Goal: Contribute content: Contribute content

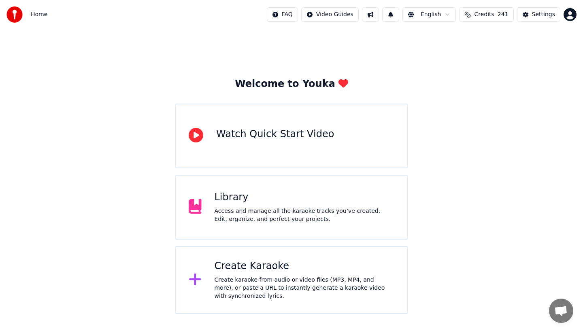
click at [261, 193] on div "Library" at bounding box center [305, 197] width 180 height 13
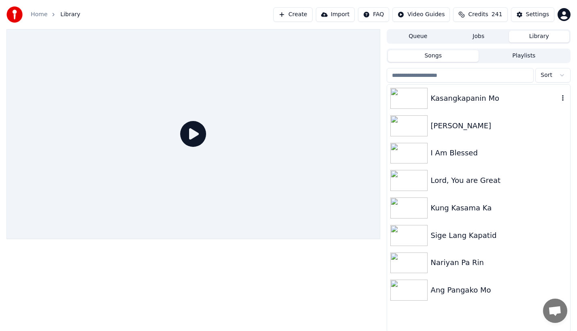
click at [444, 97] on div "Kasangkapanin Mo" at bounding box center [495, 98] width 128 height 11
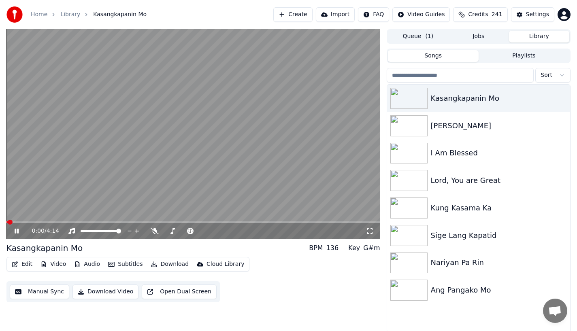
click at [15, 232] on icon at bounding box center [17, 231] width 4 height 5
click at [11, 226] on div "0:01 / 4:14" at bounding box center [193, 231] width 374 height 16
click at [14, 231] on icon at bounding box center [22, 231] width 19 height 6
click at [17, 236] on div "0:11 / 4:14" at bounding box center [193, 231] width 374 height 16
click at [17, 232] on icon at bounding box center [22, 231] width 19 height 6
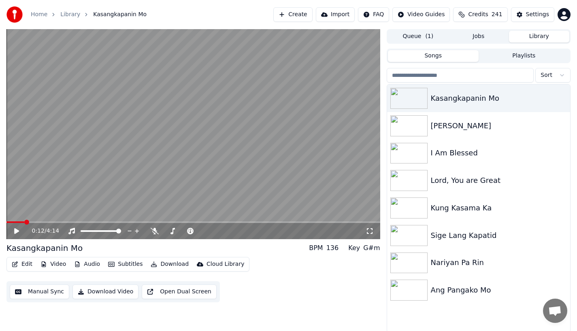
click at [22, 264] on button "Edit" at bounding box center [21, 264] width 27 height 11
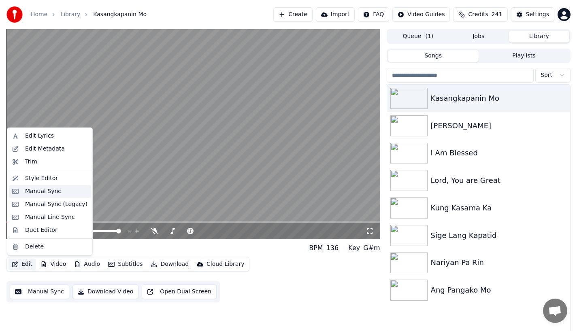
click at [36, 188] on div "Manual Sync" at bounding box center [43, 191] width 36 height 8
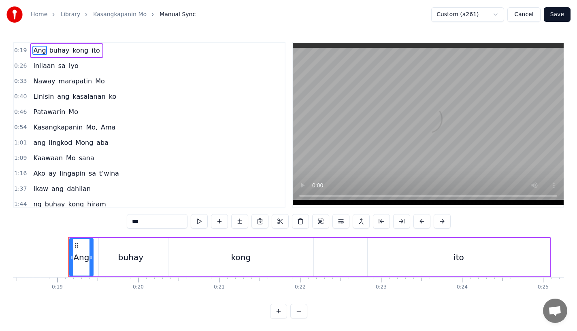
scroll to position [0, 1509]
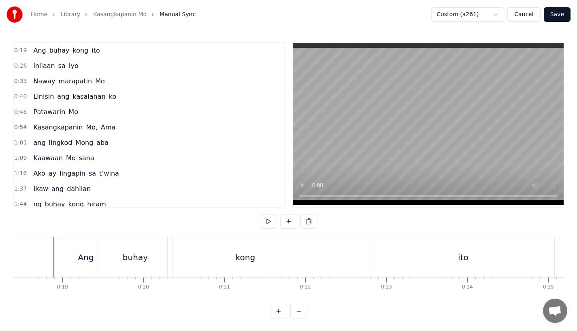
click at [93, 261] on div "Ang" at bounding box center [85, 257] width 23 height 40
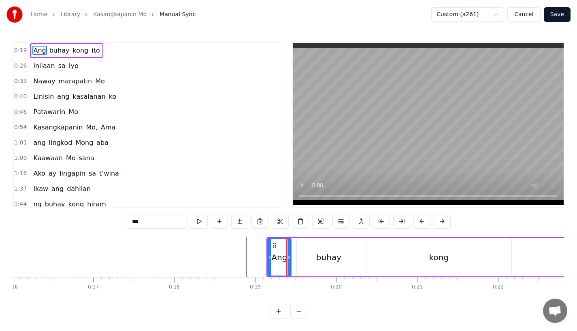
scroll to position [0, 1283]
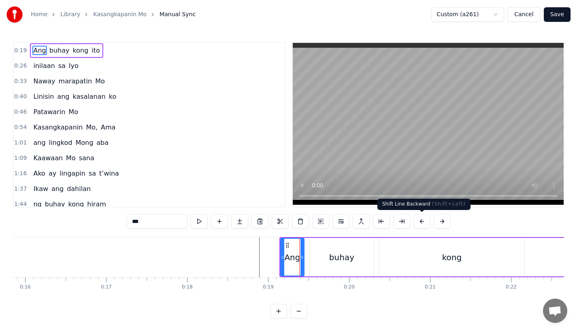
click at [417, 222] on button at bounding box center [421, 221] width 17 height 15
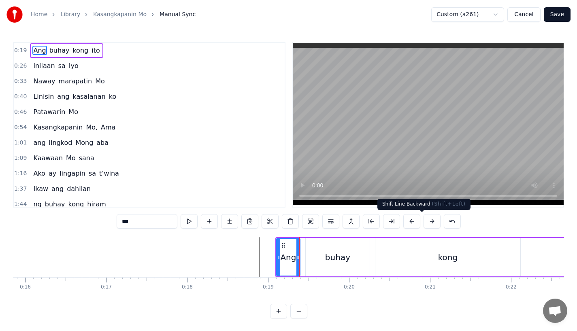
click at [417, 222] on button at bounding box center [411, 221] width 17 height 15
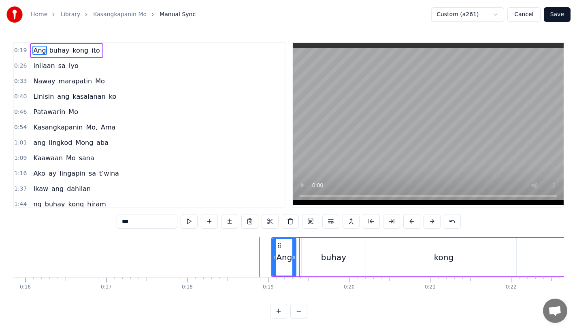
click at [417, 222] on button at bounding box center [411, 221] width 17 height 15
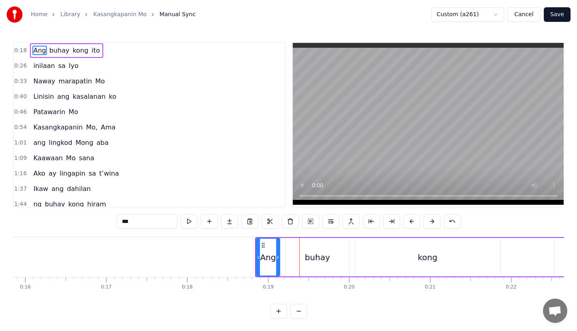
click at [417, 222] on button at bounding box center [411, 221] width 17 height 15
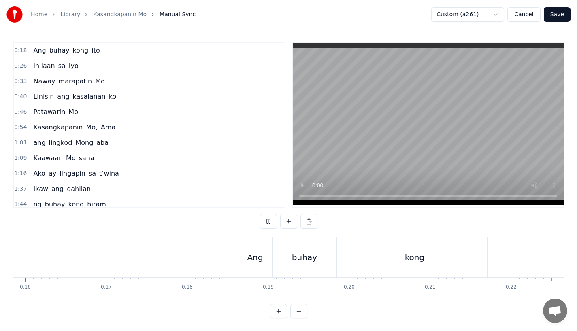
click at [301, 263] on div "buhay" at bounding box center [304, 257] width 64 height 40
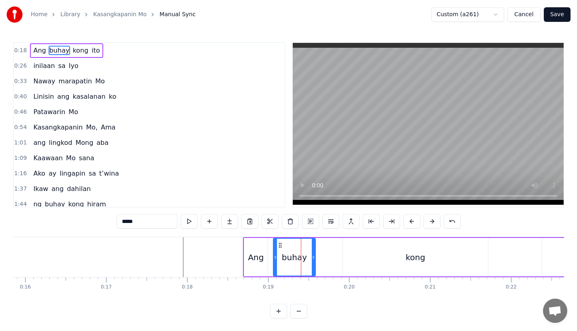
drag, startPoint x: 335, startPoint y: 256, endPoint x: 313, endPoint y: 259, distance: 22.4
click at [313, 259] on icon at bounding box center [313, 257] width 3 height 6
click at [229, 222] on button at bounding box center [229, 221] width 17 height 15
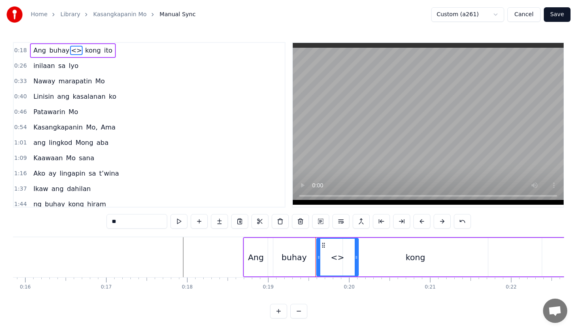
drag, startPoint x: 122, startPoint y: 223, endPoint x: 71, endPoint y: 223, distance: 51.4
click at [71, 223] on div "0:18 [PERSON_NAME] <> kong ito 0:26 inilaan sa Iyo 0:33 Naway marapatin Mo 0:40…" at bounding box center [288, 180] width 551 height 276
click at [300, 261] on div "buhay" at bounding box center [293, 257] width 25 height 12
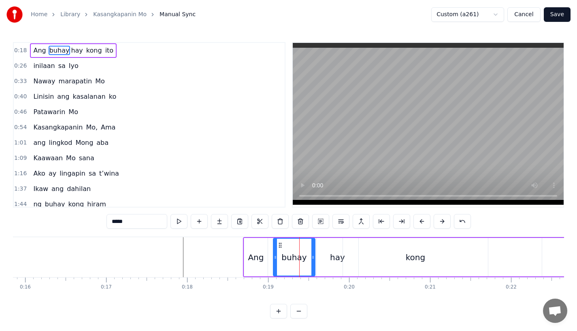
click at [130, 219] on input "*****" at bounding box center [136, 221] width 61 height 15
click at [343, 257] on div "kong" at bounding box center [415, 257] width 145 height 38
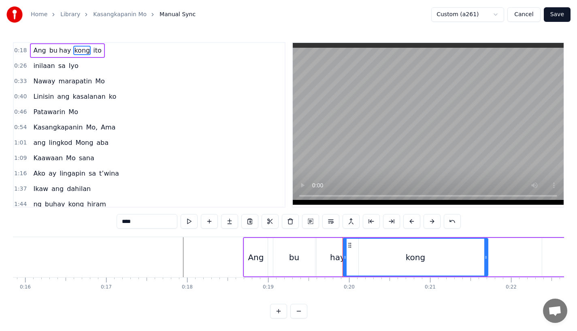
click at [333, 259] on div "hay" at bounding box center [337, 257] width 15 height 12
type input "***"
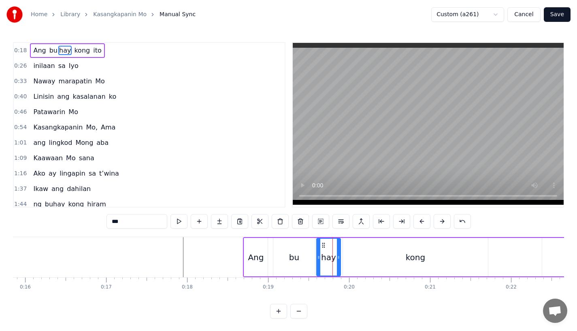
drag, startPoint x: 356, startPoint y: 259, endPoint x: 338, endPoint y: 259, distance: 17.8
click at [338, 259] on icon at bounding box center [338, 257] width 3 height 6
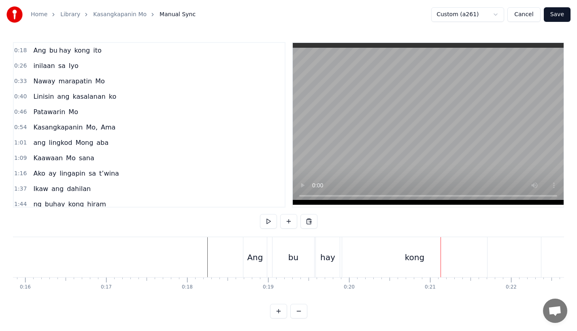
click at [376, 253] on div "kong" at bounding box center [414, 257] width 145 height 40
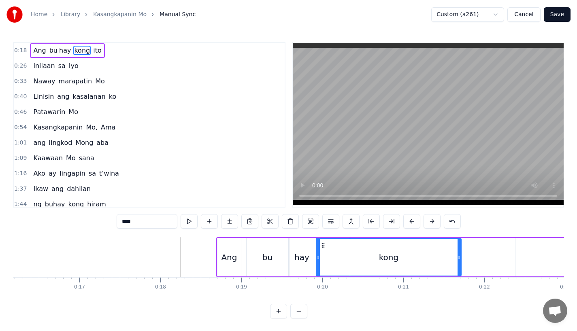
scroll to position [0, 1311]
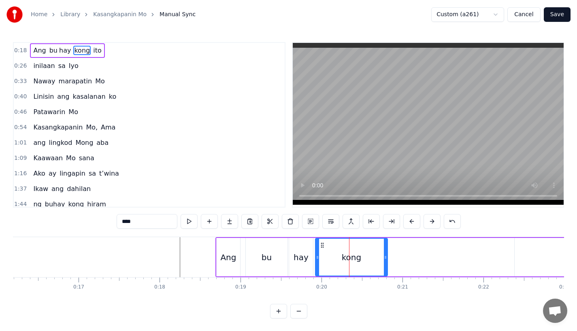
drag, startPoint x: 458, startPoint y: 261, endPoint x: 385, endPoint y: 261, distance: 72.9
click at [385, 261] on div at bounding box center [385, 257] width 3 height 37
click at [229, 223] on button at bounding box center [229, 221] width 17 height 15
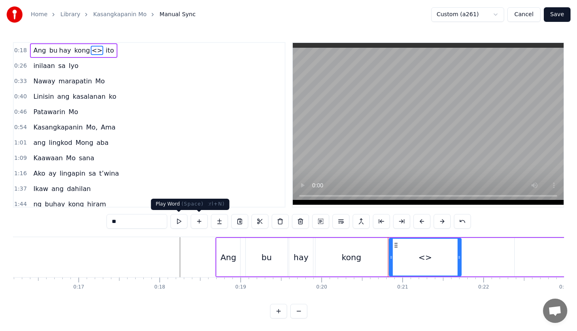
click at [149, 223] on input "**" at bounding box center [136, 221] width 61 height 15
type input "*"
click at [342, 252] on div "kong" at bounding box center [351, 257] width 72 height 38
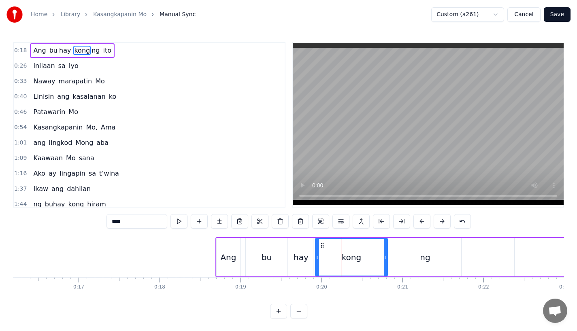
click at [132, 222] on input "****" at bounding box center [136, 221] width 61 height 15
type input "**"
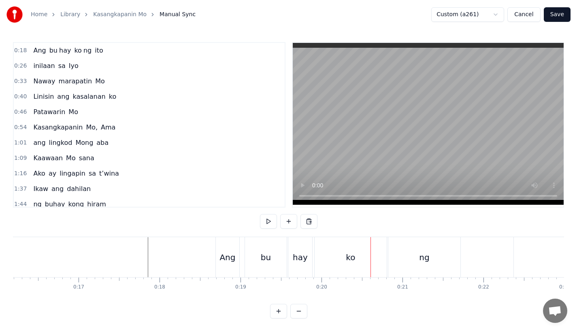
click at [277, 255] on div "bu" at bounding box center [266, 257] width 42 height 40
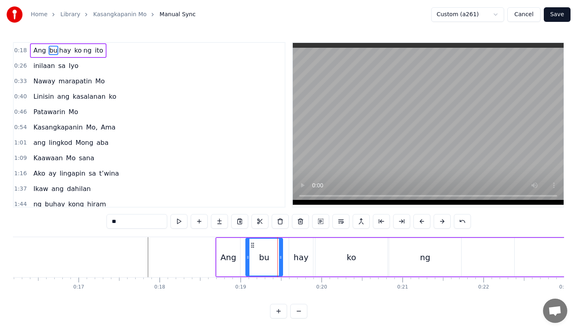
drag, startPoint x: 285, startPoint y: 260, endPoint x: 280, endPoint y: 260, distance: 5.3
click at [280, 260] on icon at bounding box center [280, 257] width 3 height 6
click at [291, 260] on div "hay" at bounding box center [301, 257] width 24 height 38
type input "***"
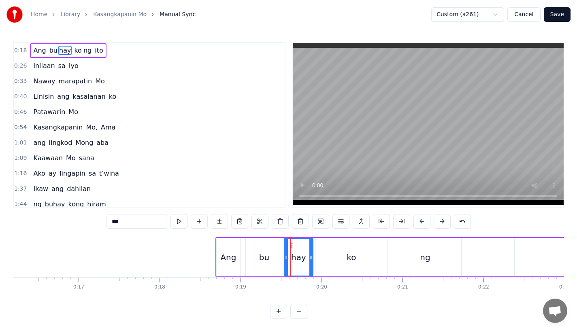
drag, startPoint x: 289, startPoint y: 260, endPoint x: 283, endPoint y: 261, distance: 6.2
click at [284, 261] on div "hay" at bounding box center [299, 257] width 30 height 38
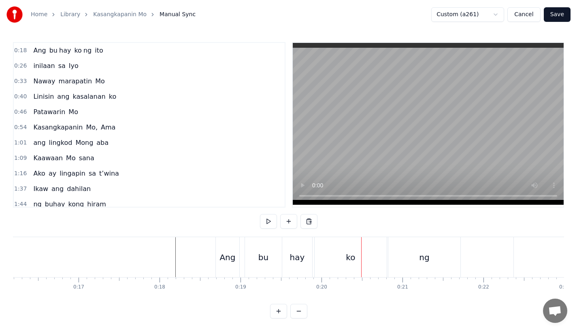
click at [274, 259] on div "bu" at bounding box center [263, 257] width 37 height 40
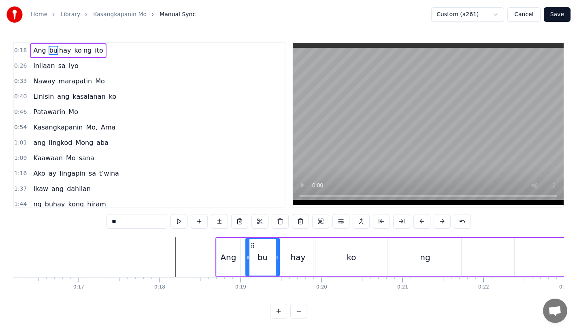
click at [277, 261] on div at bounding box center [277, 257] width 3 height 37
click at [287, 261] on div "hay" at bounding box center [298, 257] width 30 height 38
type input "***"
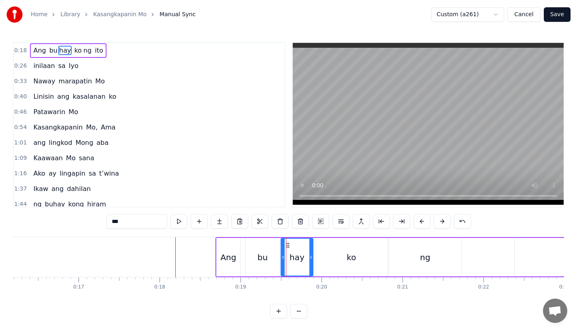
click at [281, 261] on div at bounding box center [282, 257] width 3 height 37
click at [312, 260] on icon at bounding box center [312, 257] width 3 height 6
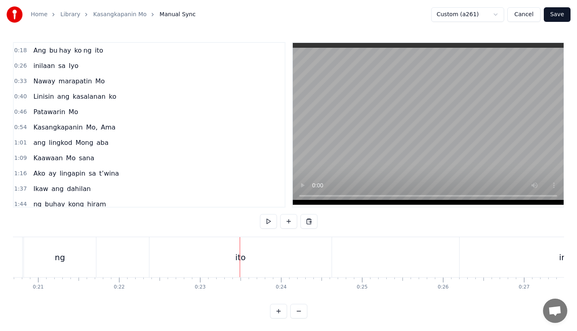
scroll to position [0, 1577]
click at [297, 247] on div "ito" at bounding box center [338, 257] width 182 height 40
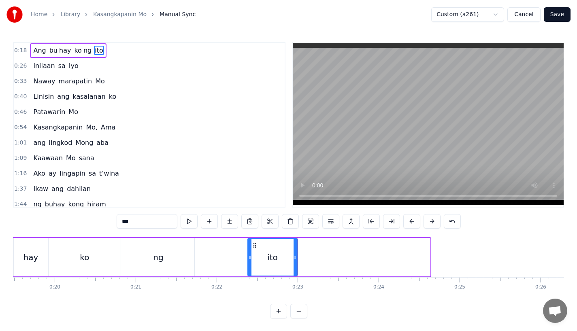
drag, startPoint x: 426, startPoint y: 258, endPoint x: 294, endPoint y: 257, distance: 132.4
click at [294, 257] on icon at bounding box center [294, 257] width 3 height 6
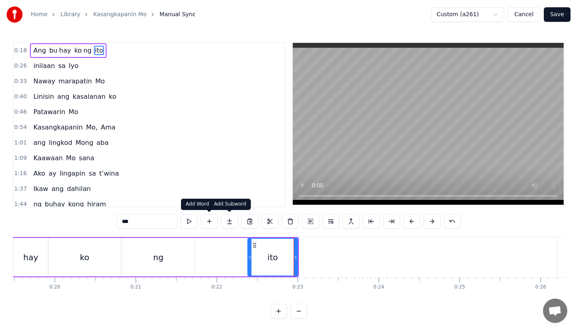
click at [227, 223] on button at bounding box center [229, 221] width 17 height 15
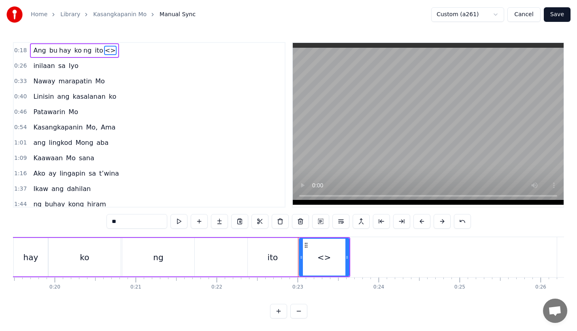
drag, startPoint x: 141, startPoint y: 224, endPoint x: 64, endPoint y: 224, distance: 77.3
click at [64, 224] on div "0:18 Ang bu hay ko ng ito <> 0:26 inilaan sa Iyo 0:33 Naway marapatin Mo 0:40 L…" at bounding box center [288, 180] width 551 height 276
drag, startPoint x: 348, startPoint y: 260, endPoint x: 426, endPoint y: 256, distance: 78.2
click at [426, 256] on div "to" at bounding box center [363, 257] width 129 height 38
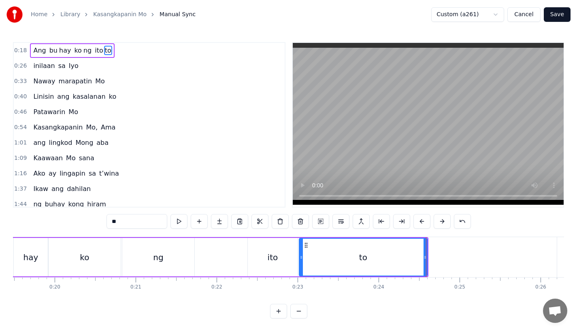
click at [174, 275] on div "ng" at bounding box center [158, 257] width 72 height 38
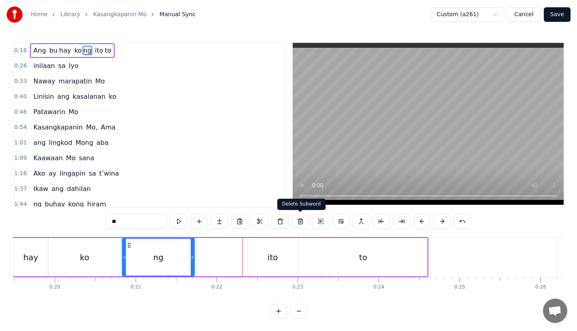
click at [282, 262] on div "ito" at bounding box center [273, 257] width 50 height 38
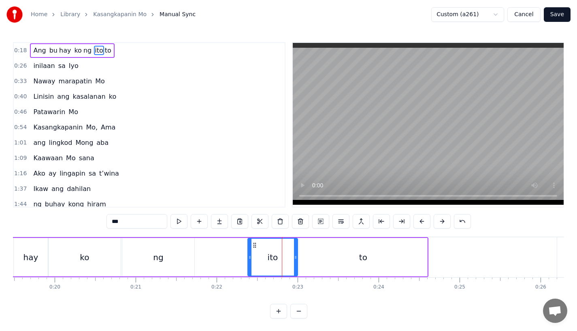
click at [338, 259] on div "to" at bounding box center [363, 257] width 128 height 38
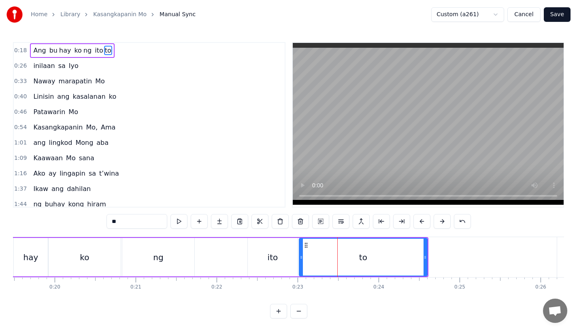
click at [269, 267] on div "ito" at bounding box center [273, 257] width 50 height 38
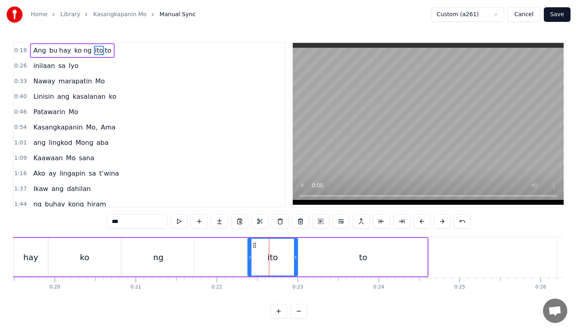
click at [130, 214] on div "0:18 Ang bu hay ko ng ito to 0:26 inilaan sa Iyo 0:33 Naway marapatin Mo 0:40 L…" at bounding box center [288, 180] width 551 height 276
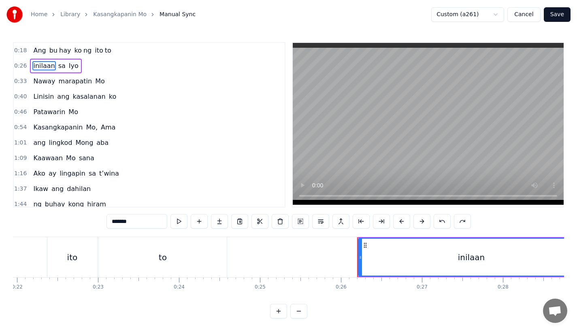
scroll to position [0, 1654]
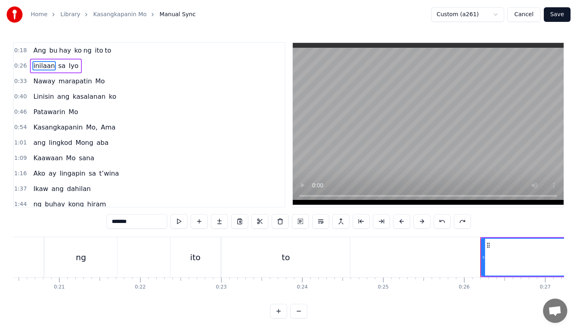
click at [200, 263] on div "ito" at bounding box center [195, 257] width 50 height 40
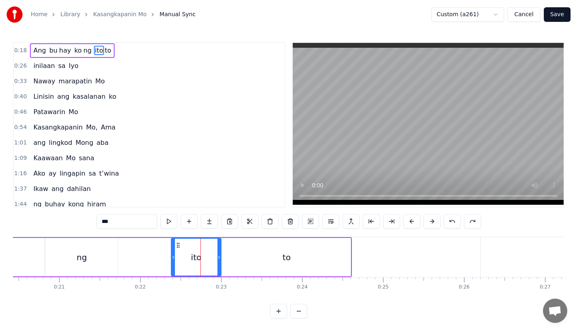
click at [121, 216] on input "***" at bounding box center [126, 221] width 61 height 15
click at [123, 224] on input "***" at bounding box center [126, 221] width 61 height 15
click at [106, 249] on div "ng" at bounding box center [82, 257] width 72 height 38
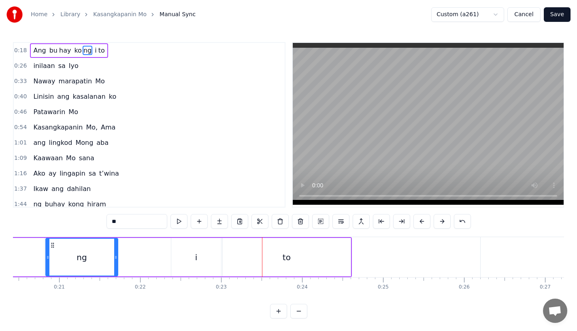
click at [212, 239] on div "i" at bounding box center [196, 257] width 50 height 38
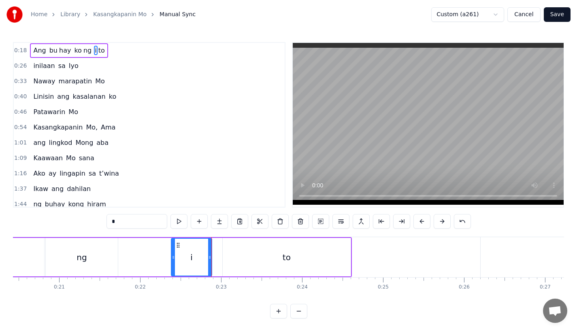
drag, startPoint x: 218, startPoint y: 259, endPoint x: 208, endPoint y: 259, distance: 9.7
click at [208, 259] on icon at bounding box center [209, 257] width 3 height 6
click at [238, 261] on div "to" at bounding box center [287, 257] width 128 height 38
type input "**"
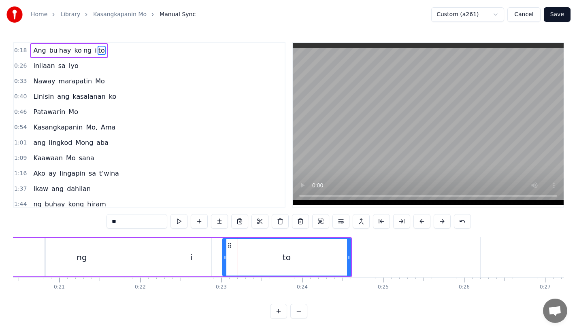
click at [226, 259] on div "to" at bounding box center [286, 257] width 127 height 37
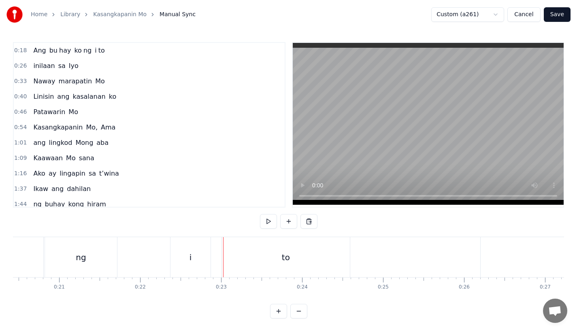
click at [236, 260] on div "to" at bounding box center [286, 257] width 128 height 40
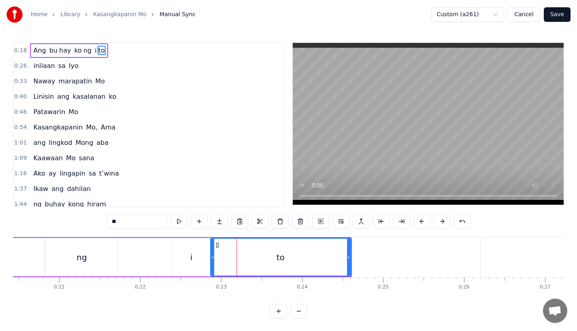
drag, startPoint x: 223, startPoint y: 260, endPoint x: 211, endPoint y: 260, distance: 12.1
click at [211, 260] on icon at bounding box center [212, 257] width 3 height 6
click at [200, 260] on div "i" at bounding box center [191, 257] width 40 height 38
type input "*"
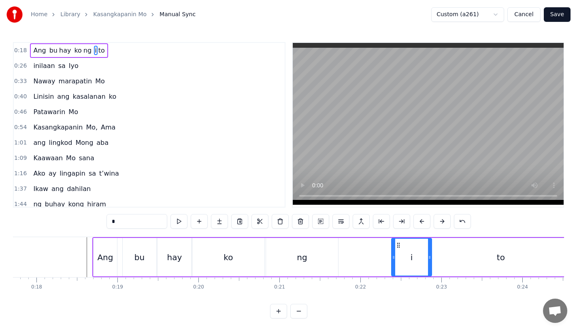
scroll to position [0, 1443]
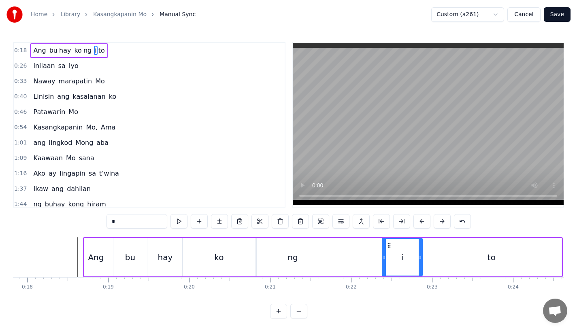
click at [352, 252] on div "Ang bu hay ko ng i to" at bounding box center [323, 257] width 480 height 40
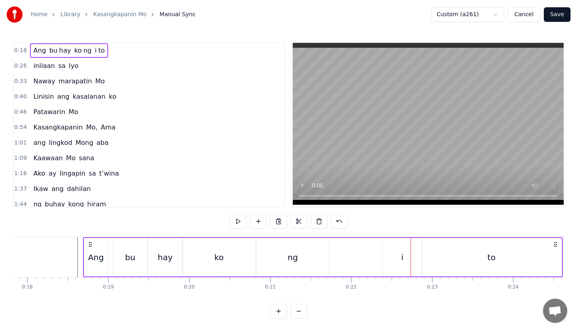
click at [405, 265] on div "i" at bounding box center [402, 257] width 40 height 38
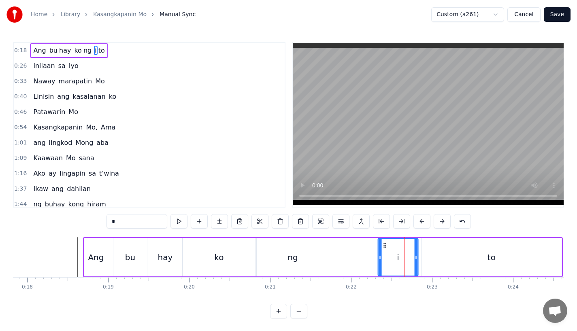
drag, startPoint x: 389, startPoint y: 243, endPoint x: 381, endPoint y: 244, distance: 7.3
click at [381, 244] on icon at bounding box center [384, 245] width 6 height 6
click at [346, 251] on div "Ang bu hay ko ng i to" at bounding box center [323, 257] width 480 height 40
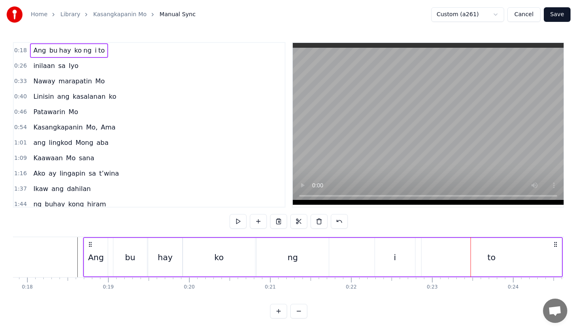
click at [449, 259] on div "to" at bounding box center [491, 257] width 140 height 38
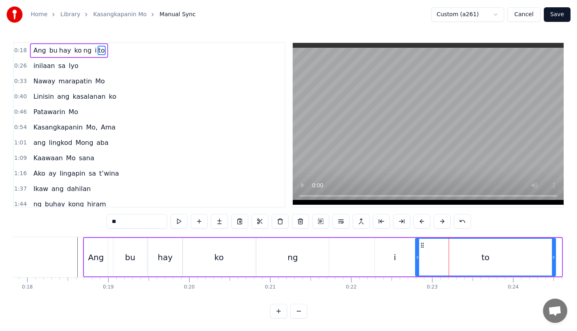
drag, startPoint x: 427, startPoint y: 246, endPoint x: 420, endPoint y: 246, distance: 6.5
click at [420, 246] on icon at bounding box center [422, 245] width 6 height 6
click at [406, 261] on div "i" at bounding box center [395, 257] width 40 height 38
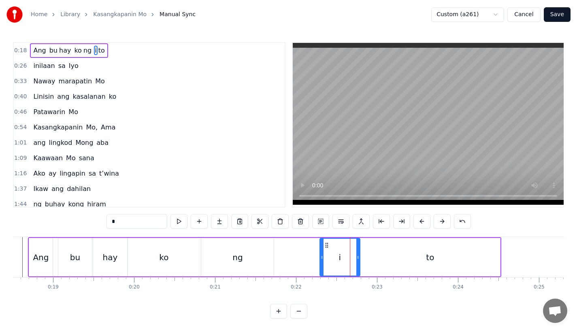
scroll to position [0, 1498]
click at [499, 259] on div "to" at bounding box center [429, 257] width 140 height 38
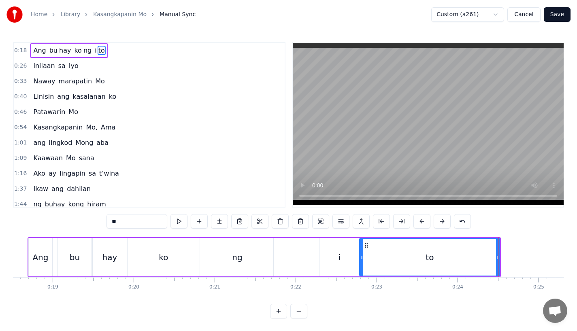
drag, startPoint x: 497, startPoint y: 259, endPoint x: 476, endPoint y: 259, distance: 20.6
click at [496, 259] on icon at bounding box center [497, 257] width 3 height 6
drag, startPoint x: 476, startPoint y: 259, endPoint x: 454, endPoint y: 259, distance: 22.7
click at [454, 259] on icon at bounding box center [454, 257] width 3 height 6
drag, startPoint x: 454, startPoint y: 259, endPoint x: 508, endPoint y: 256, distance: 54.0
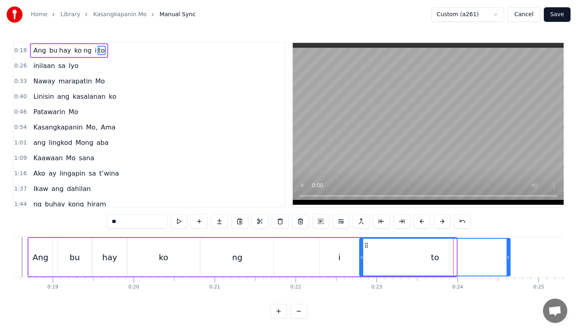
click at [508, 256] on icon at bounding box center [507, 257] width 3 height 6
click at [332, 253] on div "i" at bounding box center [339, 257] width 40 height 38
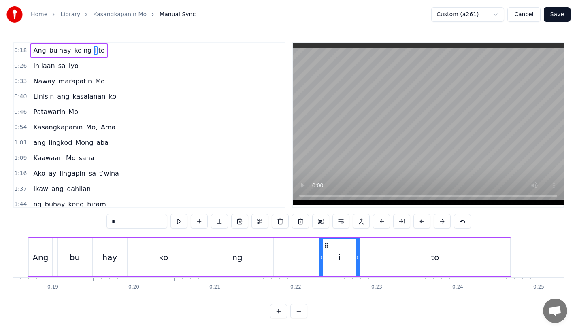
click at [257, 254] on div "ng" at bounding box center [237, 257] width 72 height 38
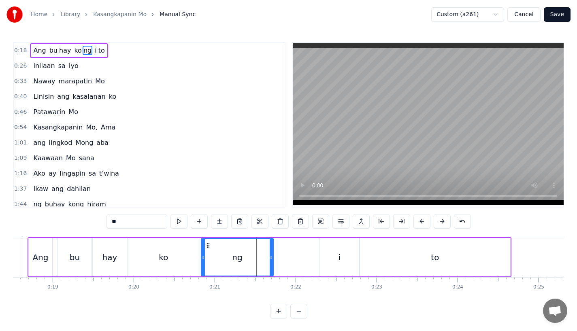
click at [325, 253] on div "i" at bounding box center [339, 257] width 40 height 38
type input "*"
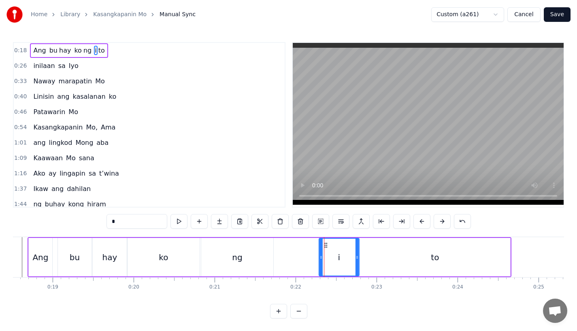
click at [323, 245] on icon at bounding box center [326, 245] width 6 height 6
click at [291, 262] on div "Ang bu hay ko ng i to" at bounding box center [270, 257] width 484 height 40
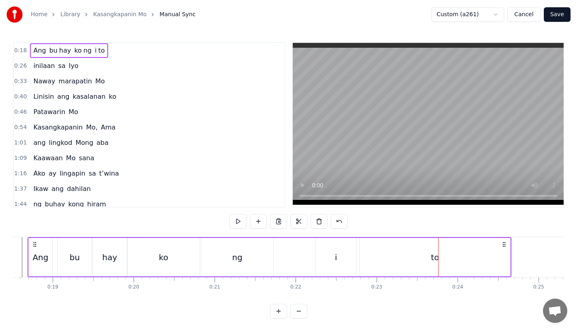
click at [297, 255] on div "Ang bu hay ko ng i to" at bounding box center [270, 257] width 484 height 40
click at [332, 257] on div "i" at bounding box center [336, 257] width 40 height 38
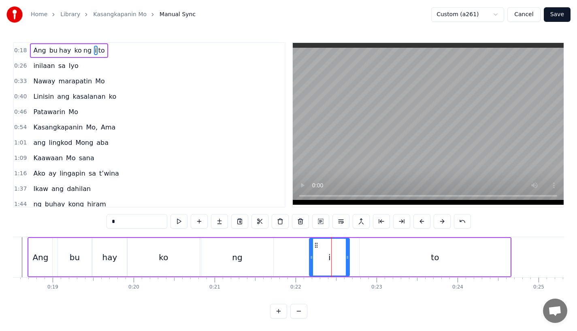
drag, startPoint x: 324, startPoint y: 246, endPoint x: 316, endPoint y: 246, distance: 8.1
click at [316, 246] on icon at bounding box center [316, 245] width 6 height 6
click at [284, 243] on div "Ang bu hay ko ng i to" at bounding box center [270, 257] width 484 height 40
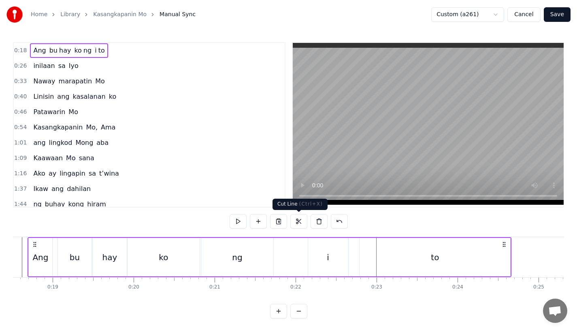
click at [319, 253] on div "i" at bounding box center [328, 257] width 40 height 38
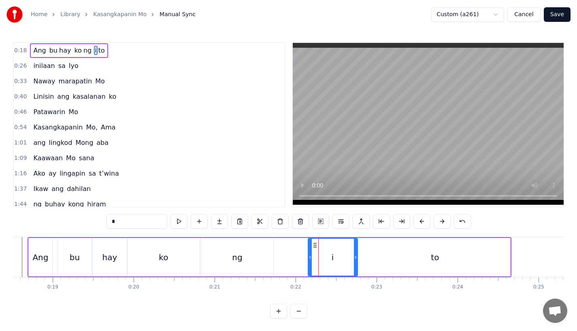
drag, startPoint x: 346, startPoint y: 259, endPoint x: 357, endPoint y: 259, distance: 10.5
click at [357, 259] on icon at bounding box center [355, 257] width 3 height 6
click at [284, 258] on div "Ang bu hay ko ng i to" at bounding box center [270, 257] width 484 height 40
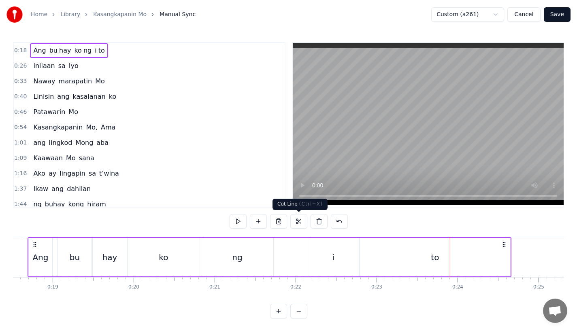
click at [331, 268] on div "i" at bounding box center [333, 257] width 51 height 38
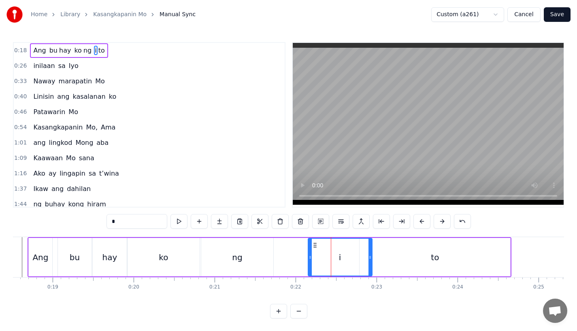
drag, startPoint x: 357, startPoint y: 262, endPoint x: 370, endPoint y: 262, distance: 13.8
click at [370, 262] on div at bounding box center [369, 257] width 3 height 37
click at [391, 261] on div "to" at bounding box center [434, 257] width 151 height 38
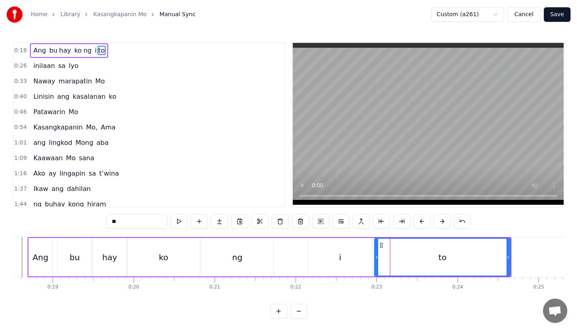
drag, startPoint x: 361, startPoint y: 261, endPoint x: 380, endPoint y: 261, distance: 18.6
click at [378, 261] on div at bounding box center [376, 257] width 3 height 37
click at [358, 261] on div "i" at bounding box center [340, 257] width 64 height 38
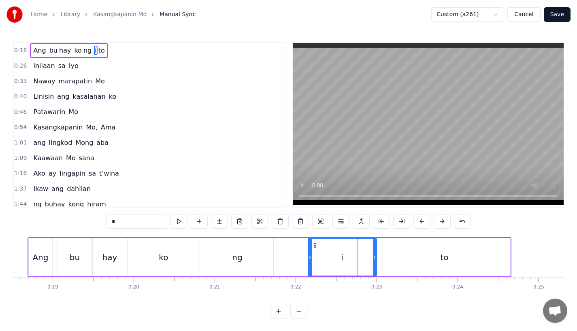
drag, startPoint x: 370, startPoint y: 259, endPoint x: 375, endPoint y: 259, distance: 4.9
click at [375, 259] on icon at bounding box center [374, 257] width 3 height 6
click at [266, 259] on div "ng" at bounding box center [237, 257] width 72 height 38
type input "**"
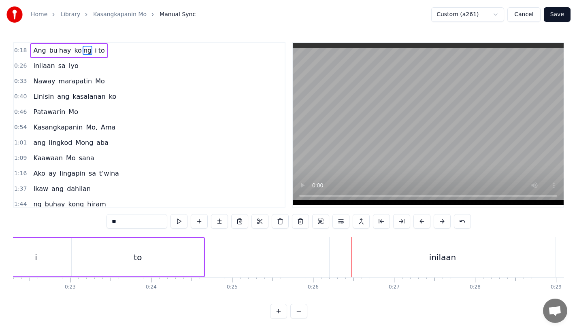
scroll to position [0, 1617]
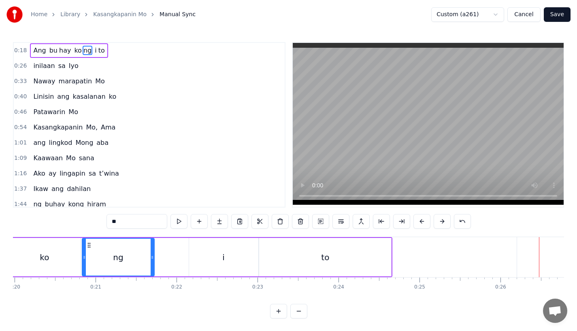
click at [167, 255] on div "Ang bu hay ko ng i to" at bounding box center [151, 257] width 484 height 40
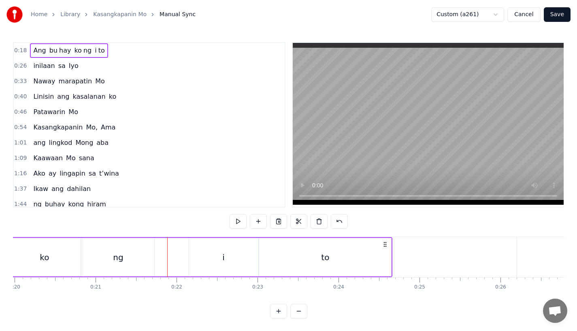
click at [136, 249] on div "ng" at bounding box center [118, 257] width 72 height 38
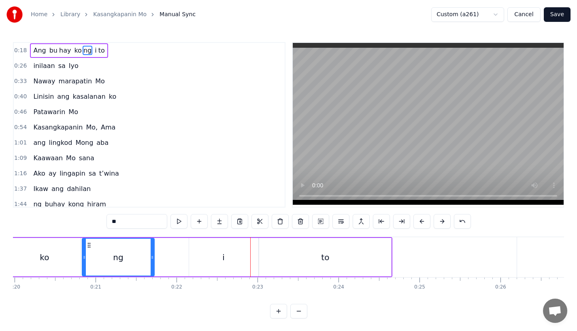
click at [128, 262] on div "ng" at bounding box center [118, 257] width 71 height 37
drag, startPoint x: 151, startPoint y: 261, endPoint x: 167, endPoint y: 261, distance: 15.4
click at [167, 261] on div at bounding box center [167, 257] width 3 height 37
click at [121, 255] on div "ng" at bounding box center [126, 257] width 87 height 37
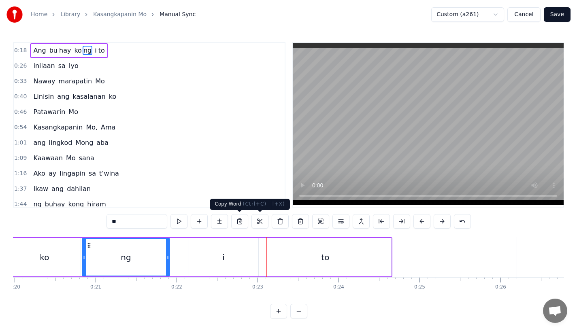
click at [229, 256] on div "i" at bounding box center [223, 257] width 69 height 38
type input "*"
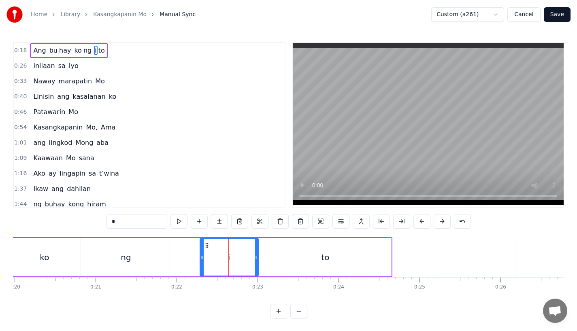
drag, startPoint x: 192, startPoint y: 259, endPoint x: 209, endPoint y: 259, distance: 17.4
click at [209, 259] on div "i" at bounding box center [228, 257] width 57 height 37
click at [174, 257] on div "Ang bu hay ko ng i to" at bounding box center [151, 257] width 484 height 40
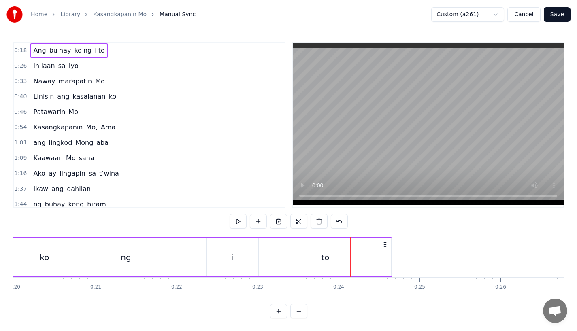
click at [223, 259] on div "i" at bounding box center [232, 257] width 52 height 38
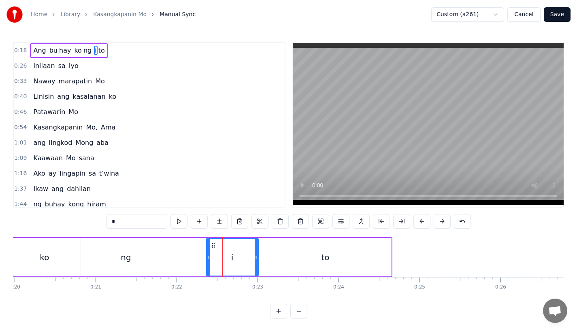
click at [190, 260] on div "Ang bu hay ko ng i to" at bounding box center [151, 257] width 484 height 40
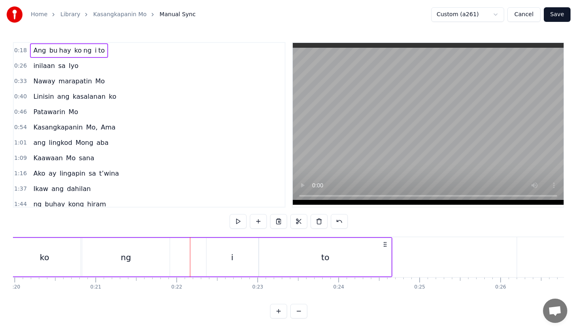
click at [205, 260] on div "Ang bu hay ko ng i to" at bounding box center [151, 257] width 484 height 40
click at [215, 261] on div "i" at bounding box center [232, 257] width 52 height 38
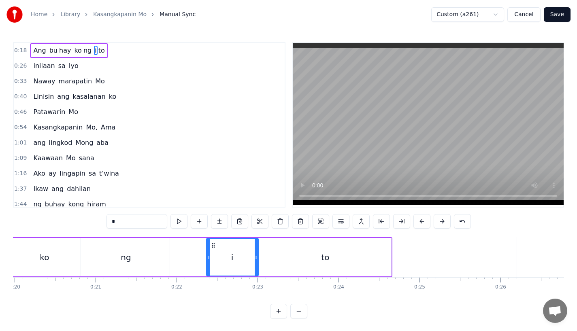
drag, startPoint x: 208, startPoint y: 261, endPoint x: 214, endPoint y: 261, distance: 5.7
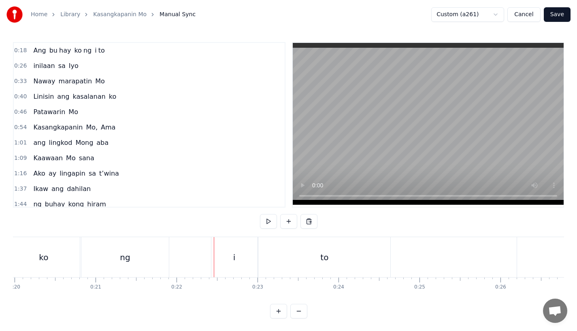
click at [211, 267] on div at bounding box center [211, 257] width 0 height 40
click at [149, 265] on div "ng" at bounding box center [124, 257] width 87 height 40
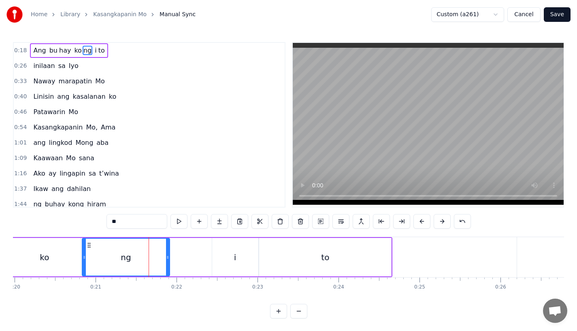
drag, startPoint x: 167, startPoint y: 263, endPoint x: 174, endPoint y: 263, distance: 6.9
click at [169, 263] on div at bounding box center [167, 257] width 3 height 37
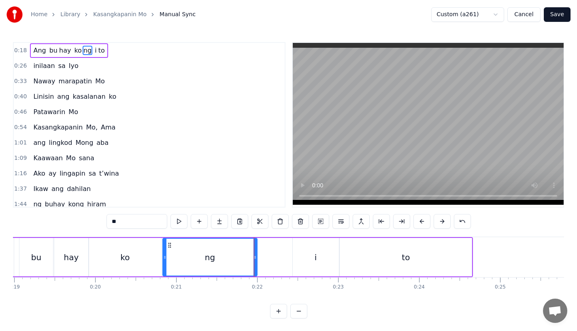
scroll to position [0, 1521]
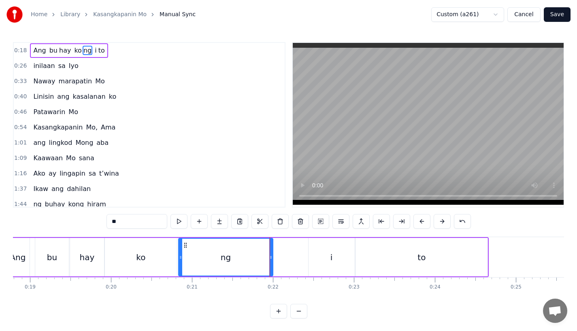
click at [139, 254] on div "ko" at bounding box center [140, 257] width 9 height 12
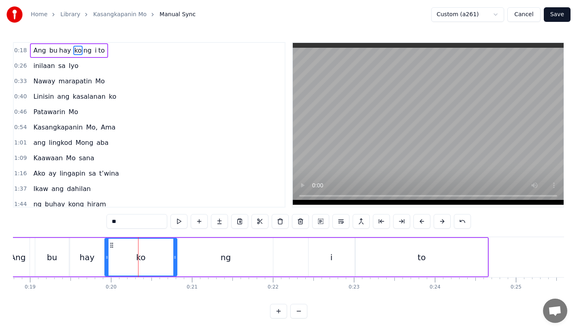
click at [198, 257] on div "ng" at bounding box center [225, 257] width 94 height 38
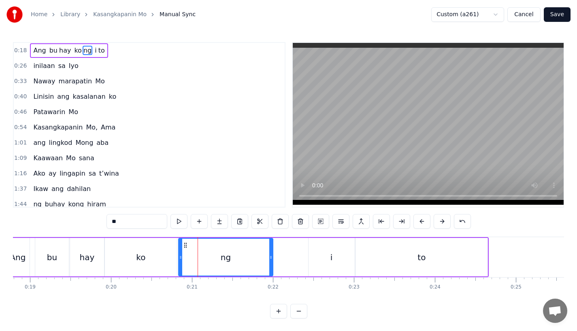
drag, startPoint x: 181, startPoint y: 258, endPoint x: 187, endPoint y: 258, distance: 6.1
click at [182, 258] on icon at bounding box center [180, 257] width 3 height 6
click at [167, 258] on div "ko" at bounding box center [141, 257] width 72 height 38
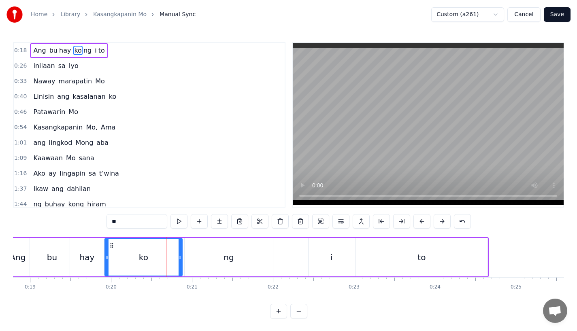
drag, startPoint x: 176, startPoint y: 258, endPoint x: 182, endPoint y: 258, distance: 5.7
click at [182, 258] on icon at bounding box center [179, 257] width 3 height 6
click at [335, 265] on div "i" at bounding box center [331, 257] width 46 height 38
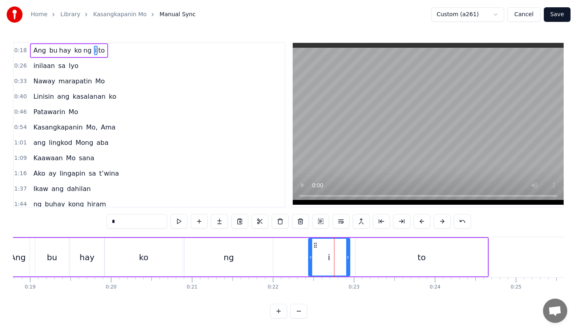
drag, startPoint x: 351, startPoint y: 261, endPoint x: 344, endPoint y: 262, distance: 6.5
click at [346, 262] on div at bounding box center [347, 257] width 3 height 37
click at [379, 258] on div "to" at bounding box center [421, 257] width 132 height 38
type input "**"
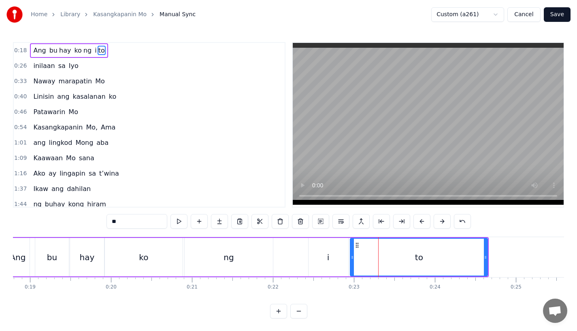
drag, startPoint x: 358, startPoint y: 258, endPoint x: 352, endPoint y: 259, distance: 6.1
click at [352, 259] on icon at bounding box center [352, 257] width 3 height 6
click at [362, 247] on div "to" at bounding box center [418, 257] width 137 height 37
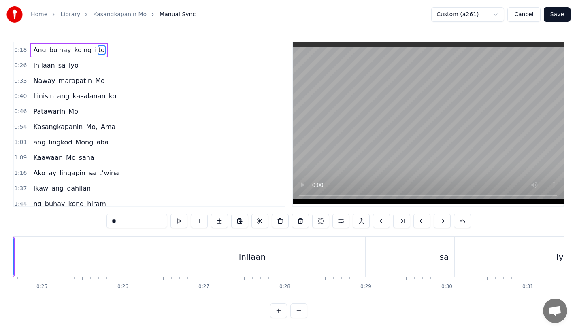
scroll to position [6, 0]
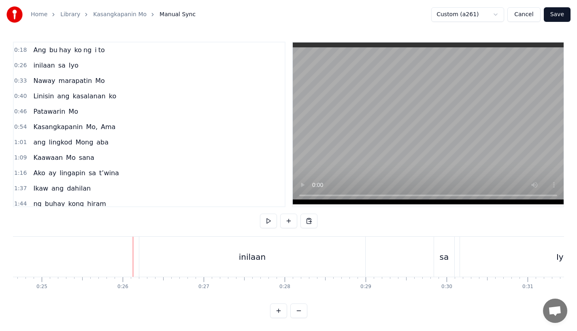
click at [196, 243] on div "inilaan" at bounding box center [252, 257] width 226 height 40
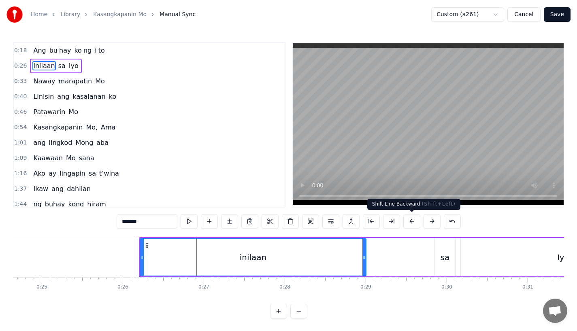
click at [411, 220] on button at bounding box center [411, 221] width 17 height 15
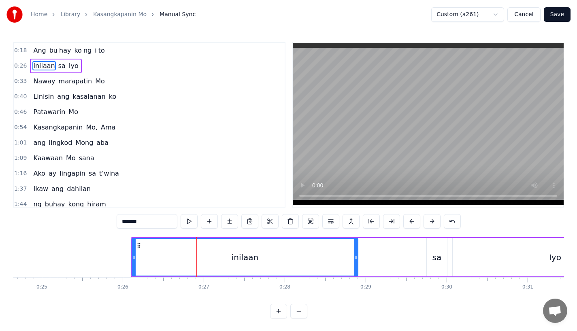
click at [411, 220] on button at bounding box center [411, 221] width 17 height 15
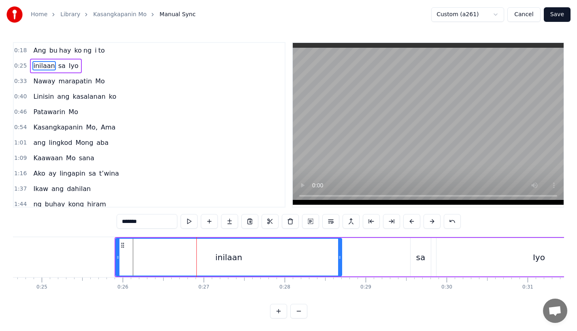
click at [411, 220] on button at bounding box center [411, 221] width 17 height 15
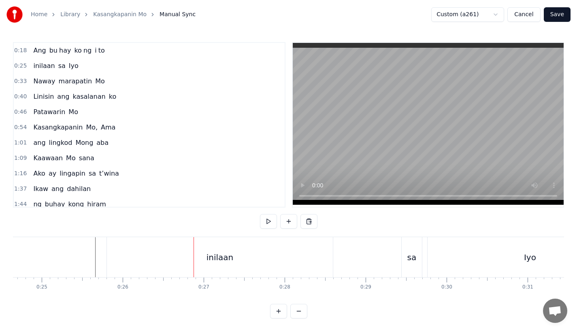
click at [66, 251] on div "to" at bounding box center [21, 257] width 138 height 40
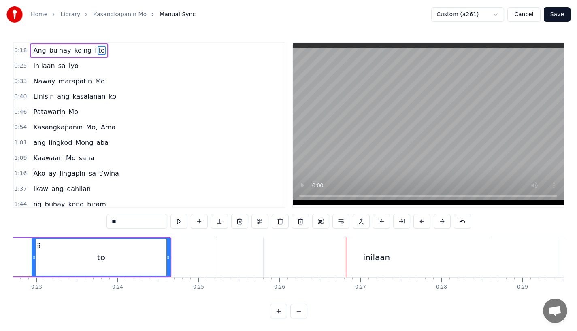
scroll to position [0, 1821]
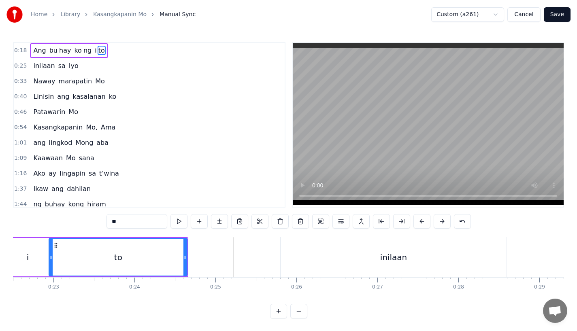
click at [131, 265] on div "to" at bounding box center [117, 257] width 137 height 37
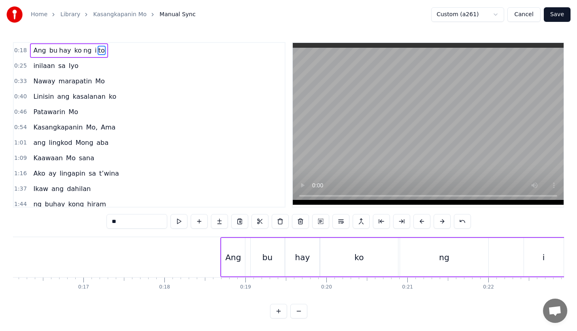
scroll to position [0, 1290]
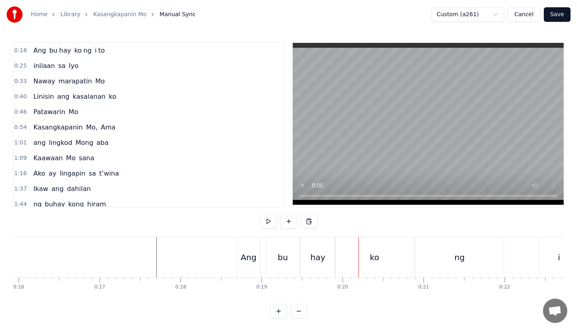
click at [242, 247] on div "Ang" at bounding box center [248, 257] width 23 height 40
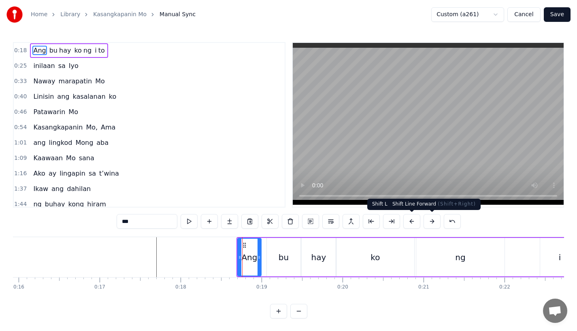
click at [428, 224] on button at bounding box center [431, 221] width 17 height 15
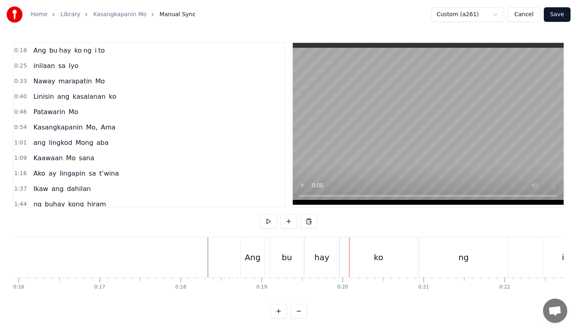
click at [215, 229] on div "0:18 Ang bu hay ko ng i to 0:25 inilaan sa Iyo 0:33 Naway marapatin Mo 0:40 Lin…" at bounding box center [288, 180] width 551 height 276
click at [254, 257] on div "Ang" at bounding box center [252, 257] width 16 height 12
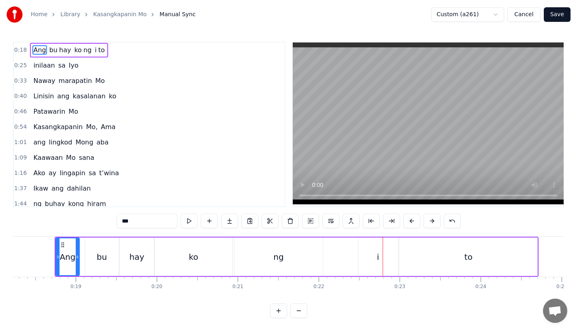
scroll to position [0, 1465]
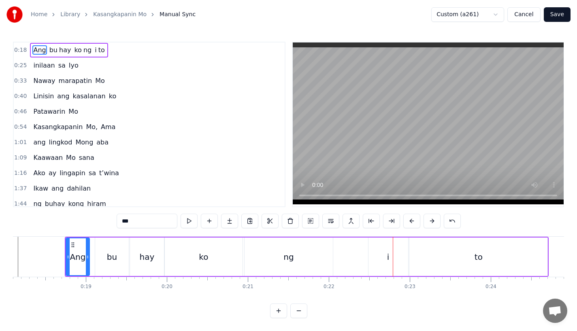
click at [202, 251] on div "ko" at bounding box center [203, 257] width 9 height 12
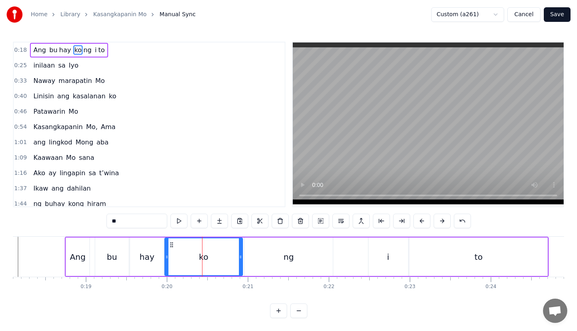
scroll to position [0, 0]
drag, startPoint x: 239, startPoint y: 259, endPoint x: 228, endPoint y: 259, distance: 10.9
click at [232, 259] on icon at bounding box center [233, 257] width 3 height 6
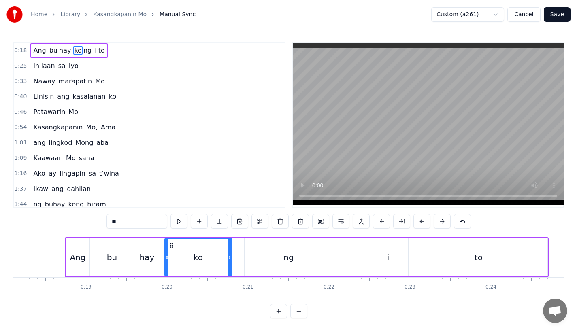
click at [261, 259] on div "ng" at bounding box center [288, 257] width 88 height 38
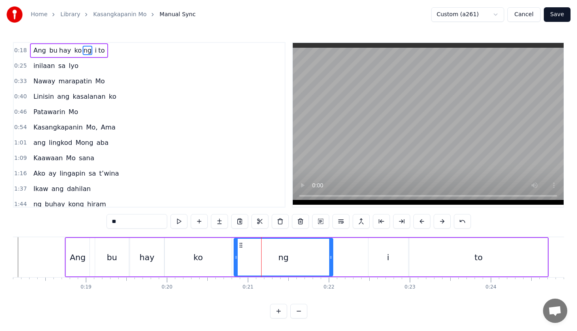
drag, startPoint x: 246, startPoint y: 261, endPoint x: 234, endPoint y: 261, distance: 11.7
click at [234, 261] on div at bounding box center [235, 257] width 3 height 37
click at [208, 259] on div "ko" at bounding box center [198, 257] width 67 height 38
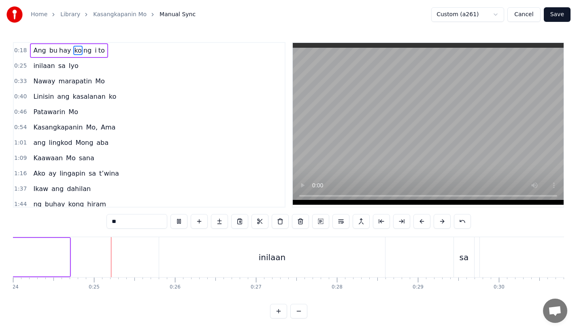
scroll to position [0, 1957]
click at [178, 256] on div "inilaan" at bounding box center [258, 257] width 226 height 40
type input "*******"
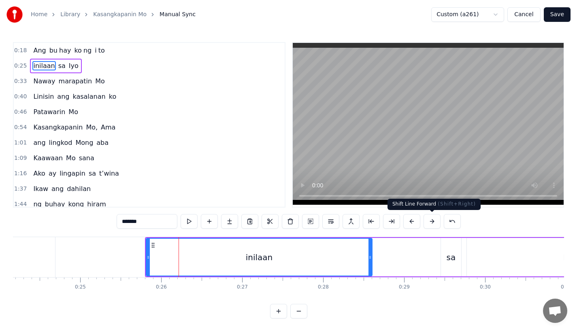
click at [425, 221] on button at bounding box center [431, 221] width 17 height 15
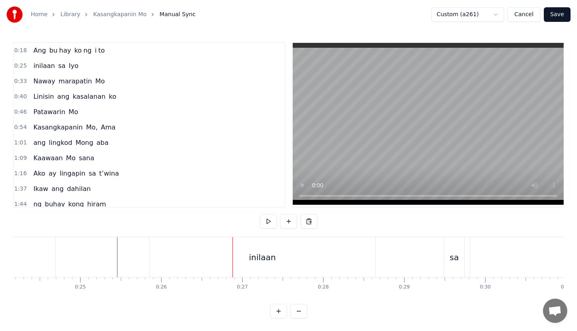
click at [187, 258] on div "inilaan" at bounding box center [262, 257] width 226 height 40
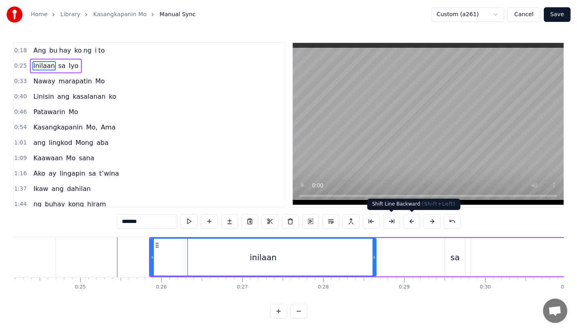
click at [430, 221] on button at bounding box center [431, 221] width 17 height 15
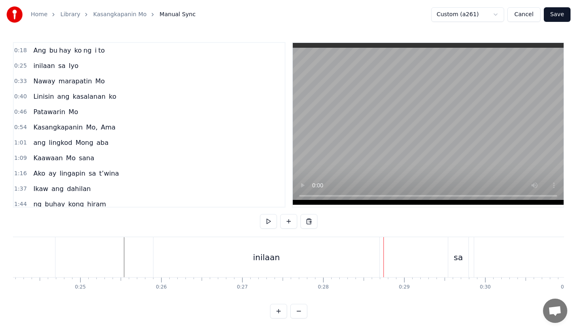
click at [242, 259] on div "inilaan" at bounding box center [266, 257] width 226 height 40
click at [188, 253] on div "inilaan" at bounding box center [266, 257] width 226 height 40
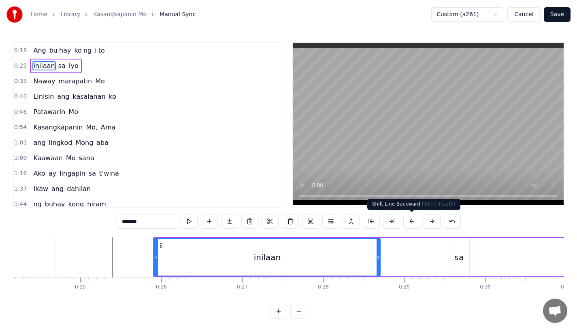
click at [406, 221] on button at bounding box center [411, 221] width 17 height 15
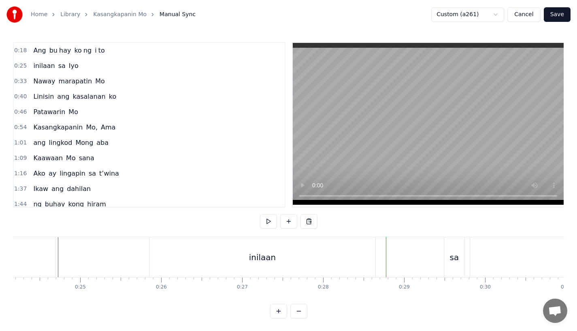
click at [191, 266] on div "inilaan" at bounding box center [262, 257] width 226 height 40
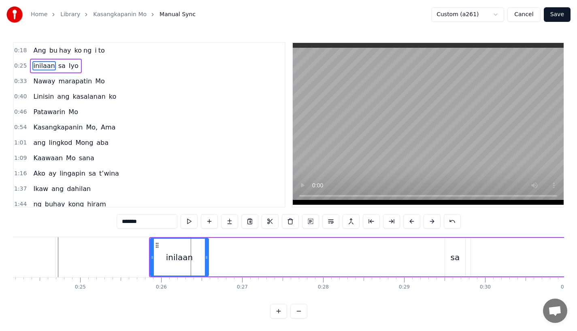
drag, startPoint x: 374, startPoint y: 262, endPoint x: 206, endPoint y: 267, distance: 167.6
click at [206, 267] on div at bounding box center [206, 257] width 3 height 37
click at [155, 226] on input "*******" at bounding box center [147, 221] width 61 height 15
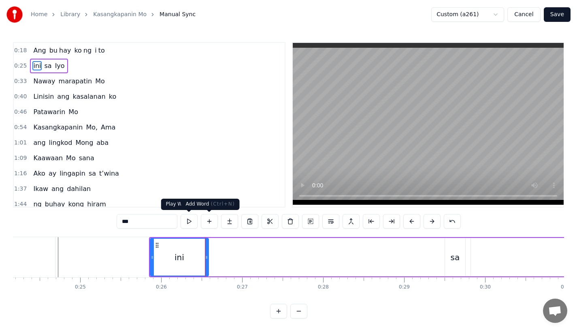
type input "***"
click at [225, 220] on button at bounding box center [229, 221] width 17 height 15
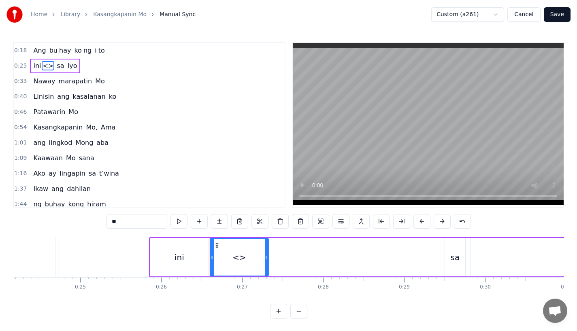
drag, startPoint x: 131, startPoint y: 223, endPoint x: 39, endPoint y: 215, distance: 92.7
click at [39, 215] on div "0:18 Ang bu hay ko ng i to 0:25 ini <> sa Iyo 0:33 Naway marapatin Mo 0:40 Lini…" at bounding box center [288, 180] width 551 height 276
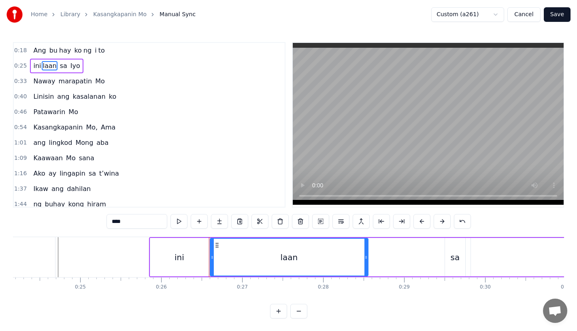
drag, startPoint x: 266, startPoint y: 257, endPoint x: 378, endPoint y: 255, distance: 112.9
click at [368, 255] on icon at bounding box center [365, 257] width 3 height 6
click at [171, 255] on div "ini" at bounding box center [179, 257] width 58 height 38
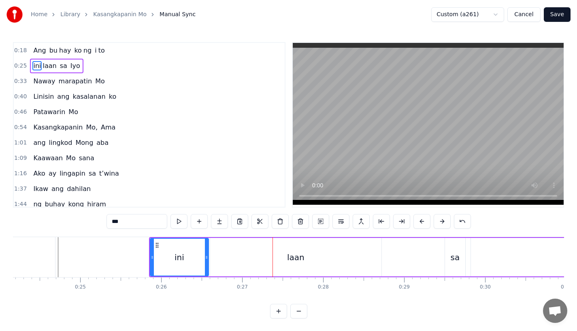
click at [250, 249] on div "laan" at bounding box center [295, 257] width 171 height 38
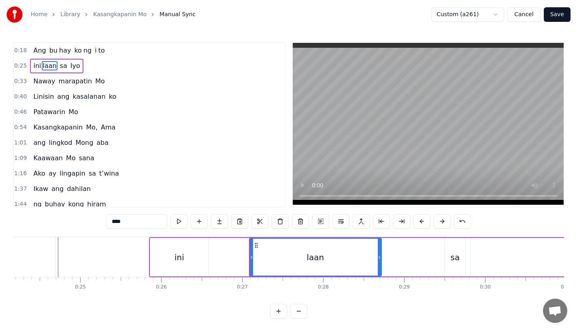
drag, startPoint x: 212, startPoint y: 261, endPoint x: 251, endPoint y: 261, distance: 39.3
click at [251, 261] on div at bounding box center [251, 257] width 3 height 37
click at [195, 262] on div "ini" at bounding box center [179, 257] width 58 height 38
type input "***"
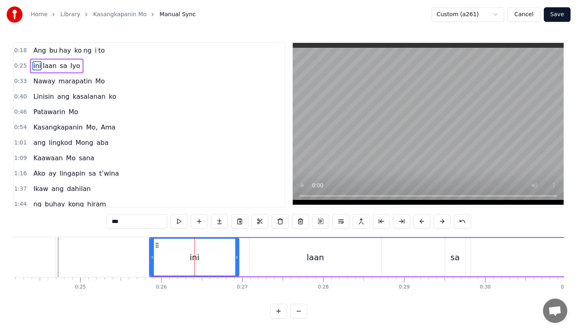
drag, startPoint x: 205, startPoint y: 262, endPoint x: 237, endPoint y: 262, distance: 32.0
click at [237, 262] on div at bounding box center [236, 257] width 3 height 37
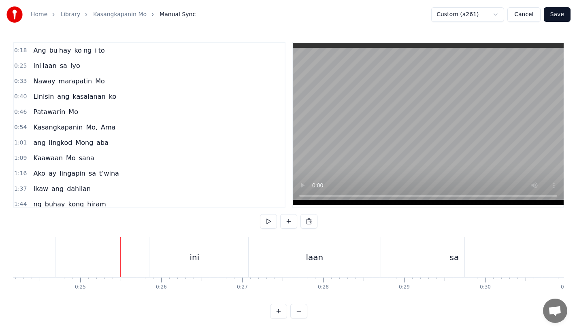
click at [205, 262] on div "ini" at bounding box center [194, 257] width 90 height 40
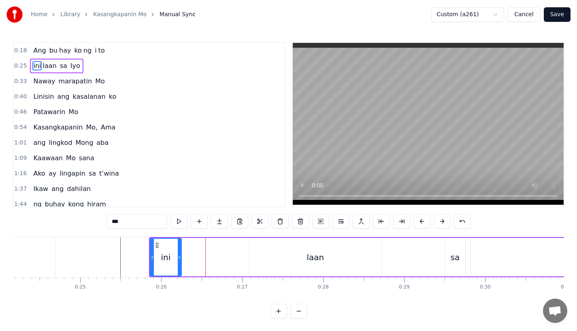
drag, startPoint x: 238, startPoint y: 258, endPoint x: 178, endPoint y: 262, distance: 60.0
click at [178, 263] on div at bounding box center [179, 257] width 3 height 37
click at [218, 223] on button at bounding box center [219, 221] width 17 height 15
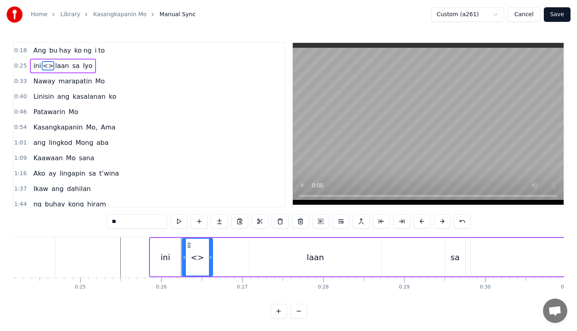
drag, startPoint x: 129, startPoint y: 225, endPoint x: 74, endPoint y: 223, distance: 55.1
click at [74, 223] on div "0:18 Ang bu hay ko ng i to 0:25 ini <> laan sa Iyo 0:33 Naway marapatin Mo 0:40…" at bounding box center [288, 180] width 551 height 276
click at [212, 260] on div "ni" at bounding box center [197, 257] width 31 height 38
drag, startPoint x: 210, startPoint y: 262, endPoint x: 240, endPoint y: 262, distance: 29.5
click at [240, 262] on div at bounding box center [239, 257] width 3 height 37
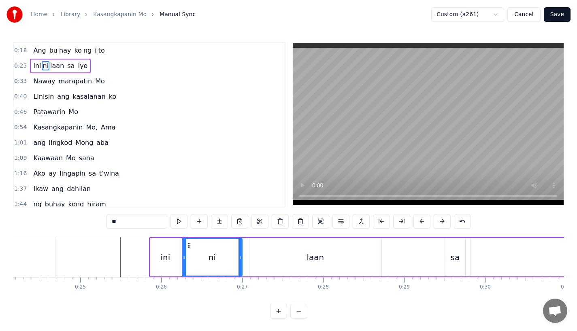
click at [167, 261] on div "ini" at bounding box center [166, 257] width 10 height 12
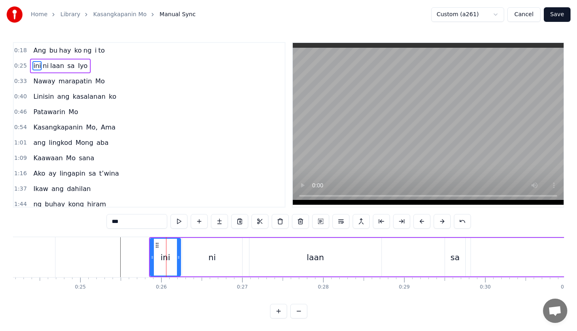
click at [139, 217] on input "***" at bounding box center [136, 221] width 61 height 15
click at [139, 221] on input "***" at bounding box center [136, 221] width 61 height 15
type input "*"
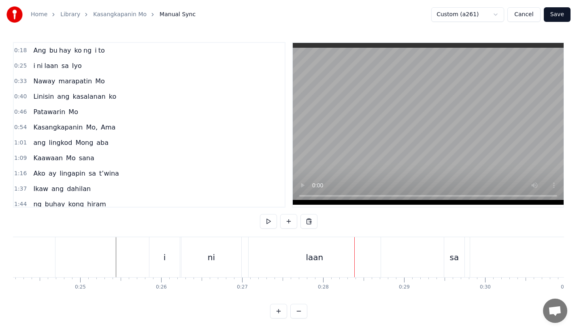
click at [210, 237] on div "ni" at bounding box center [211, 257] width 61 height 40
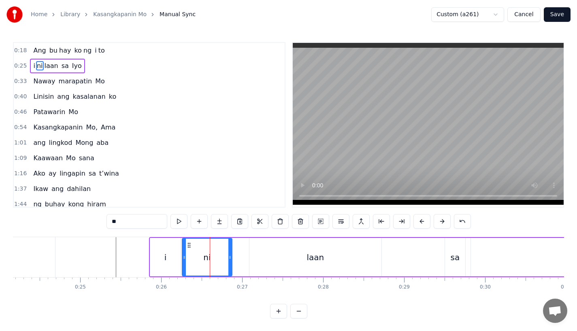
drag, startPoint x: 241, startPoint y: 258, endPoint x: 231, endPoint y: 258, distance: 10.1
click at [231, 258] on icon at bounding box center [229, 257] width 3 height 6
click at [163, 261] on div "i" at bounding box center [165, 257] width 30 height 38
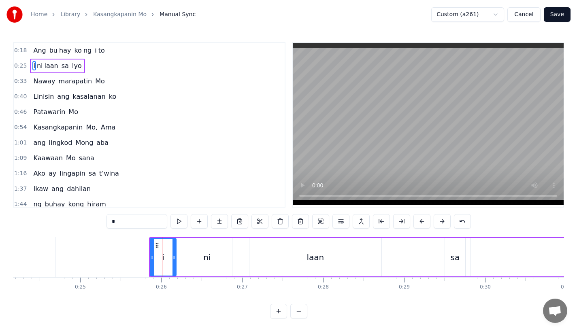
drag, startPoint x: 178, startPoint y: 261, endPoint x: 173, endPoint y: 261, distance: 4.9
click at [173, 261] on div at bounding box center [173, 257] width 3 height 37
click at [187, 261] on div "ni" at bounding box center [207, 257] width 50 height 38
type input "**"
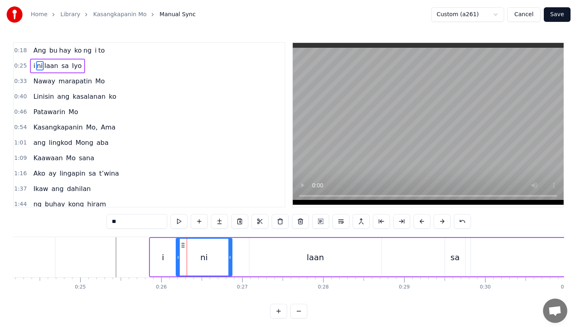
drag, startPoint x: 184, startPoint y: 259, endPoint x: 178, endPoint y: 260, distance: 6.2
click at [178, 260] on icon at bounding box center [177, 257] width 3 height 6
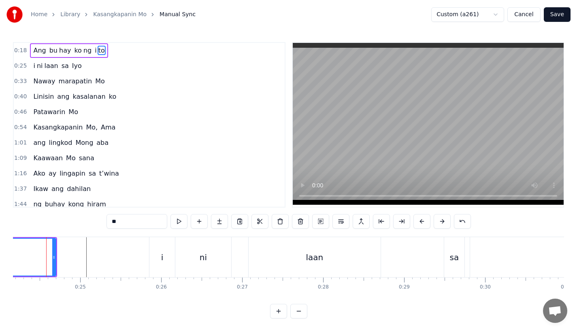
scroll to position [0, 1949]
click at [270, 270] on div "laan" at bounding box center [322, 257] width 132 height 40
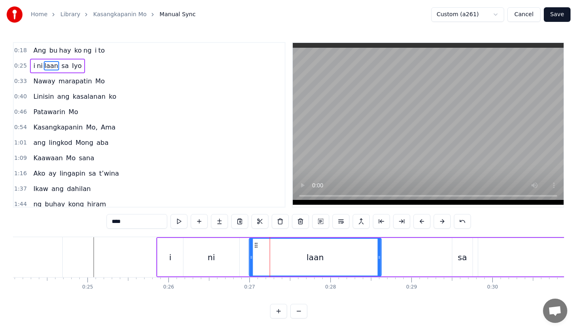
drag, startPoint x: 264, startPoint y: 245, endPoint x: 254, endPoint y: 245, distance: 9.7
click at [257, 245] on circle at bounding box center [257, 245] width 0 height 0
click at [376, 259] on icon at bounding box center [377, 257] width 3 height 6
drag, startPoint x: 376, startPoint y: 259, endPoint x: 355, endPoint y: 259, distance: 21.5
click at [375, 259] on icon at bounding box center [376, 257] width 3 height 6
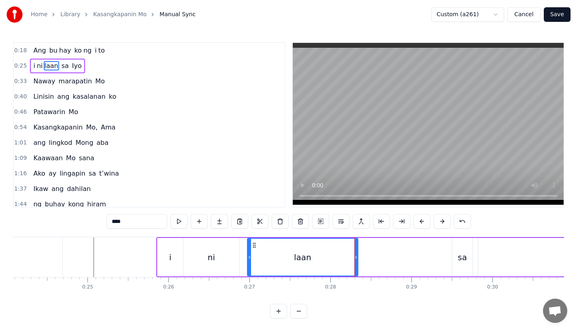
click at [212, 259] on div "ni" at bounding box center [211, 257] width 7 height 12
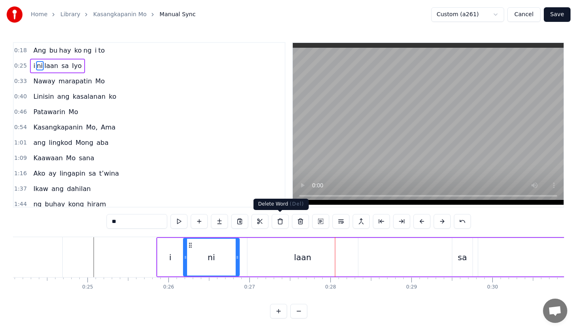
click at [259, 251] on div "laan" at bounding box center [302, 257] width 110 height 38
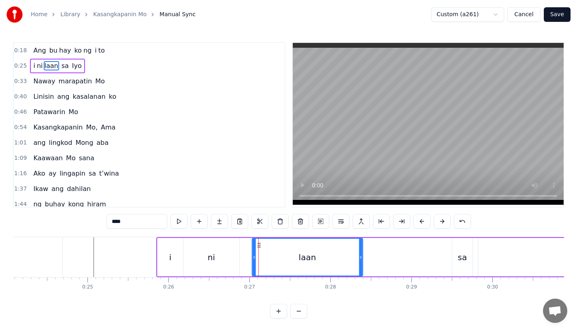
drag, startPoint x: 254, startPoint y: 245, endPoint x: 263, endPoint y: 245, distance: 8.9
click at [260, 245] on circle at bounding box center [259, 245] width 0 height 0
click at [210, 251] on div "ni" at bounding box center [211, 257] width 7 height 12
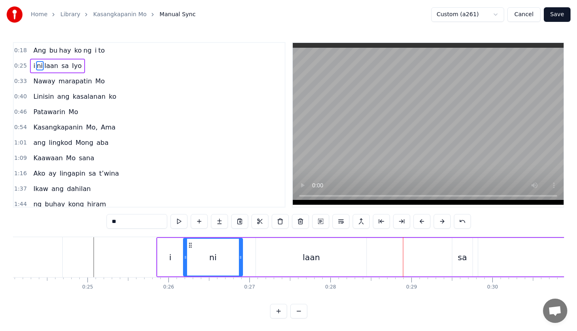
drag, startPoint x: 236, startPoint y: 261, endPoint x: 247, endPoint y: 261, distance: 10.5
click at [242, 261] on div at bounding box center [240, 257] width 3 height 37
click at [227, 255] on div "ni" at bounding box center [217, 257] width 66 height 37
click at [287, 268] on div "laan" at bounding box center [311, 257] width 110 height 38
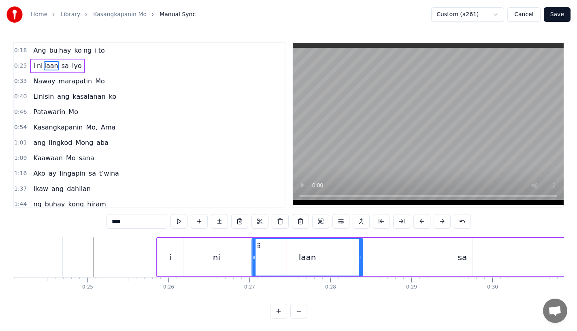
drag, startPoint x: 262, startPoint y: 245, endPoint x: 257, endPoint y: 245, distance: 4.9
click at [257, 245] on icon at bounding box center [259, 245] width 6 height 6
click at [238, 252] on div "ni" at bounding box center [216, 257] width 66 height 38
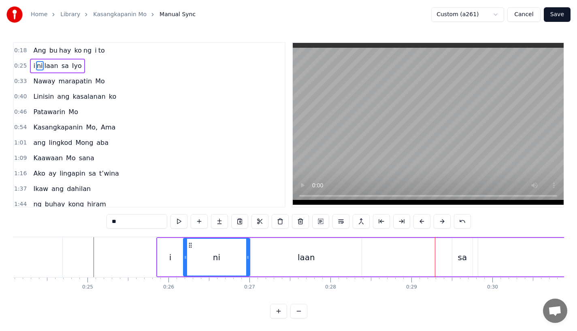
click at [359, 263] on div "laan" at bounding box center [306, 257] width 110 height 38
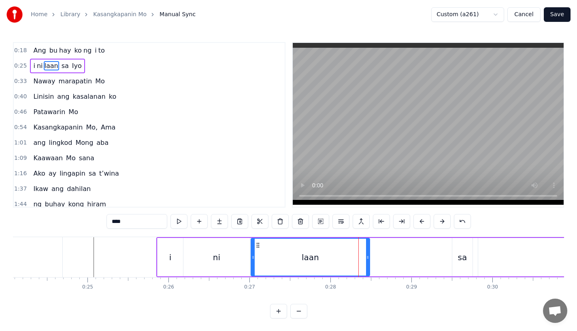
drag, startPoint x: 359, startPoint y: 258, endPoint x: 367, endPoint y: 258, distance: 8.1
click at [367, 258] on icon at bounding box center [367, 257] width 3 height 6
click at [457, 256] on div "sa" at bounding box center [462, 257] width 20 height 38
type input "**"
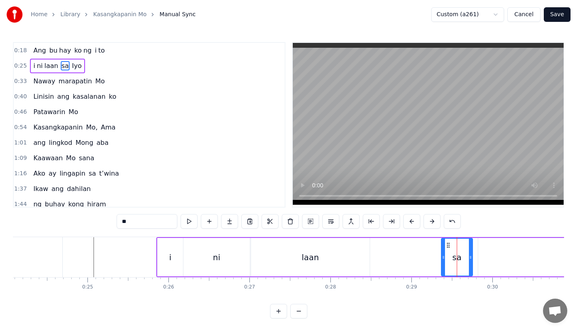
drag, startPoint x: 454, startPoint y: 259, endPoint x: 443, endPoint y: 259, distance: 11.3
click at [443, 259] on icon at bounding box center [443, 257] width 3 height 6
click at [421, 257] on div "i ni laan sa Iyo" at bounding box center [420, 257] width 528 height 40
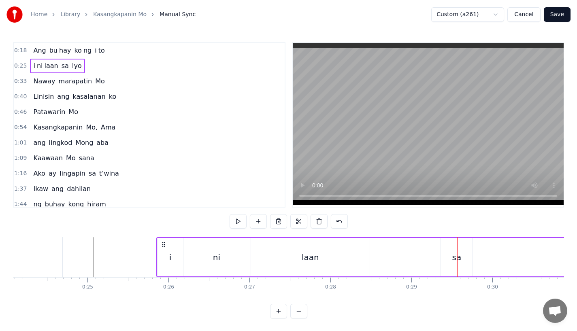
click at [453, 254] on div "sa" at bounding box center [456, 257] width 9 height 12
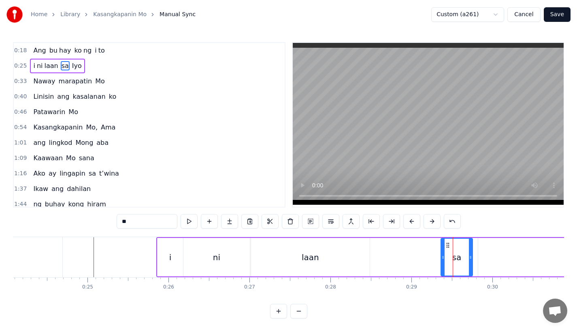
click at [448, 244] on icon at bounding box center [447, 245] width 6 height 6
click at [473, 257] on icon at bounding box center [471, 257] width 3 height 6
drag, startPoint x: 443, startPoint y: 263, endPoint x: 427, endPoint y: 263, distance: 16.6
click at [441, 263] on div at bounding box center [442, 257] width 3 height 37
click at [336, 256] on div "laan" at bounding box center [310, 257] width 119 height 38
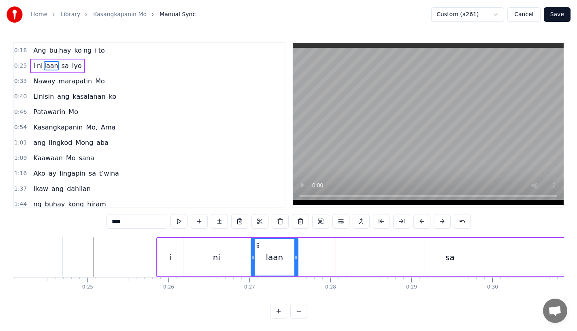
drag, startPoint x: 367, startPoint y: 258, endPoint x: 294, endPoint y: 260, distance: 72.9
click at [294, 260] on div at bounding box center [295, 257] width 3 height 37
drag, startPoint x: 131, startPoint y: 223, endPoint x: 70, endPoint y: 223, distance: 61.1
click at [70, 223] on div "0:18 Ang bu hay ko ng i to 0:25 i ni laan sa Iyo 0:33 Naway marapatin Mo 0:40 L…" at bounding box center [288, 180] width 551 height 276
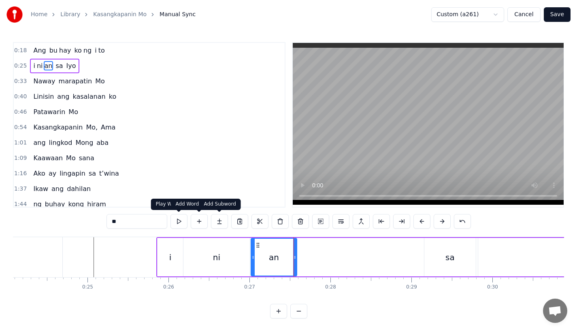
type input "**"
click at [223, 223] on button at bounding box center [219, 221] width 17 height 15
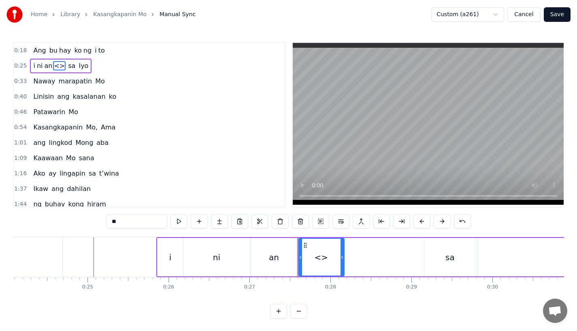
drag, startPoint x: 135, startPoint y: 226, endPoint x: 59, endPoint y: 223, distance: 75.7
click at [59, 223] on div "0:18 Ang bu hay ko ng i to 0:25 i ni an <> sa Iyo 0:33 Naway marapatin Mo 0:40 …" at bounding box center [288, 180] width 551 height 276
click at [266, 260] on div "an" at bounding box center [274, 257] width 46 height 38
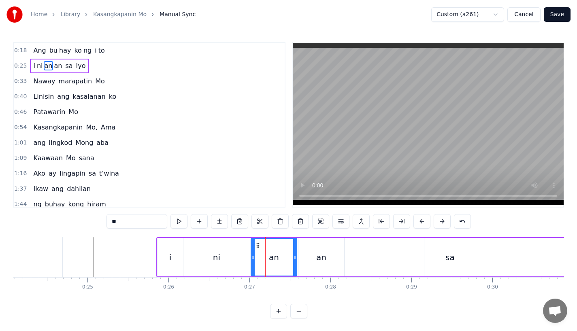
click at [147, 219] on input "**" at bounding box center [136, 221] width 61 height 15
type input "*"
click at [333, 256] on div "an" at bounding box center [321, 257] width 46 height 38
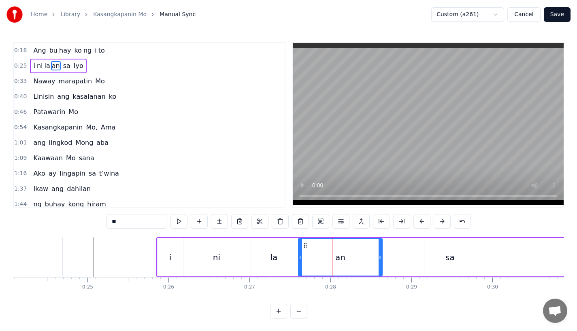
drag, startPoint x: 342, startPoint y: 261, endPoint x: 387, endPoint y: 261, distance: 44.5
click at [382, 261] on div at bounding box center [379, 257] width 3 height 37
click at [258, 251] on div "la" at bounding box center [274, 257] width 46 height 38
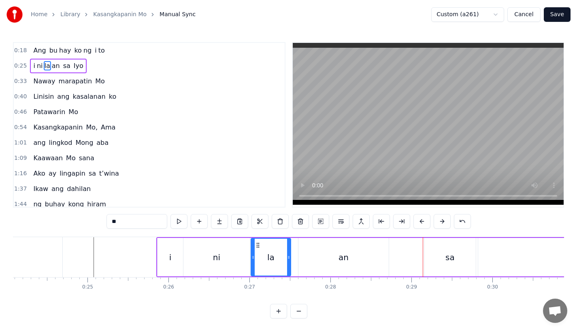
drag, startPoint x: 294, startPoint y: 259, endPoint x: 288, endPoint y: 259, distance: 6.1
click at [288, 259] on icon at bounding box center [288, 257] width 3 height 6
click at [305, 259] on div "an" at bounding box center [343, 257] width 90 height 38
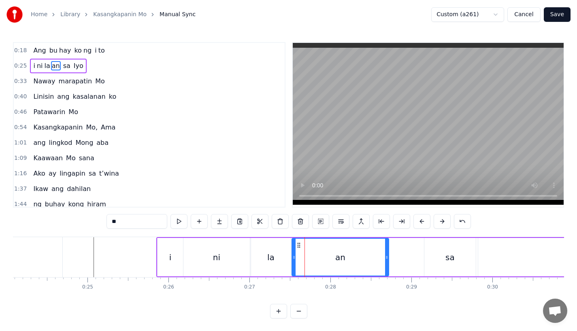
drag, startPoint x: 299, startPoint y: 257, endPoint x: 293, endPoint y: 257, distance: 6.5
click at [293, 257] on icon at bounding box center [293, 257] width 3 height 6
click at [273, 258] on div "la" at bounding box center [270, 257] width 7 height 12
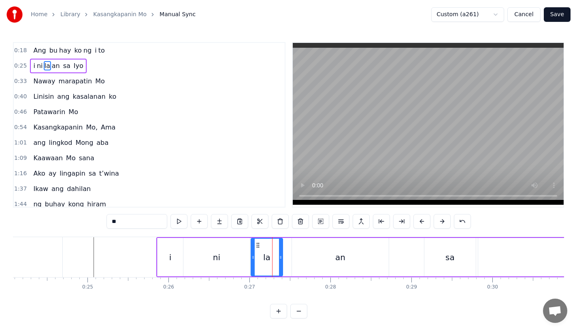
drag, startPoint x: 288, startPoint y: 258, endPoint x: 280, endPoint y: 258, distance: 8.1
click at [280, 258] on icon at bounding box center [280, 257] width 3 height 6
click at [298, 259] on div "an" at bounding box center [340, 257] width 97 height 38
type input "**"
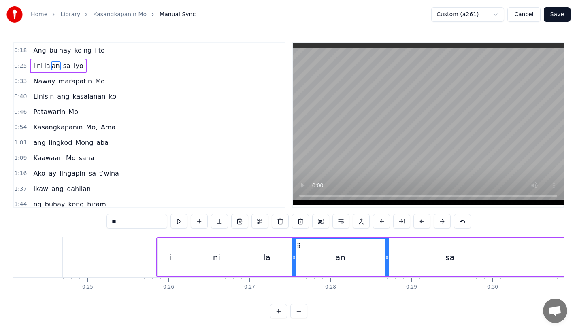
drag, startPoint x: 291, startPoint y: 257, endPoint x: 285, endPoint y: 257, distance: 6.1
click at [285, 257] on div "i ni la an" at bounding box center [273, 257] width 232 height 38
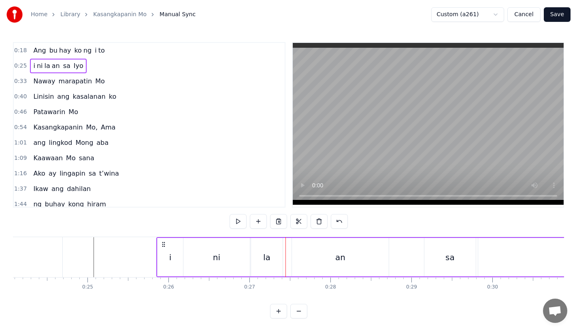
click at [292, 257] on div "an" at bounding box center [340, 257] width 97 height 38
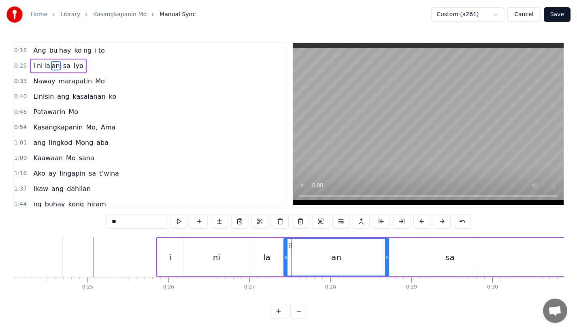
drag, startPoint x: 292, startPoint y: 261, endPoint x: 285, endPoint y: 263, distance: 7.8
click at [284, 263] on div at bounding box center [285, 257] width 3 height 37
click at [217, 261] on div "ni" at bounding box center [216, 257] width 7 height 12
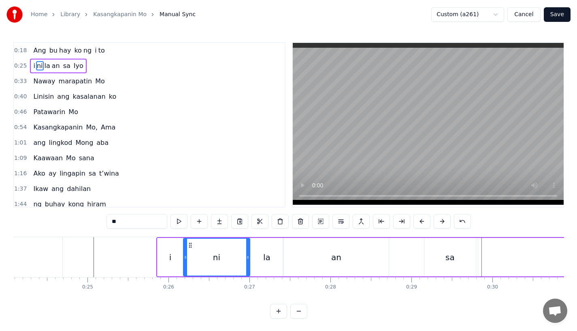
click at [436, 253] on div "sa" at bounding box center [449, 257] width 51 height 38
type input "**"
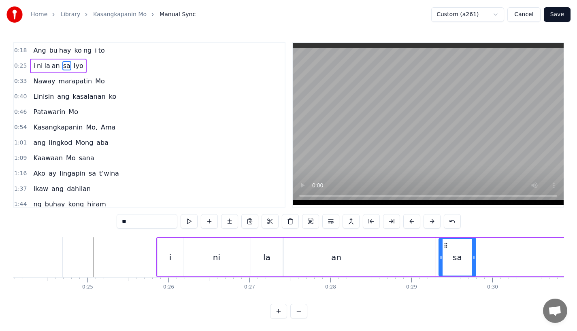
drag, startPoint x: 425, startPoint y: 258, endPoint x: 442, endPoint y: 258, distance: 17.4
click at [442, 258] on icon at bounding box center [440, 257] width 3 height 6
click at [390, 251] on div "i ni la an sa Iyo" at bounding box center [420, 257] width 528 height 40
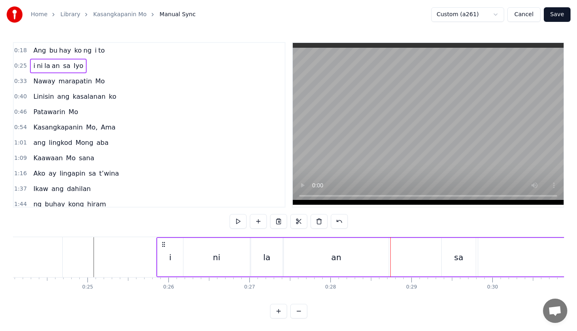
click at [382, 262] on div "an" at bounding box center [336, 257] width 105 height 38
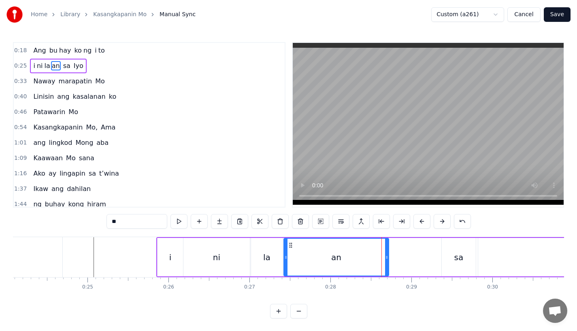
click at [449, 249] on div "sa" at bounding box center [459, 257] width 34 height 38
type input "**"
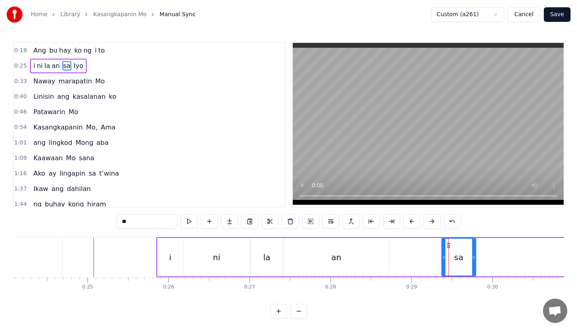
drag, startPoint x: 442, startPoint y: 258, endPoint x: 433, endPoint y: 258, distance: 8.1
click at [433, 258] on div "i ni la an sa Iyo" at bounding box center [420, 257] width 528 height 40
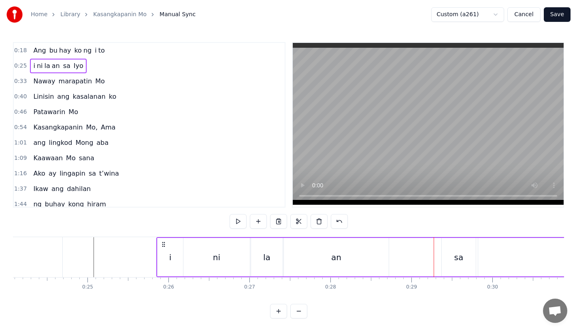
click at [446, 258] on div "sa" at bounding box center [459, 257] width 34 height 38
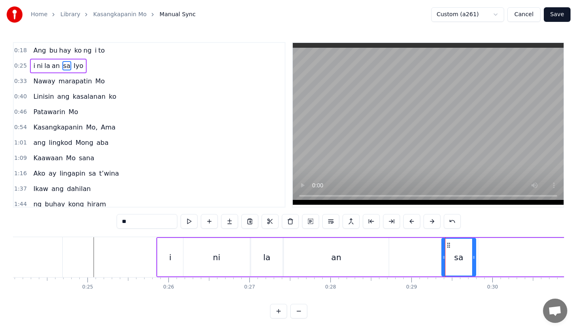
click at [378, 259] on div "an" at bounding box center [336, 257] width 105 height 38
type input "**"
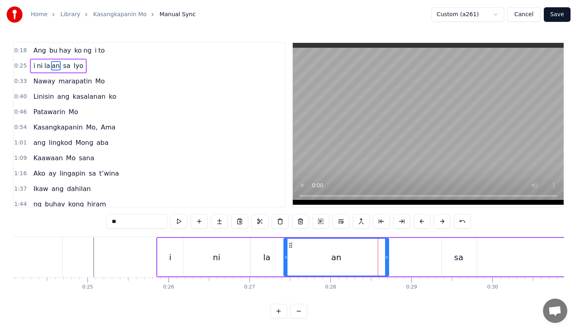
drag, startPoint x: 386, startPoint y: 259, endPoint x: 402, endPoint y: 259, distance: 16.6
click at [388, 259] on icon at bounding box center [386, 257] width 3 height 6
click at [384, 250] on div "an" at bounding box center [344, 257] width 121 height 37
click at [417, 248] on div "i ni la an sa Iyo" at bounding box center [420, 257] width 528 height 40
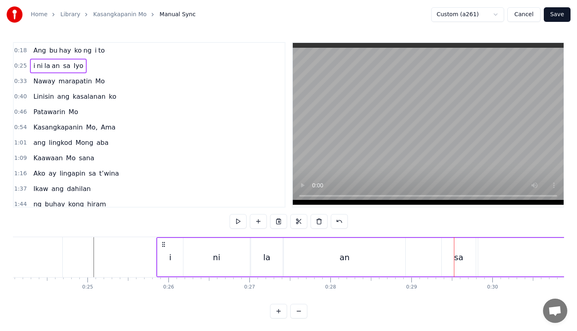
click at [457, 259] on div "sa" at bounding box center [458, 257] width 9 height 12
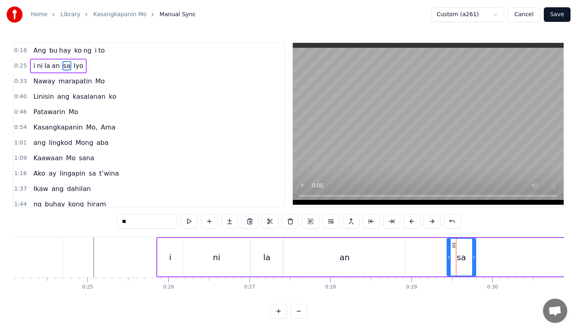
drag, startPoint x: 444, startPoint y: 259, endPoint x: 451, endPoint y: 259, distance: 6.9
click at [450, 259] on icon at bounding box center [448, 257] width 3 height 6
click at [420, 258] on div "i ni la an sa Iyo" at bounding box center [420, 257] width 528 height 40
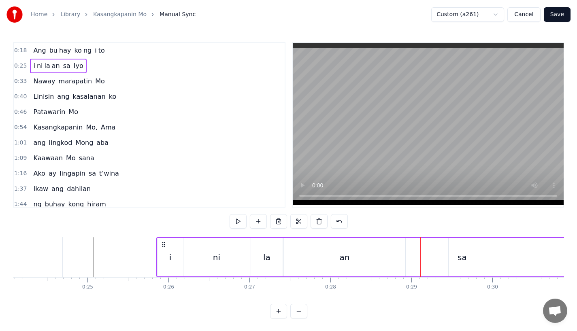
click at [374, 255] on div "an" at bounding box center [344, 257] width 121 height 38
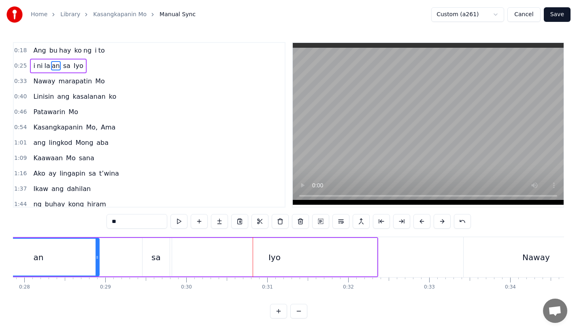
scroll to position [0, 2250]
click at [155, 252] on div "sa" at bounding box center [160, 257] width 27 height 38
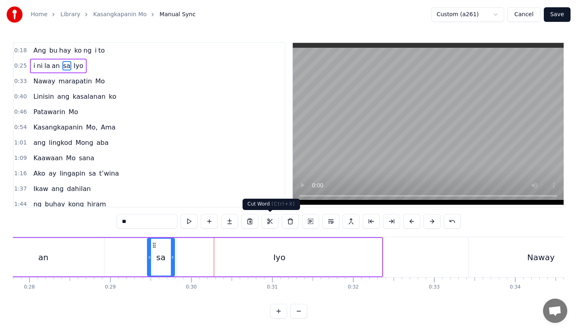
click at [247, 274] on div "Iyo" at bounding box center [279, 257] width 205 height 38
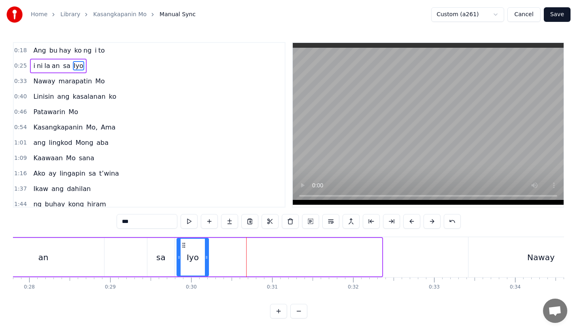
drag, startPoint x: 378, startPoint y: 263, endPoint x: 205, endPoint y: 262, distance: 173.2
click at [205, 262] on div at bounding box center [206, 257] width 3 height 37
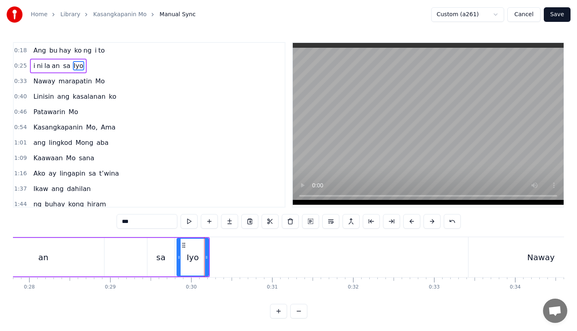
click at [135, 223] on input "***" at bounding box center [147, 221] width 61 height 15
type input "*"
click at [228, 222] on button at bounding box center [229, 221] width 17 height 15
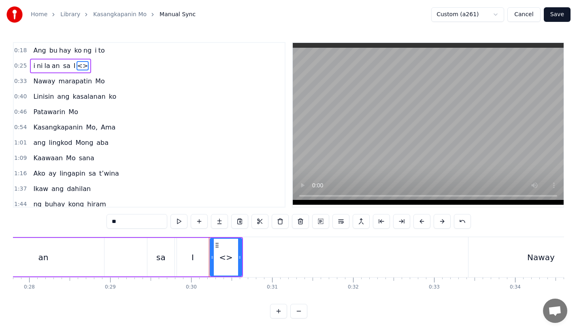
drag, startPoint x: 141, startPoint y: 226, endPoint x: 60, endPoint y: 221, distance: 81.5
click at [60, 221] on div "0:18 Ang bu hay ko ng i to 0:25 i ni la an sa I <> 0:33 Naway marapatin Mo 0:40…" at bounding box center [288, 180] width 551 height 276
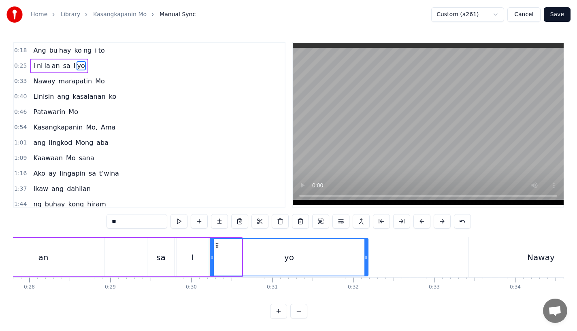
drag, startPoint x: 239, startPoint y: 255, endPoint x: 365, endPoint y: 253, distance: 126.3
click at [365, 253] on div at bounding box center [365, 257] width 3 height 37
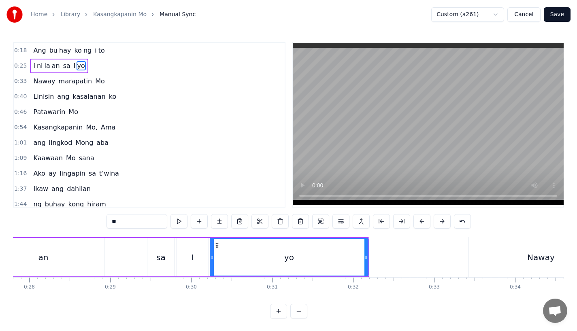
type input "**"
click at [108, 257] on div "i ni la an sa I yo" at bounding box center [112, 257] width 514 height 40
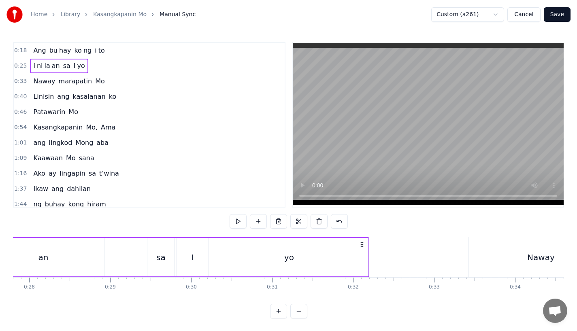
click at [136, 255] on div "i ni la an sa I yo" at bounding box center [112, 257] width 514 height 40
click at [236, 257] on div "yo" at bounding box center [289, 257] width 158 height 38
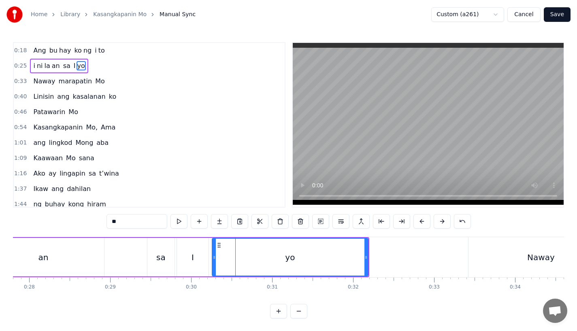
drag, startPoint x: 211, startPoint y: 260, endPoint x: 219, endPoint y: 260, distance: 8.1
click at [216, 260] on icon at bounding box center [213, 257] width 3 height 6
click at [147, 253] on div "sa" at bounding box center [161, 257] width 28 height 38
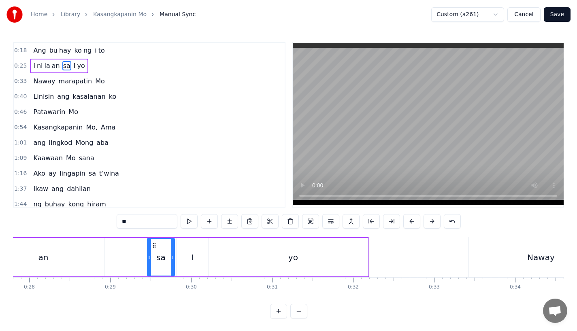
click at [190, 263] on div "I" at bounding box center [193, 257] width 32 height 38
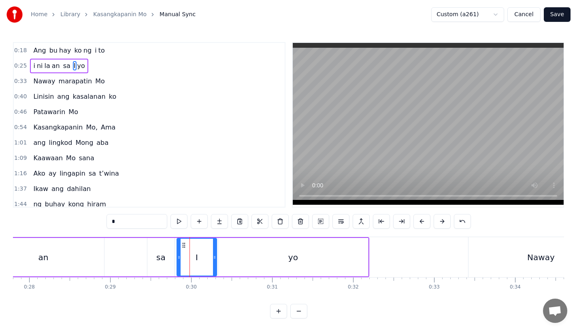
drag, startPoint x: 206, startPoint y: 262, endPoint x: 214, endPoint y: 262, distance: 8.1
click at [214, 262] on div at bounding box center [214, 257] width 3 height 37
click at [202, 259] on div "I" at bounding box center [196, 257] width 39 height 37
click at [475, 249] on div "Naway" at bounding box center [540, 257] width 145 height 40
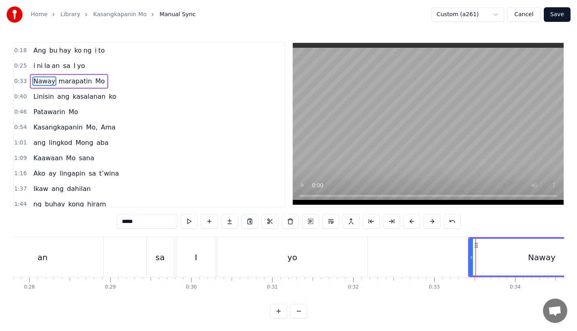
click at [136, 221] on input "*****" at bounding box center [147, 221] width 61 height 15
type input "******"
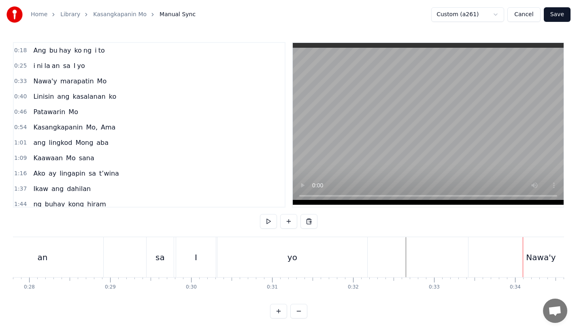
click at [510, 264] on div "Nawa'y" at bounding box center [540, 257] width 145 height 40
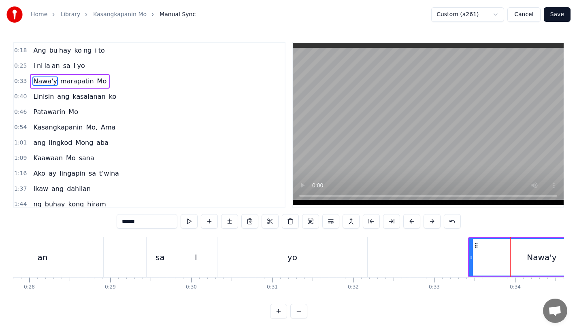
click at [412, 223] on button at bounding box center [411, 221] width 17 height 15
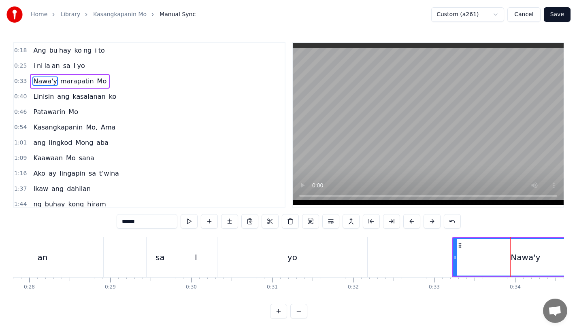
click at [412, 223] on button at bounding box center [411, 221] width 17 height 15
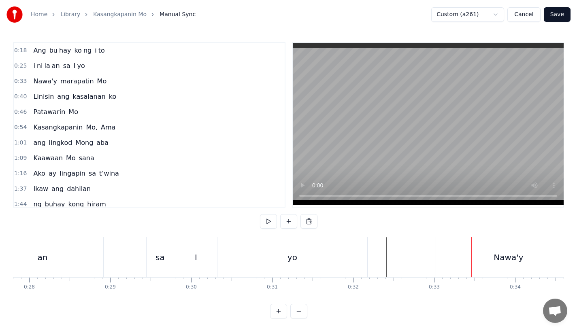
click at [448, 243] on div "Nawa'y" at bounding box center [508, 257] width 145 height 40
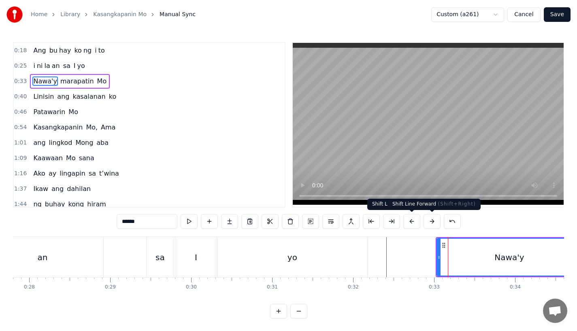
click at [431, 220] on button at bounding box center [431, 221] width 17 height 15
click at [358, 249] on div "yo" at bounding box center [292, 257] width 150 height 40
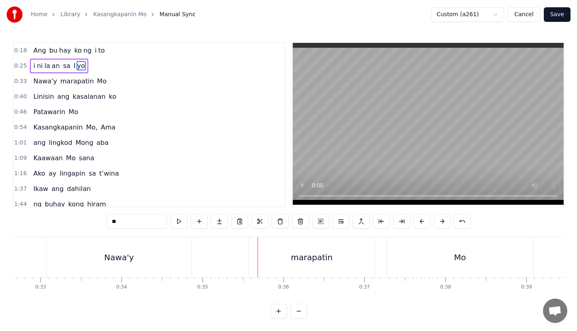
scroll to position [0, 2619]
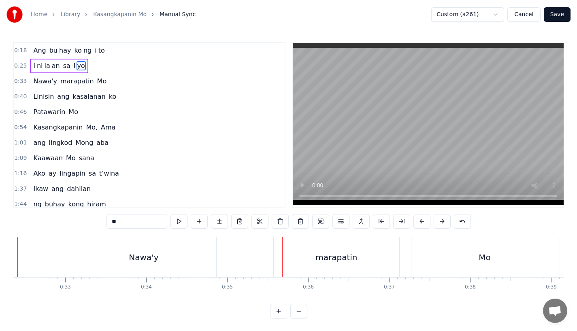
click at [186, 257] on div "Nawa'y" at bounding box center [143, 257] width 145 height 40
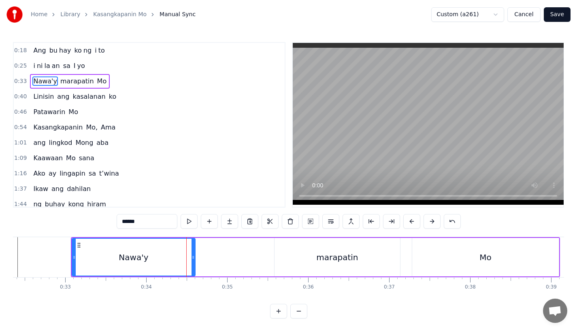
drag, startPoint x: 216, startPoint y: 257, endPoint x: 194, endPoint y: 257, distance: 21.9
click at [194, 257] on icon at bounding box center [192, 257] width 3 height 6
click at [152, 257] on div "Nawa'y" at bounding box center [133, 257] width 122 height 37
click at [298, 259] on div "marapatin" at bounding box center [336, 257] width 125 height 38
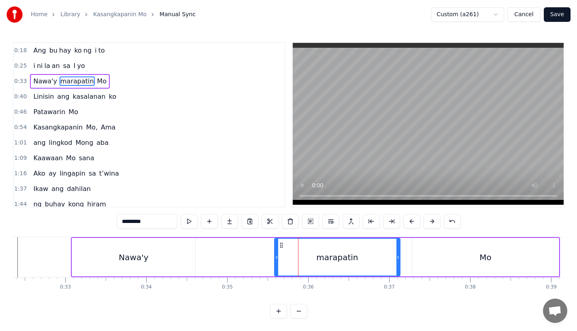
click at [183, 259] on div "Nawa'y" at bounding box center [133, 257] width 123 height 38
type input "******"
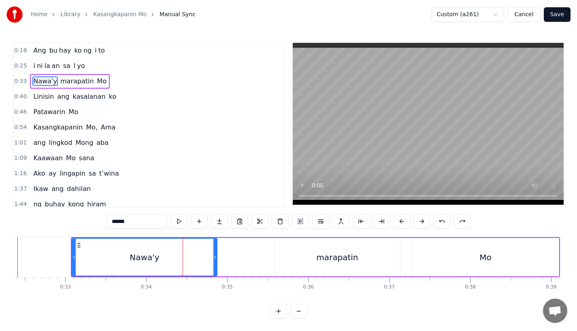
click at [170, 249] on div "Nawa'y" at bounding box center [144, 257] width 144 height 37
click at [189, 251] on div "Nawa'y" at bounding box center [144, 257] width 144 height 37
click at [240, 233] on div "0:18 Ang bu hay ko ng i to 0:25 i ni la an sa I yo 0:33 Nawa'y marapatin Mo 0:4…" at bounding box center [288, 180] width 551 height 276
click at [247, 248] on div "Nawa'y marapatin Mo" at bounding box center [315, 257] width 489 height 40
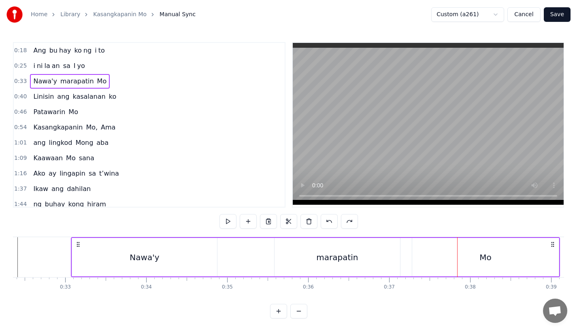
click at [435, 270] on div "Mo" at bounding box center [485, 257] width 147 height 38
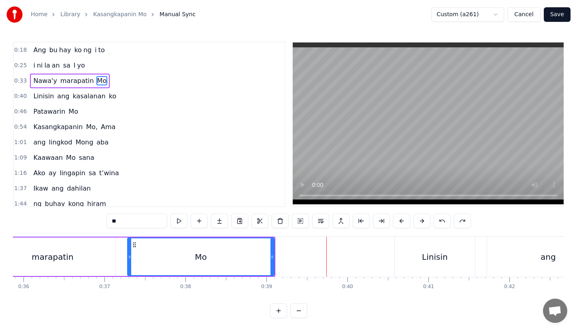
scroll to position [0, 2894]
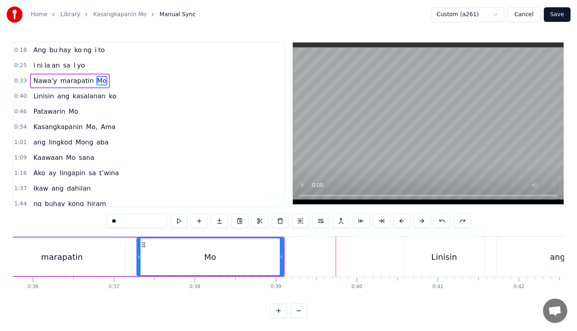
click at [222, 259] on div "Mo" at bounding box center [210, 256] width 146 height 37
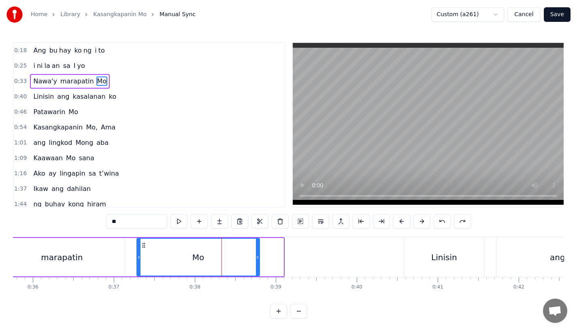
drag, startPoint x: 281, startPoint y: 258, endPoint x: 256, endPoint y: 258, distance: 25.1
click at [257, 258] on icon at bounding box center [257, 257] width 3 height 6
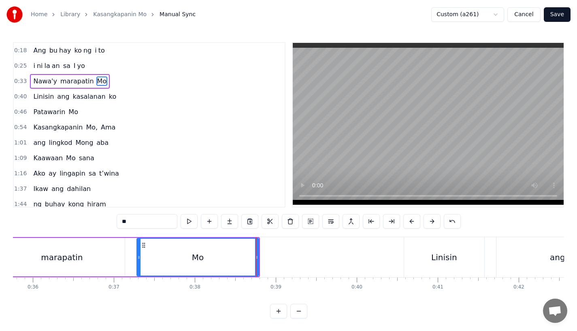
click at [214, 254] on div "Mo" at bounding box center [197, 257] width 121 height 37
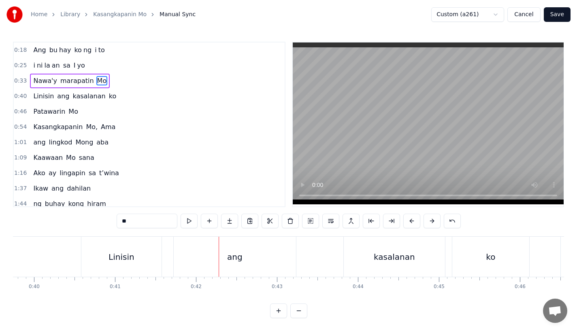
scroll to position [0, 3211]
click at [122, 253] on div "Linisin" at bounding box center [128, 257] width 26 height 12
type input "*******"
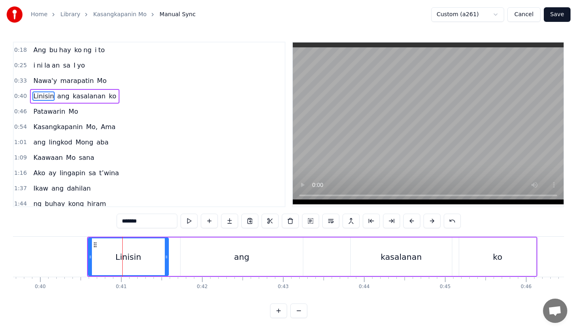
scroll to position [0, 0]
click at [94, 253] on div "Linisin" at bounding box center [128, 257] width 79 height 37
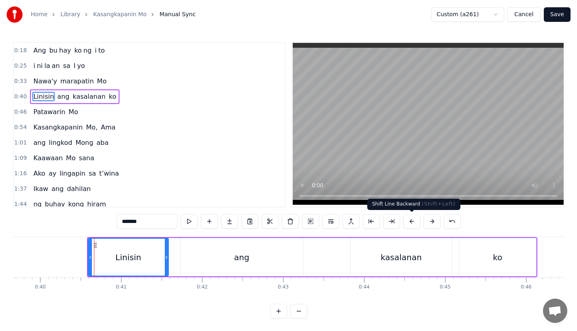
click at [408, 224] on button at bounding box center [411, 221] width 17 height 15
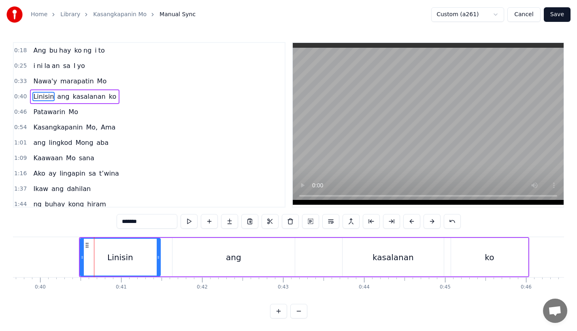
click at [408, 224] on button at bounding box center [411, 221] width 17 height 15
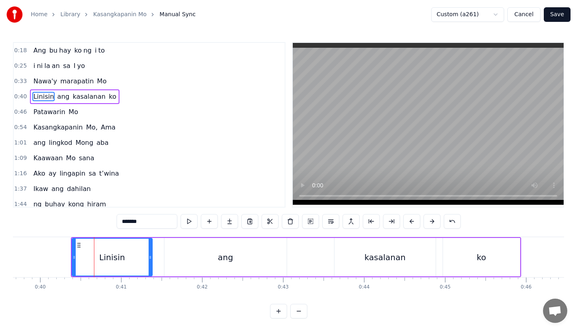
click at [408, 224] on button at bounding box center [411, 221] width 17 height 15
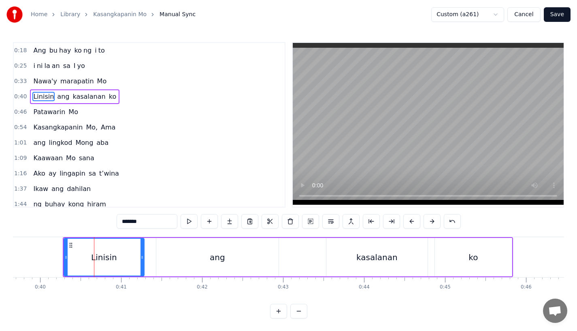
click at [408, 224] on button at bounding box center [411, 221] width 17 height 15
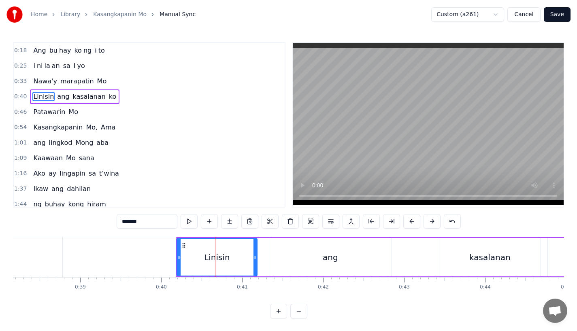
scroll to position [0, 3078]
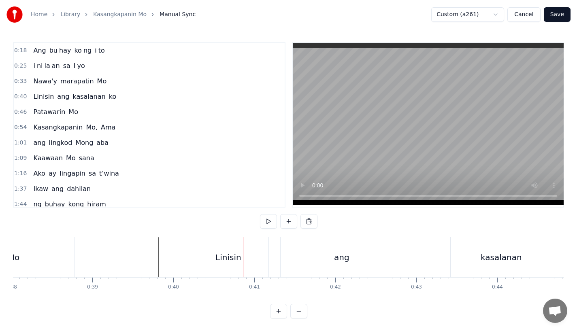
click at [221, 249] on div "Linisin" at bounding box center [228, 257] width 80 height 40
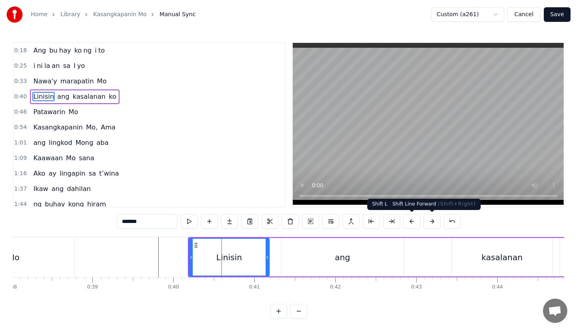
click at [426, 220] on button at bounding box center [431, 221] width 17 height 15
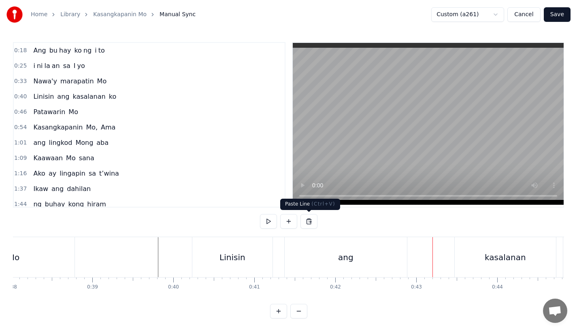
click at [357, 247] on div "ang" at bounding box center [346, 257] width 122 height 40
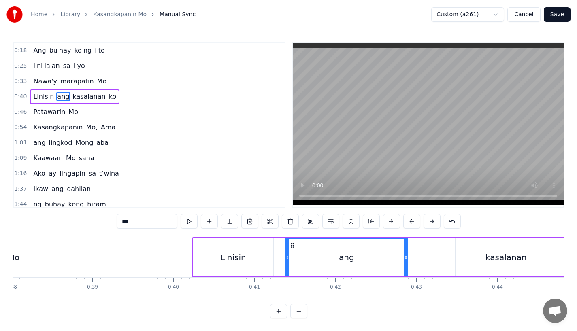
drag, startPoint x: 406, startPoint y: 259, endPoint x: 417, endPoint y: 259, distance: 11.3
click at [407, 259] on icon at bounding box center [405, 257] width 3 height 6
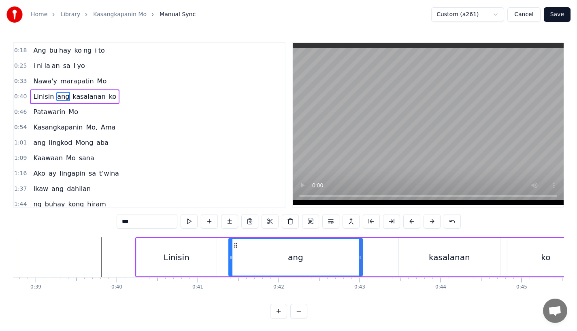
scroll to position [0, 3145]
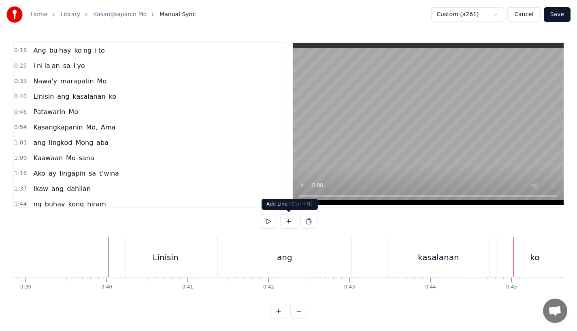
click at [322, 242] on div "ang" at bounding box center [285, 257] width 134 height 40
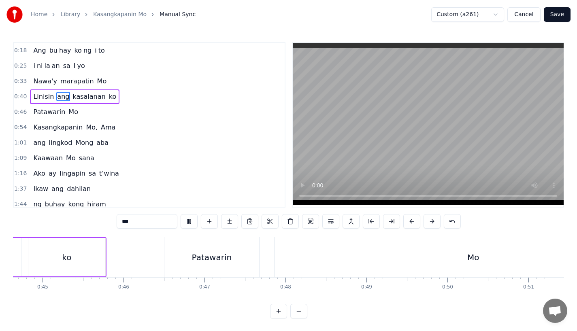
scroll to position [0, 3622]
click at [184, 253] on div "Patawarin" at bounding box center [203, 257] width 95 height 40
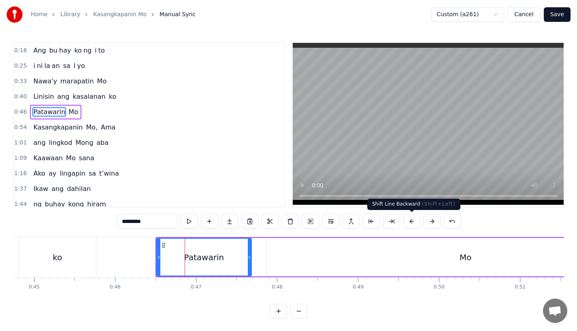
click at [412, 223] on button at bounding box center [411, 221] width 17 height 15
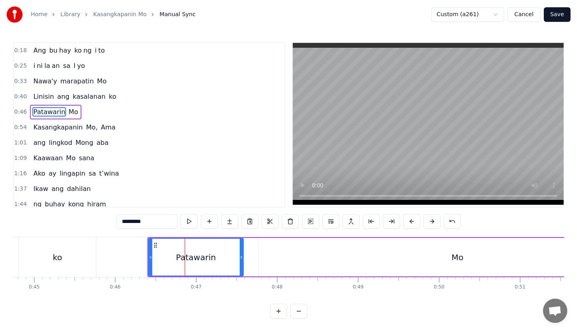
click at [412, 223] on button at bounding box center [411, 221] width 17 height 15
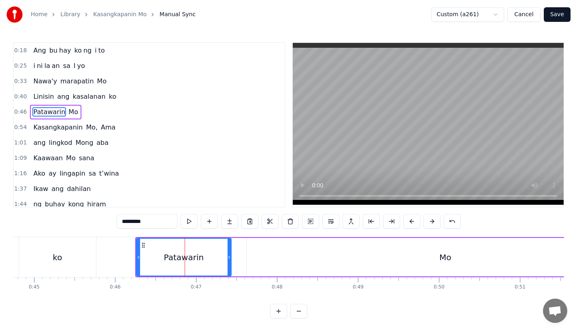
click at [412, 223] on button at bounding box center [411, 221] width 17 height 15
click at [90, 252] on div "ko" at bounding box center [57, 257] width 77 height 40
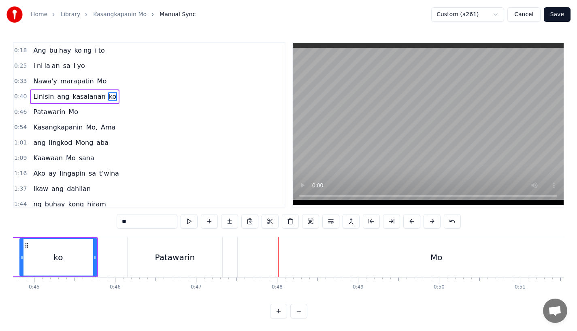
click at [87, 259] on div "ko" at bounding box center [58, 257] width 76 height 37
click at [148, 241] on div "Patawarin" at bounding box center [174, 257] width 95 height 40
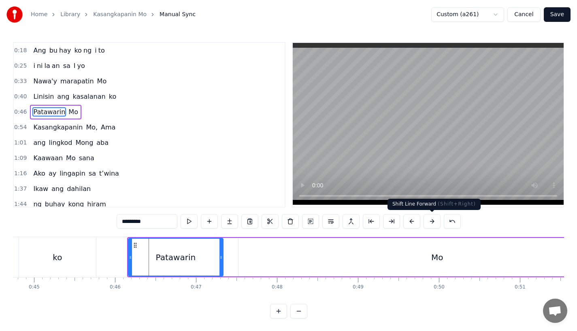
click at [432, 223] on button at bounding box center [431, 221] width 17 height 15
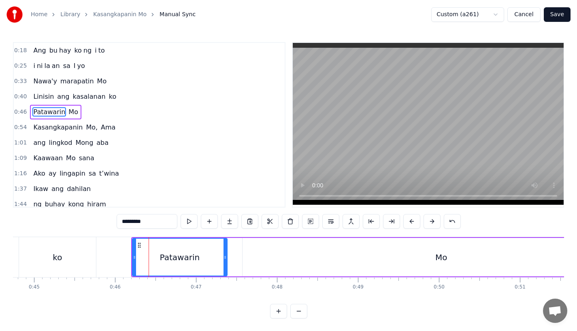
click at [66, 255] on div "ko" at bounding box center [57, 257] width 77 height 40
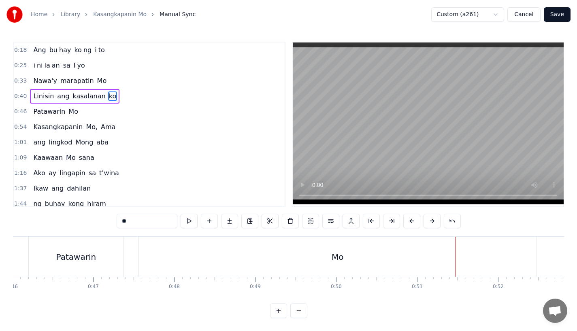
scroll to position [6, 0]
click at [440, 270] on div "Mo" at bounding box center [337, 257] width 398 height 40
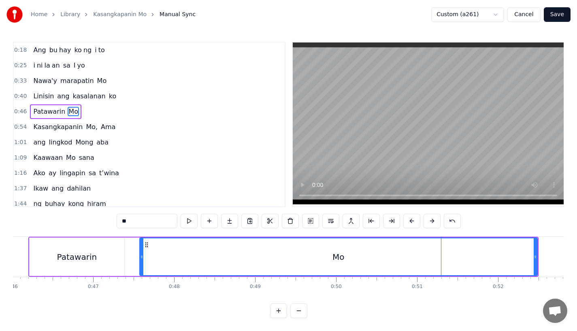
scroll to position [0, 0]
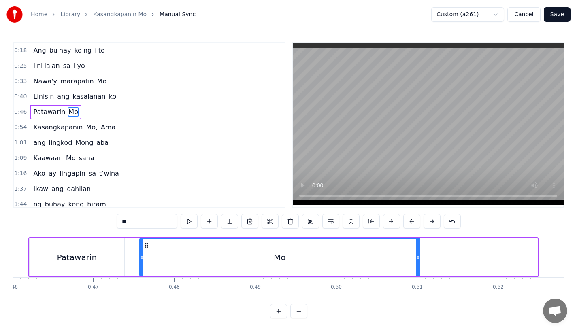
drag, startPoint x: 535, startPoint y: 266, endPoint x: 407, endPoint y: 259, distance: 128.9
click at [416, 260] on div at bounding box center [417, 257] width 3 height 37
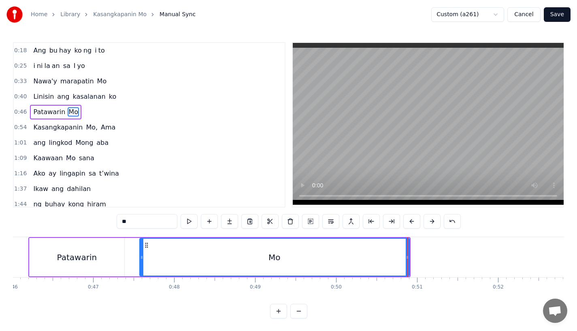
click at [308, 260] on div "Mo" at bounding box center [274, 257] width 269 height 37
drag, startPoint x: 407, startPoint y: 263, endPoint x: 385, endPoint y: 263, distance: 21.5
click at [385, 263] on div at bounding box center [385, 257] width 3 height 37
click at [244, 254] on div "Mo" at bounding box center [263, 257] width 247 height 37
click at [118, 251] on div "Patawarin" at bounding box center [77, 257] width 95 height 38
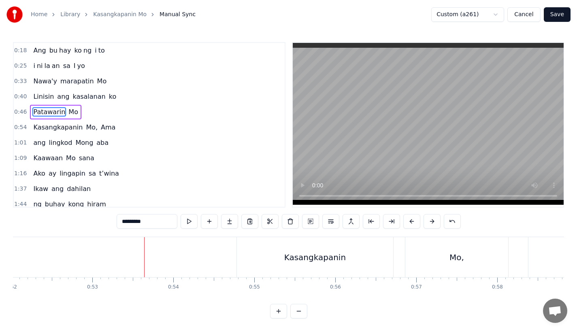
scroll to position [6, 0]
click at [317, 255] on div "Kasangkapanin" at bounding box center [315, 257] width 62 height 12
type input "**********"
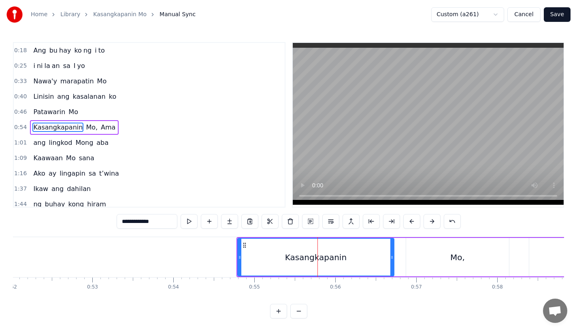
scroll to position [2, 0]
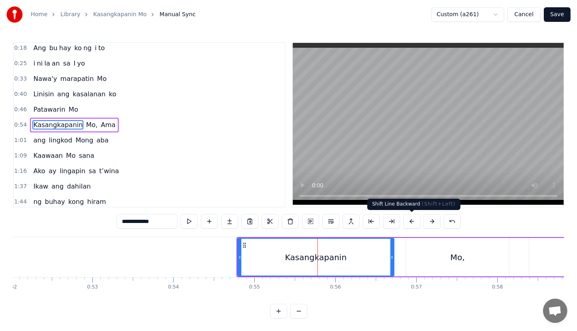
click at [412, 219] on button at bounding box center [411, 221] width 17 height 15
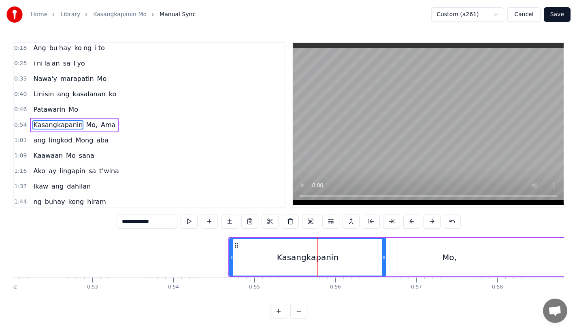
click at [412, 219] on button at bounding box center [411, 221] width 17 height 15
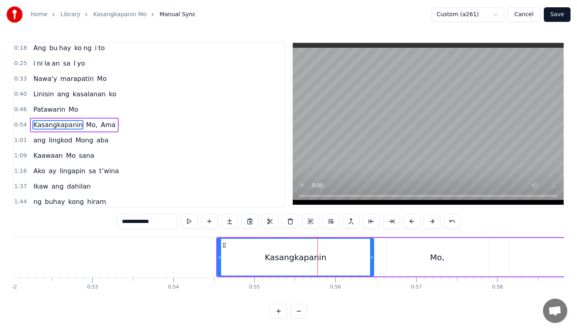
click at [412, 219] on button at bounding box center [411, 221] width 17 height 15
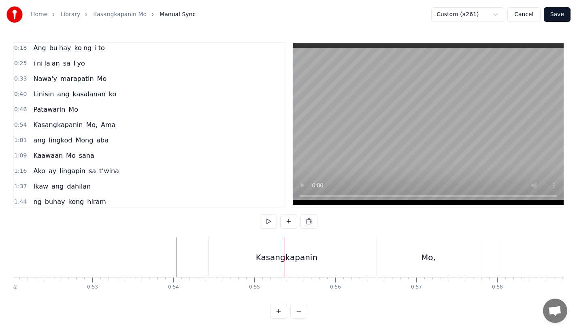
click at [258, 277] on div "Ang bu hay ko ng i to i ni la an sa I yo Nawa'y marapatin Mo Linisin ang kasala…" at bounding box center [288, 267] width 551 height 61
click at [329, 249] on div "Kasangkapanin" at bounding box center [286, 257] width 156 height 40
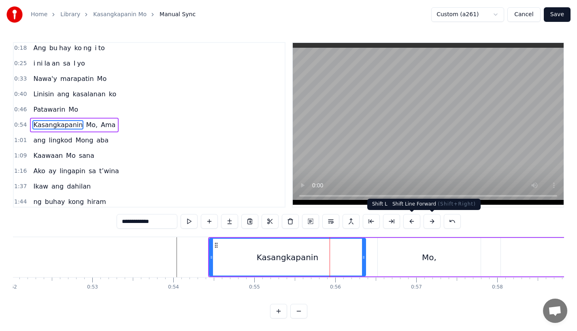
click at [429, 219] on button at bounding box center [431, 221] width 17 height 15
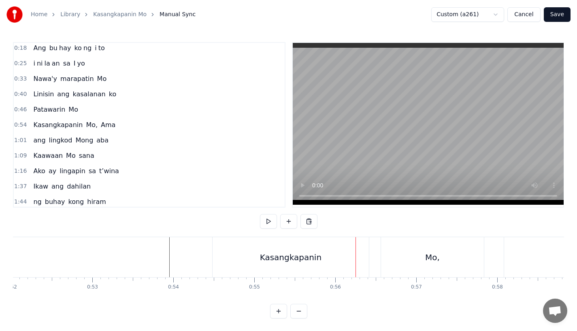
click at [243, 255] on div "Kasangkapanin" at bounding box center [290, 257] width 156 height 40
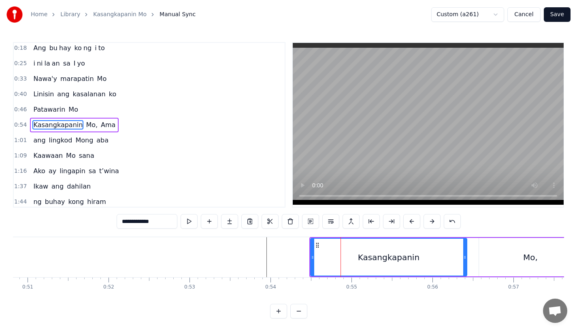
scroll to position [0, 4121]
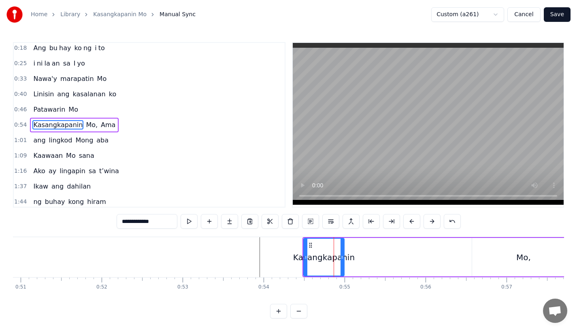
drag, startPoint x: 457, startPoint y: 264, endPoint x: 341, endPoint y: 263, distance: 115.8
click at [341, 263] on div at bounding box center [341, 257] width 3 height 37
drag, startPoint x: 141, startPoint y: 221, endPoint x: 235, endPoint y: 221, distance: 94.3
click at [235, 221] on div "**********" at bounding box center [289, 221] width 344 height 15
drag, startPoint x: 342, startPoint y: 264, endPoint x: 332, endPoint y: 264, distance: 9.7
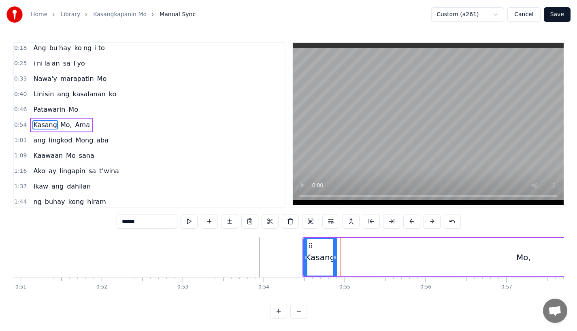
click at [333, 264] on div at bounding box center [334, 257] width 3 height 37
type input "******"
click at [222, 224] on button at bounding box center [229, 221] width 17 height 15
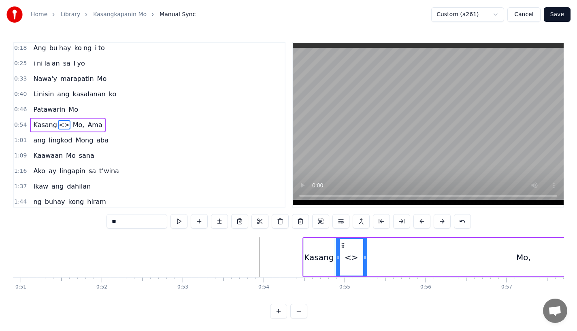
drag, startPoint x: 133, startPoint y: 223, endPoint x: 75, endPoint y: 223, distance: 57.9
click at [75, 223] on div "0:18 Ang bu hay ko ng i to 0:25 i ni la an sa I yo 0:33 Nawa'y marapatin Mo 0:4…" at bounding box center [288, 180] width 551 height 276
paste input "*****"
drag, startPoint x: 123, startPoint y: 222, endPoint x: 168, endPoint y: 222, distance: 45.7
click at [168, 222] on div "*******" at bounding box center [288, 221] width 364 height 15
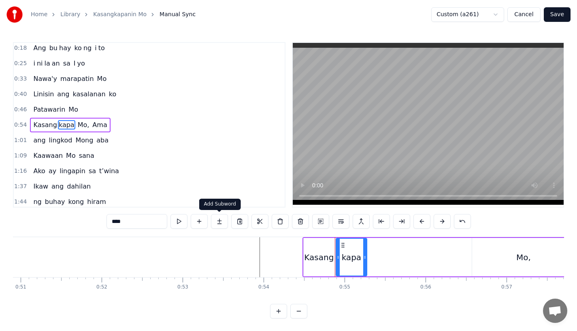
type input "****"
click at [223, 223] on button at bounding box center [219, 221] width 17 height 15
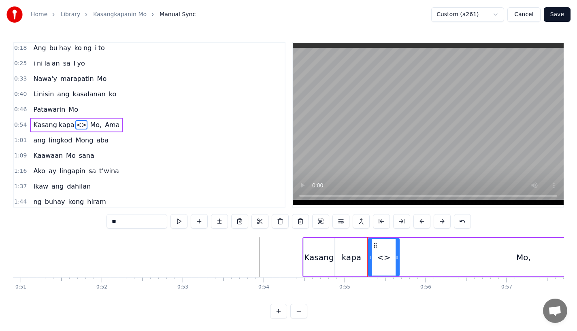
drag, startPoint x: 137, startPoint y: 222, endPoint x: 75, endPoint y: 222, distance: 61.5
click at [75, 222] on div "0:18 Ang bu hay ko ng i to 0:25 i ni la an sa I yo 0:33 Nawa'y marapatin Mo 0:4…" at bounding box center [288, 180] width 551 height 276
drag, startPoint x: 398, startPoint y: 254, endPoint x: 470, endPoint y: 254, distance: 72.0
click at [470, 254] on icon at bounding box center [468, 257] width 3 height 6
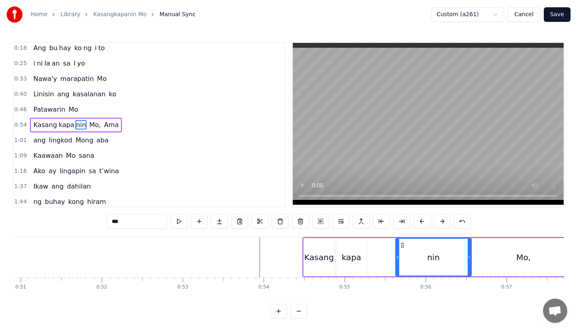
drag, startPoint x: 371, startPoint y: 257, endPoint x: 399, endPoint y: 257, distance: 27.9
click at [399, 257] on icon at bounding box center [397, 257] width 3 height 6
click at [359, 257] on div "kapa" at bounding box center [351, 257] width 19 height 12
type input "****"
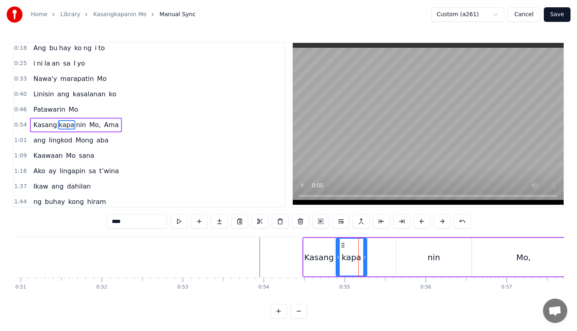
click at [366, 257] on div "kapa" at bounding box center [352, 257] width 32 height 38
drag, startPoint x: 365, startPoint y: 261, endPoint x: 393, endPoint y: 262, distance: 28.7
click at [393, 262] on div at bounding box center [393, 257] width 3 height 37
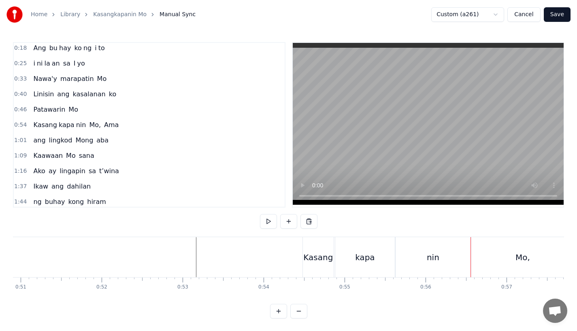
click at [320, 256] on div "Kasang" at bounding box center [318, 257] width 30 height 12
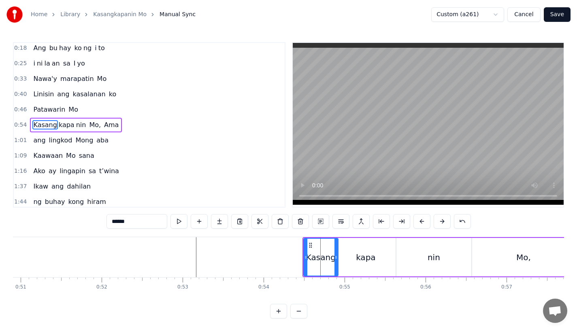
click at [336, 261] on div at bounding box center [335, 257] width 3 height 37
click at [351, 261] on div "kapa" at bounding box center [365, 257] width 59 height 38
type input "****"
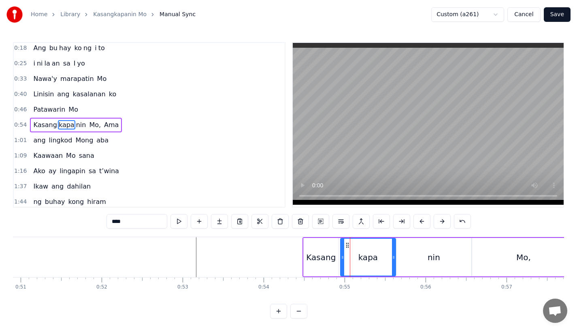
drag, startPoint x: 338, startPoint y: 261, endPoint x: 343, endPoint y: 261, distance: 4.9
click at [343, 261] on div at bounding box center [342, 257] width 3 height 37
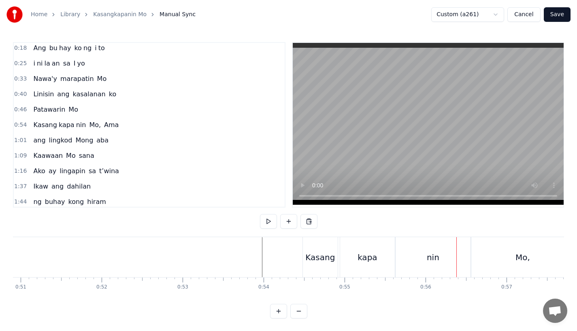
click at [403, 263] on div "nin" at bounding box center [432, 257] width 75 height 40
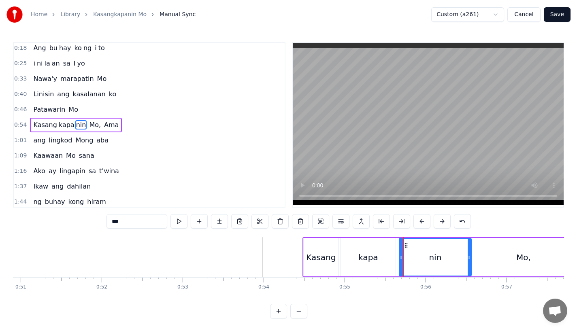
drag, startPoint x: 398, startPoint y: 261, endPoint x: 406, endPoint y: 261, distance: 7.3
click at [403, 261] on div at bounding box center [400, 257] width 3 height 37
click at [379, 261] on div "kapa" at bounding box center [368, 257] width 55 height 38
type input "****"
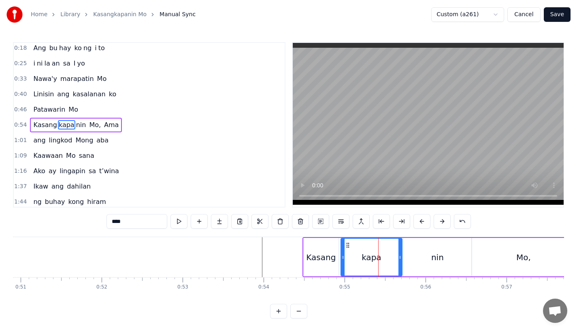
drag, startPoint x: 393, startPoint y: 261, endPoint x: 400, endPoint y: 261, distance: 7.3
click at [400, 261] on div at bounding box center [399, 257] width 3 height 37
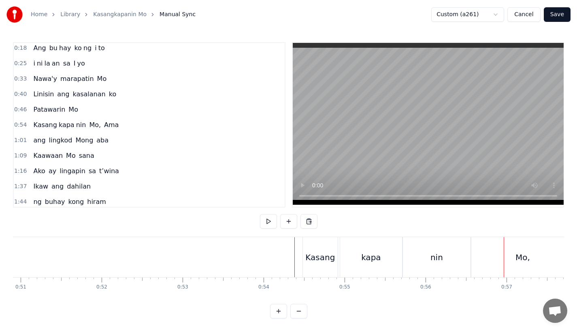
click at [411, 245] on div "nin" at bounding box center [437, 257] width 68 height 40
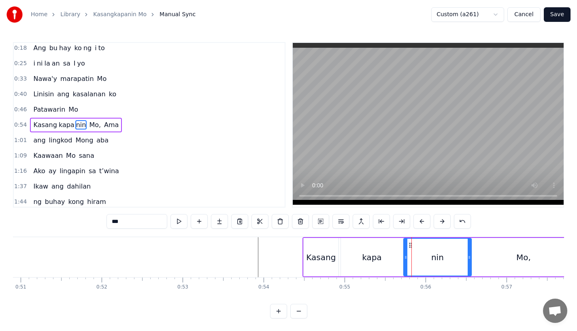
click at [411, 245] on div at bounding box center [411, 257] width 0 height 40
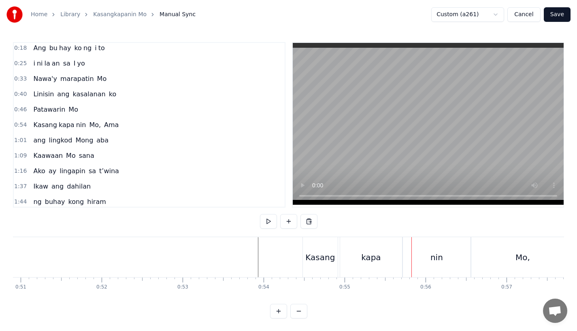
click at [405, 260] on div "nin" at bounding box center [437, 257] width 68 height 40
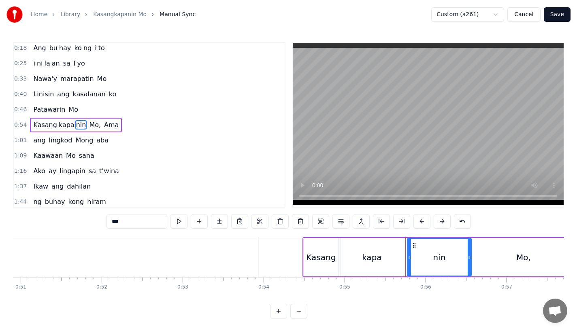
drag, startPoint x: 405, startPoint y: 260, endPoint x: 410, endPoint y: 260, distance: 4.9
click at [410, 260] on icon at bounding box center [409, 257] width 3 height 6
click at [392, 260] on div "kapa" at bounding box center [372, 257] width 62 height 38
type input "****"
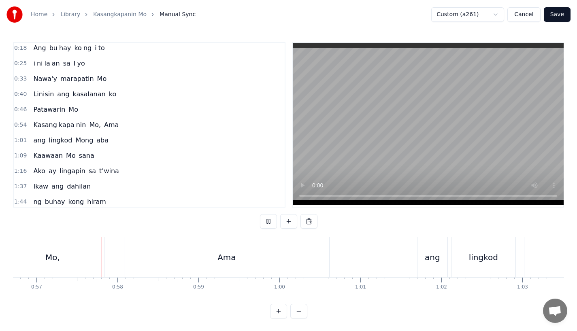
scroll to position [0, 4593]
click at [63, 254] on div "Mo," at bounding box center [50, 257] width 103 height 40
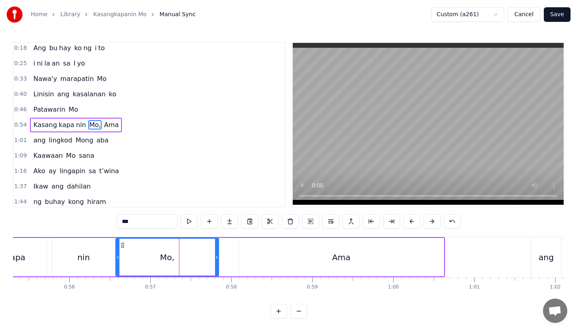
scroll to position [0, 4394]
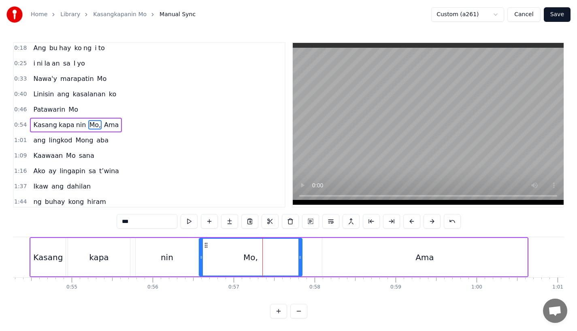
click at [152, 248] on div "nin" at bounding box center [167, 257] width 63 height 38
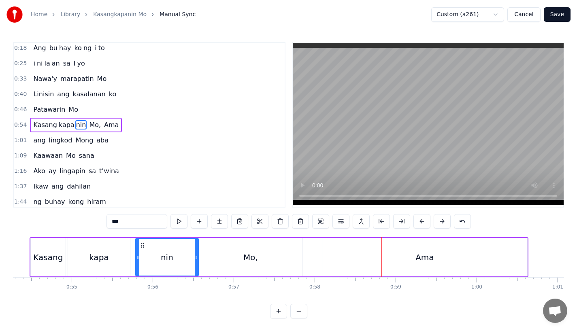
click at [385, 266] on div "Ama" at bounding box center [424, 257] width 205 height 38
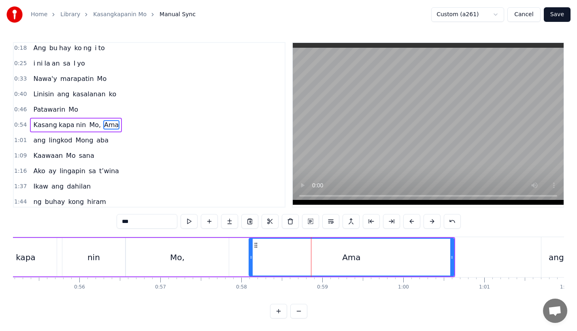
scroll to position [0, 4462]
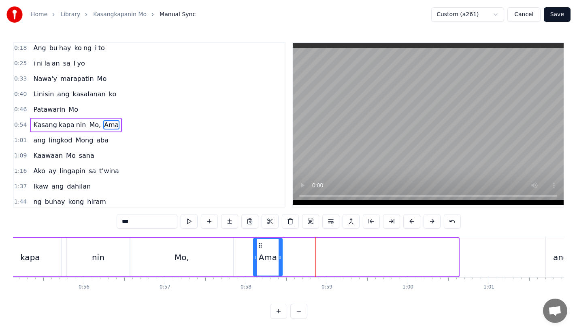
drag, startPoint x: 456, startPoint y: 262, endPoint x: 280, endPoint y: 261, distance: 175.3
click at [280, 261] on div at bounding box center [279, 257] width 3 height 37
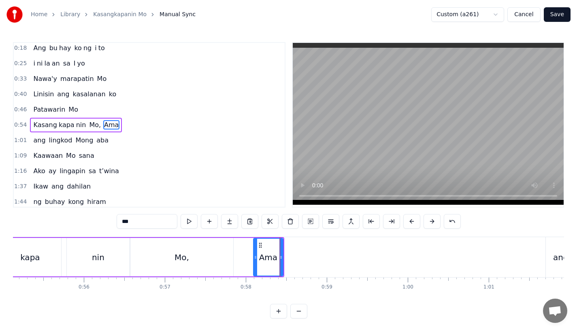
click at [149, 229] on div "***" at bounding box center [289, 222] width 344 height 16
click at [149, 219] on input "***" at bounding box center [147, 221] width 61 height 15
type input "*"
click at [225, 223] on button at bounding box center [229, 221] width 17 height 15
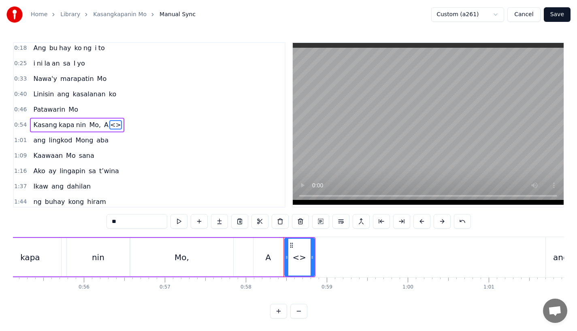
drag, startPoint x: 133, startPoint y: 222, endPoint x: 74, endPoint y: 222, distance: 59.1
click at [74, 222] on div "0:18 Ang bu hay ko ng i to 0:25 i ni la an sa I yo 0:33 Nawa'y marapatin Mo 0:4…" at bounding box center [288, 180] width 551 height 276
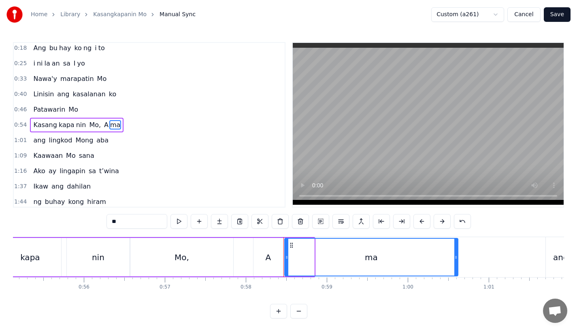
drag, startPoint x: 312, startPoint y: 255, endPoint x: 457, endPoint y: 253, distance: 145.3
click at [457, 253] on div at bounding box center [455, 257] width 3 height 37
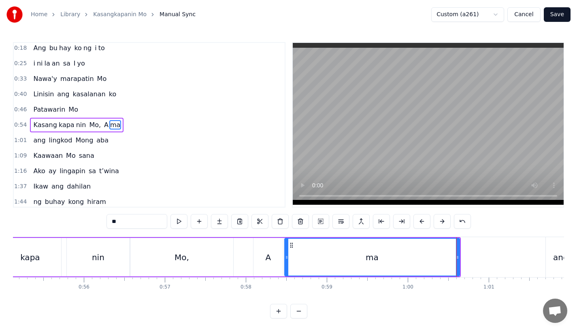
click at [198, 259] on div "Mo," at bounding box center [181, 257] width 103 height 38
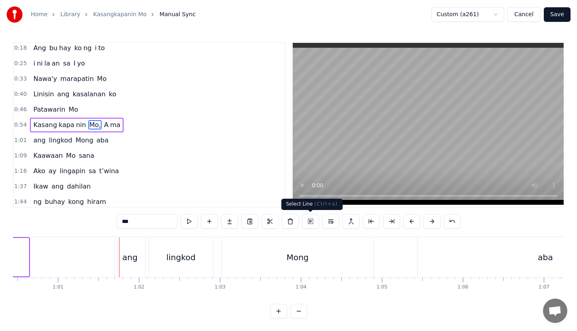
scroll to position [0, 4938]
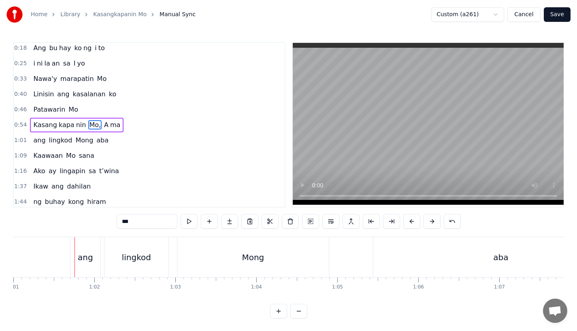
click at [87, 266] on div "ang" at bounding box center [85, 257] width 30 height 40
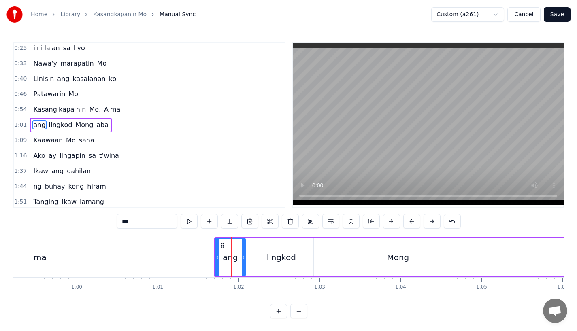
scroll to position [0, 4763]
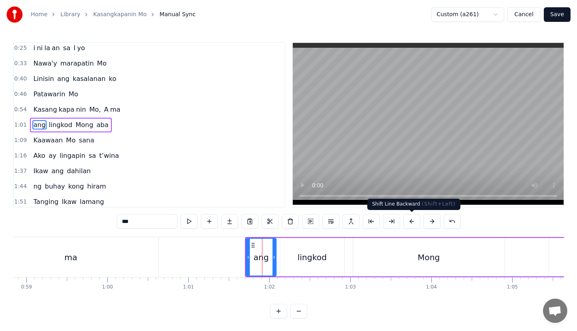
click at [413, 222] on button at bounding box center [411, 221] width 17 height 15
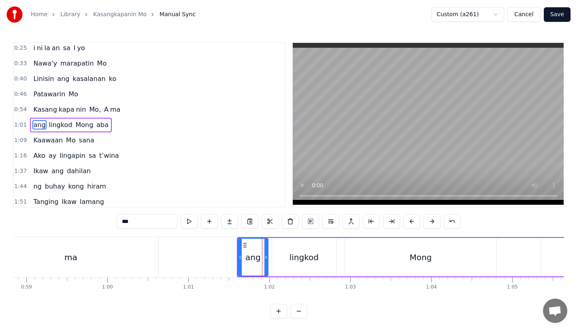
click at [413, 222] on button at bounding box center [411, 221] width 17 height 15
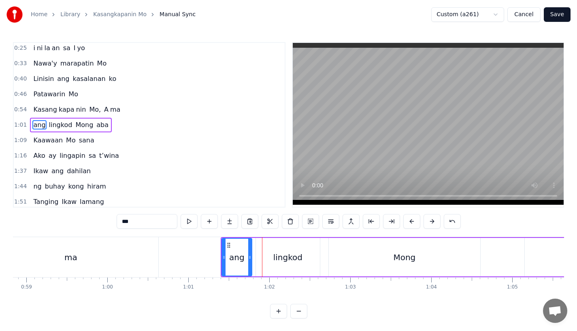
click at [413, 222] on button at bounding box center [411, 221] width 17 height 15
click at [260, 261] on div "lingkod" at bounding box center [280, 257] width 64 height 38
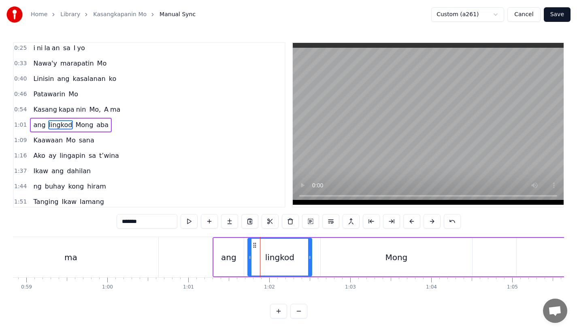
click at [346, 253] on div "Mong" at bounding box center [396, 257] width 151 height 38
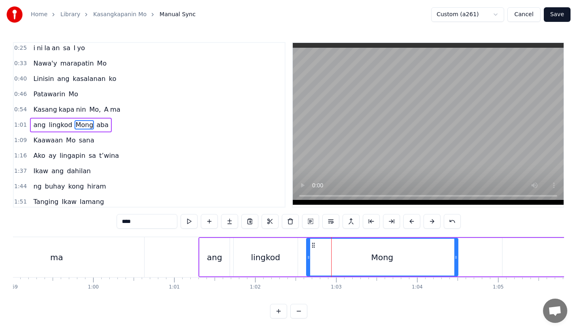
scroll to position [0, 4774]
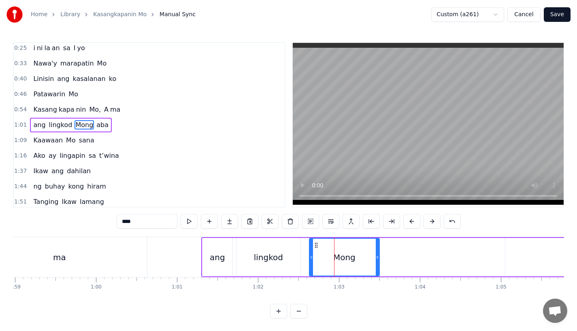
drag, startPoint x: 457, startPoint y: 263, endPoint x: 375, endPoint y: 262, distance: 81.4
click at [376, 262] on div at bounding box center [377, 257] width 3 height 37
click at [146, 218] on input "****" at bounding box center [147, 221] width 61 height 15
click at [150, 229] on div "****" at bounding box center [289, 222] width 344 height 16
click at [149, 223] on input "****" at bounding box center [147, 221] width 61 height 15
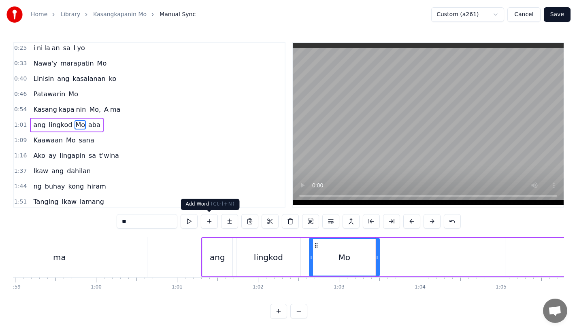
type input "**"
click at [227, 223] on button at bounding box center [229, 221] width 17 height 15
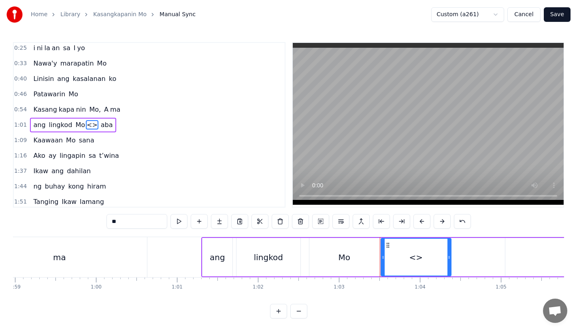
drag, startPoint x: 148, startPoint y: 223, endPoint x: 52, endPoint y: 222, distance: 95.5
click at [52, 222] on div "0:18 Ang bu hay ko ng i to 0:25 i ni la an sa I yo 0:33 Nawa'y marapatin Mo 0:4…" at bounding box center [288, 180] width 551 height 276
drag, startPoint x: 449, startPoint y: 257, endPoint x: 465, endPoint y: 257, distance: 15.8
click at [465, 257] on circle at bounding box center [465, 257] width 0 height 0
click at [146, 251] on div "ma" at bounding box center [59, 257] width 175 height 40
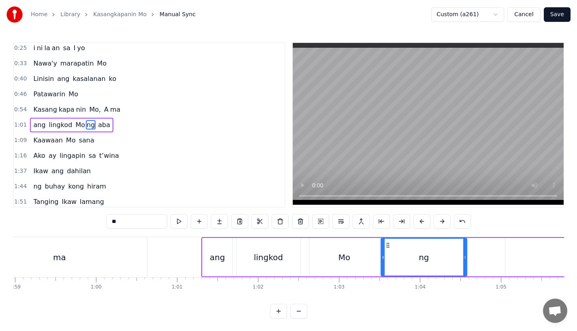
type input "**"
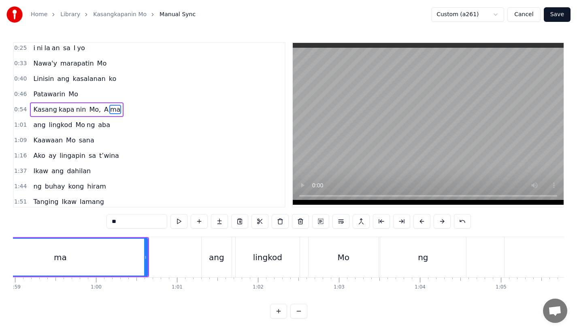
scroll to position [2, 0]
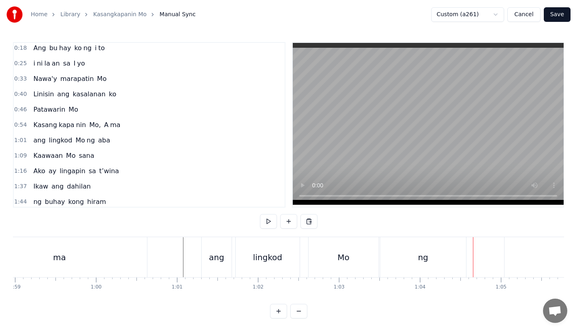
click at [234, 261] on div "ang lingkod Mo ng aba" at bounding box center [481, 257] width 560 height 40
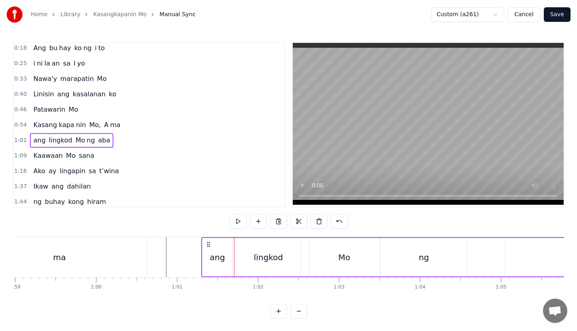
click at [223, 264] on div "ang" at bounding box center [217, 257] width 30 height 38
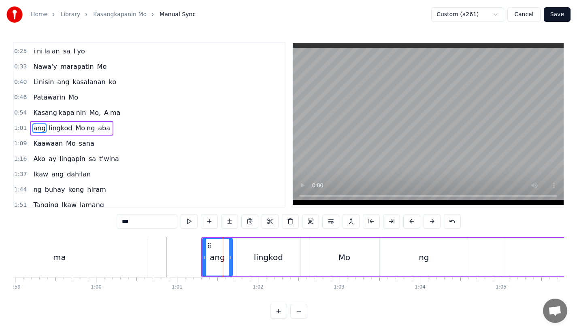
scroll to position [18, 0]
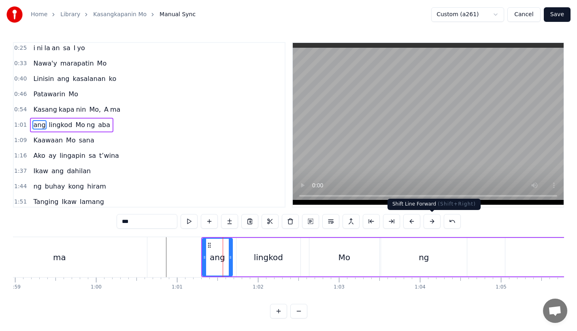
click at [431, 223] on button at bounding box center [431, 221] width 17 height 15
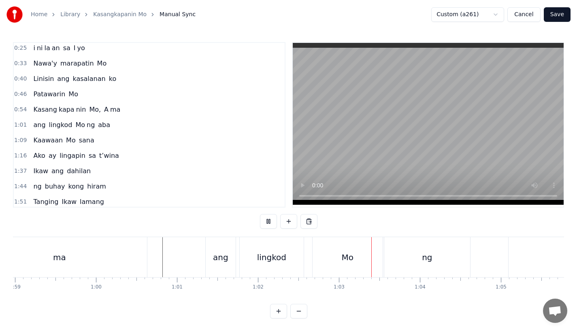
scroll to position [6, 0]
click at [340, 268] on div "Mo" at bounding box center [347, 257] width 70 height 40
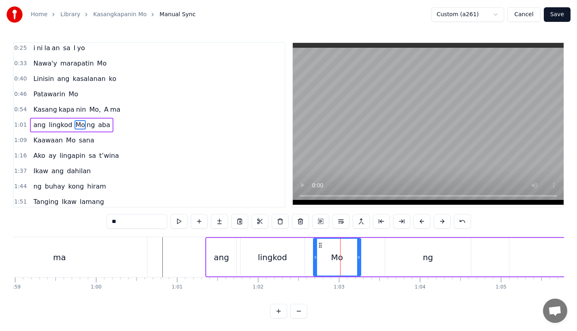
drag, startPoint x: 381, startPoint y: 258, endPoint x: 356, endPoint y: 258, distance: 25.1
click at [357, 258] on icon at bounding box center [358, 257] width 3 height 6
click at [416, 254] on div "ng" at bounding box center [428, 257] width 86 height 38
type input "**"
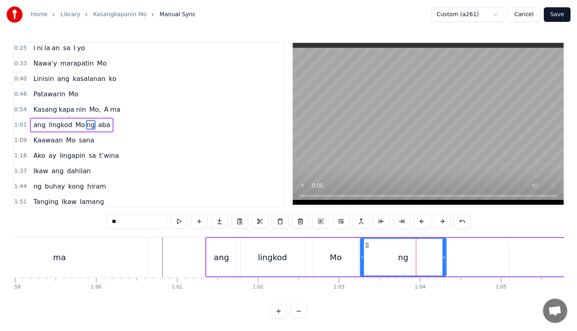
drag, startPoint x: 393, startPoint y: 243, endPoint x: 369, endPoint y: 246, distance: 24.9
click at [369, 246] on icon at bounding box center [367, 245] width 6 height 6
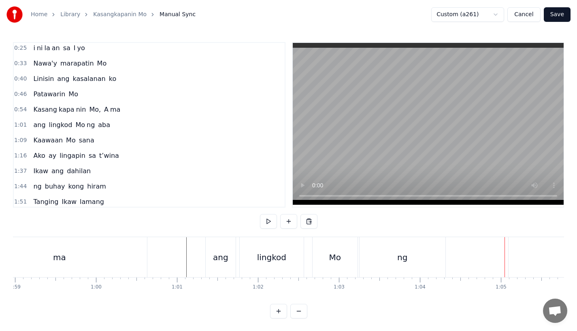
click at [421, 261] on div "ng" at bounding box center [402, 257] width 86 height 40
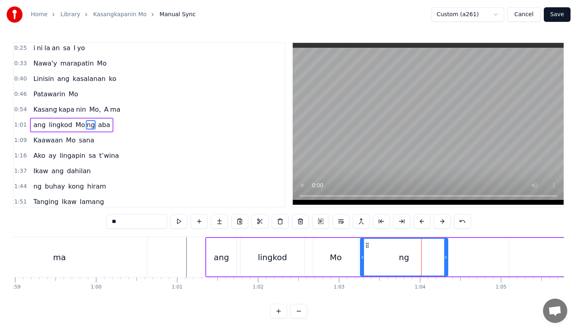
drag, startPoint x: 443, startPoint y: 262, endPoint x: 459, endPoint y: 262, distance: 15.8
click at [447, 262] on div at bounding box center [445, 257] width 3 height 37
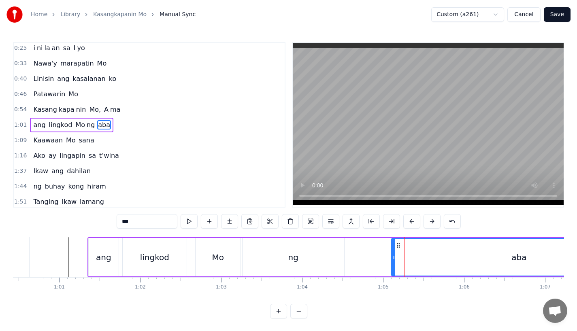
scroll to position [0, 4910]
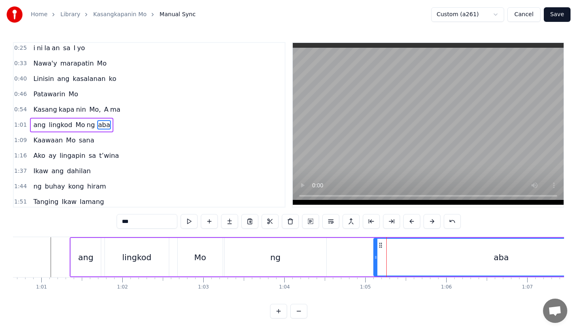
click at [282, 261] on div "ng" at bounding box center [276, 257] width 102 height 38
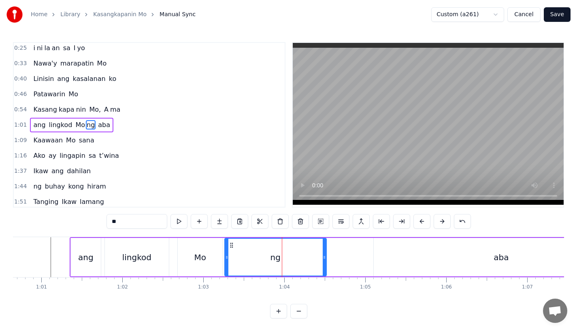
drag, startPoint x: 324, startPoint y: 259, endPoint x: 335, endPoint y: 259, distance: 10.5
click at [326, 259] on icon at bounding box center [324, 257] width 3 height 6
click at [215, 247] on div "Mo" at bounding box center [200, 257] width 45 height 38
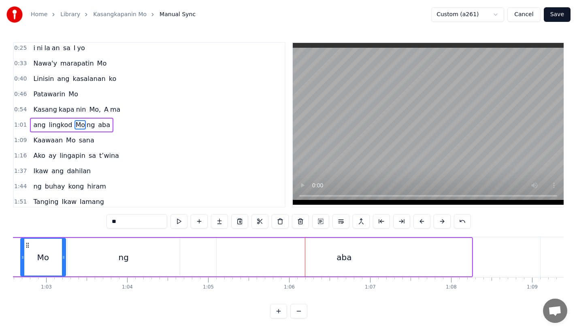
scroll to position [0, 5072]
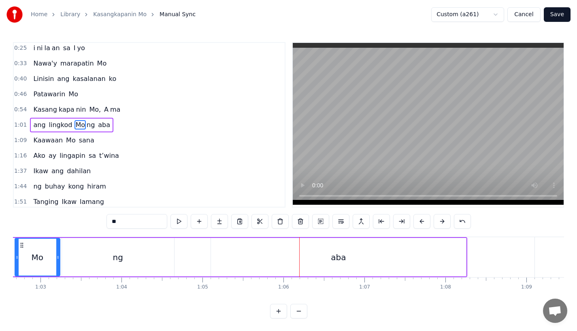
click at [435, 255] on div "aba" at bounding box center [338, 257] width 255 height 38
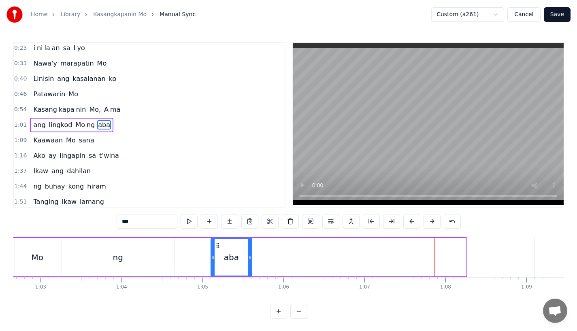
drag, startPoint x: 464, startPoint y: 258, endPoint x: 250, endPoint y: 255, distance: 214.1
click at [250, 255] on icon at bounding box center [249, 257] width 3 height 6
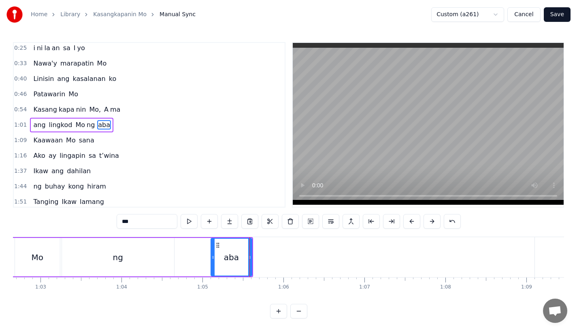
click at [136, 220] on input "***" at bounding box center [147, 221] width 61 height 15
type input "*"
click at [229, 221] on button at bounding box center [229, 221] width 17 height 15
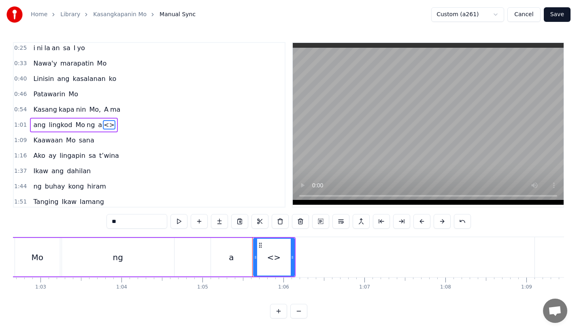
drag, startPoint x: 126, startPoint y: 219, endPoint x: 54, endPoint y: 219, distance: 71.6
click at [54, 219] on div "0:18 Ang bu hay ko ng i to 0:25 i ni la an sa I yo 0:33 Nawa'y marapatin Mo 0:4…" at bounding box center [288, 180] width 551 height 276
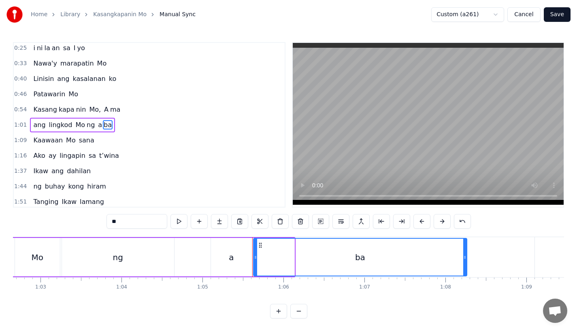
drag, startPoint x: 291, startPoint y: 255, endPoint x: 463, endPoint y: 256, distance: 171.2
click at [463, 256] on icon at bounding box center [464, 257] width 3 height 6
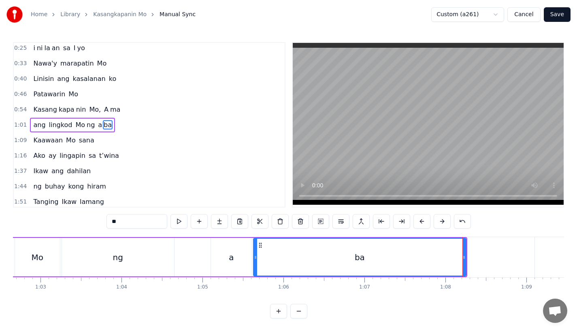
click at [151, 250] on div "ng" at bounding box center [118, 257] width 112 height 38
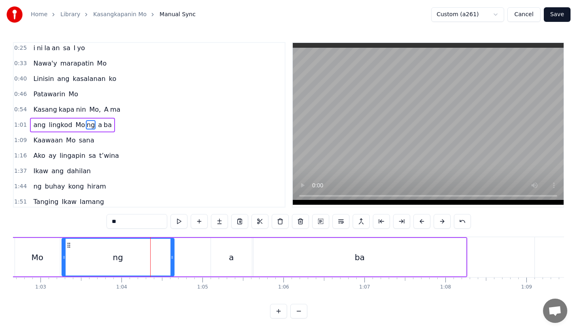
click at [354, 253] on div "ba" at bounding box center [359, 257] width 212 height 38
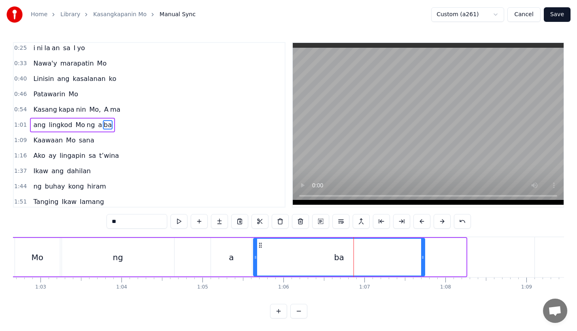
drag, startPoint x: 464, startPoint y: 259, endPoint x: 422, endPoint y: 261, distance: 42.1
click at [422, 261] on div at bounding box center [422, 257] width 3 height 37
click at [168, 252] on div "ng" at bounding box center [118, 257] width 112 height 38
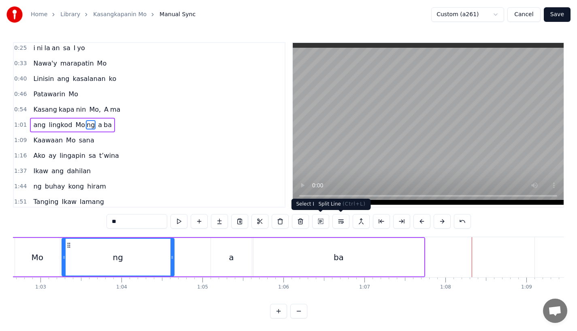
click at [389, 251] on div "ba" at bounding box center [338, 257] width 170 height 38
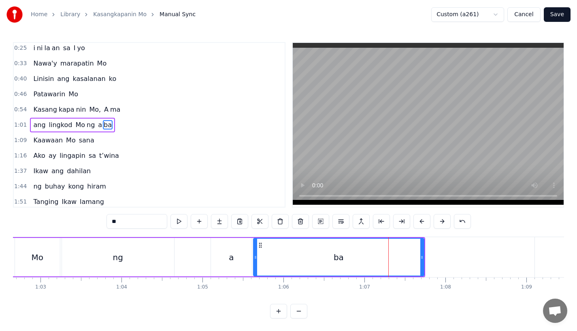
click at [423, 254] on div "ba" at bounding box center [338, 257] width 171 height 38
drag, startPoint x: 423, startPoint y: 257, endPoint x: 415, endPoint y: 257, distance: 7.7
click at [415, 257] on div "ba" at bounding box center [335, 257] width 165 height 38
click at [172, 253] on div "ng" at bounding box center [118, 257] width 112 height 38
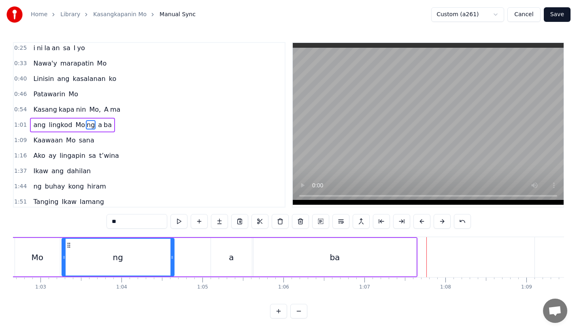
click at [386, 266] on div "ba" at bounding box center [334, 257] width 163 height 38
type input "**"
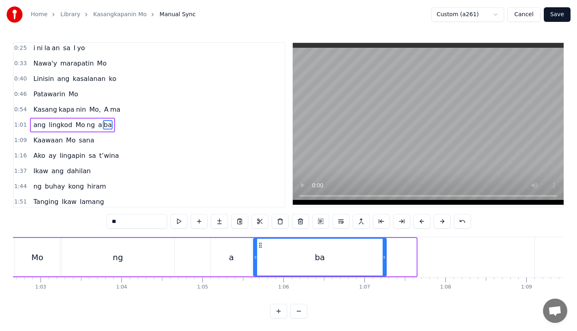
drag, startPoint x: 414, startPoint y: 266, endPoint x: 384, endPoint y: 266, distance: 30.0
click at [384, 266] on div at bounding box center [383, 257] width 3 height 37
click at [179, 255] on div "ang lingkod Mo ng a ba" at bounding box center [147, 257] width 480 height 40
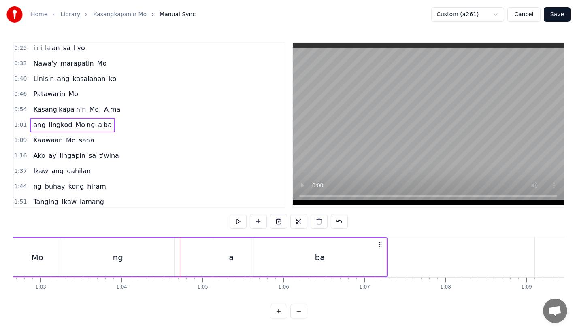
click at [159, 253] on div "ng" at bounding box center [118, 257] width 112 height 38
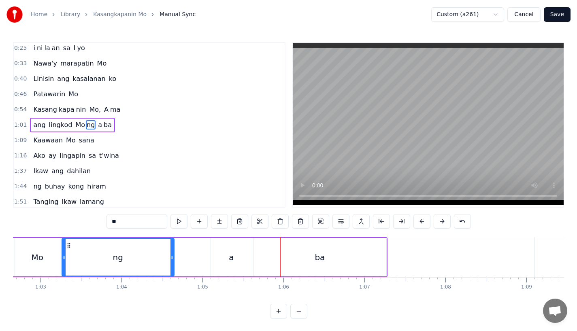
click at [244, 258] on div "a" at bounding box center [231, 257] width 41 height 38
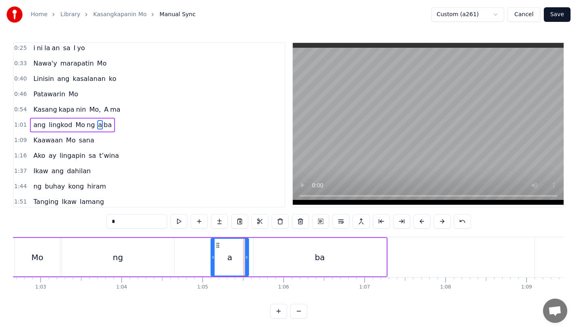
drag, startPoint x: 248, startPoint y: 259, endPoint x: 237, endPoint y: 259, distance: 10.5
click at [245, 259] on icon at bounding box center [246, 257] width 3 height 6
click at [268, 260] on div "ba" at bounding box center [319, 257] width 133 height 38
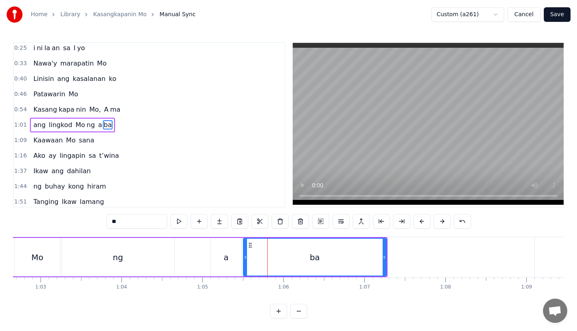
drag, startPoint x: 255, startPoint y: 259, endPoint x: 244, endPoint y: 259, distance: 10.9
click at [244, 259] on icon at bounding box center [245, 257] width 3 height 6
click at [172, 265] on div "ng" at bounding box center [118, 257] width 112 height 38
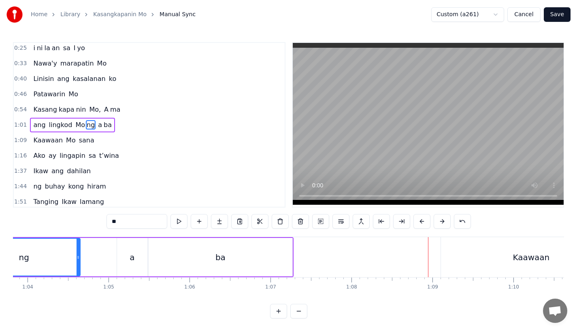
scroll to position [0, 5174]
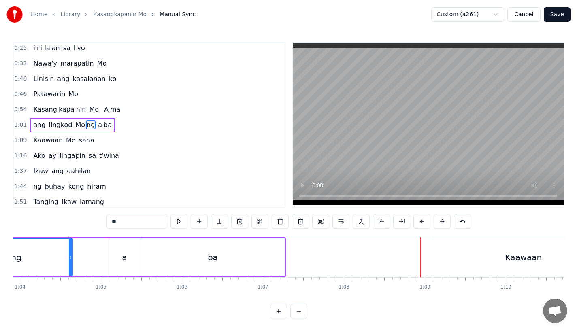
click at [463, 261] on div "Kaawaan" at bounding box center [523, 257] width 181 height 40
type input "*******"
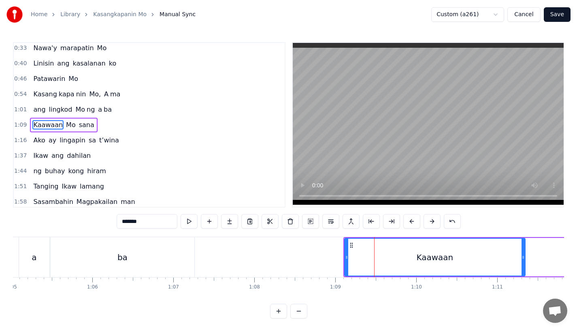
scroll to position [0, 5283]
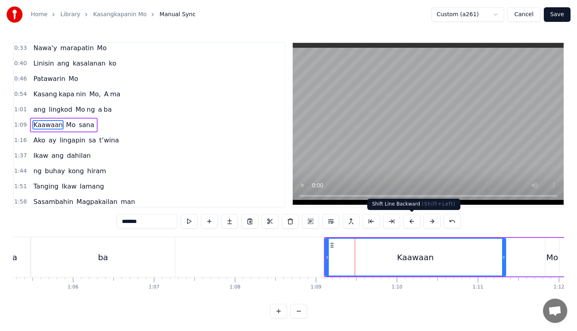
click at [414, 222] on button at bounding box center [411, 221] width 17 height 15
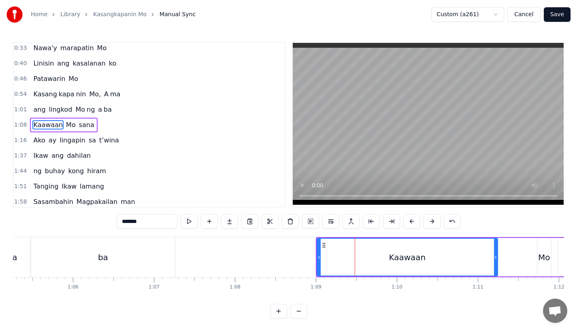
click at [414, 222] on button at bounding box center [411, 221] width 17 height 15
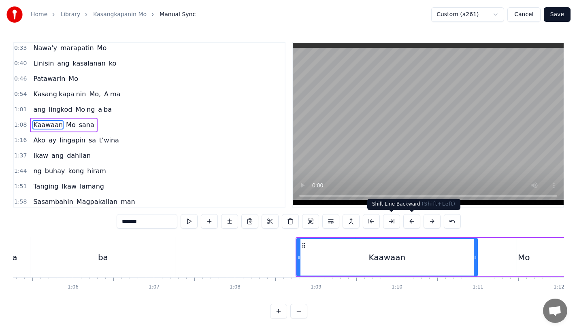
click at [409, 223] on button at bounding box center [411, 221] width 17 height 15
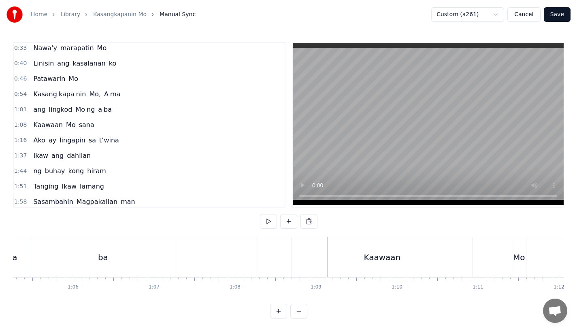
click at [325, 249] on div "Kaawaan" at bounding box center [382, 257] width 181 height 40
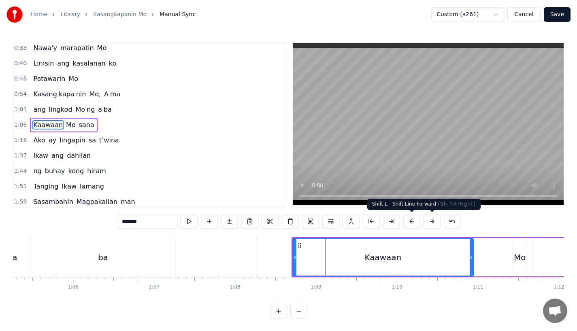
click at [433, 222] on button at bounding box center [431, 221] width 17 height 15
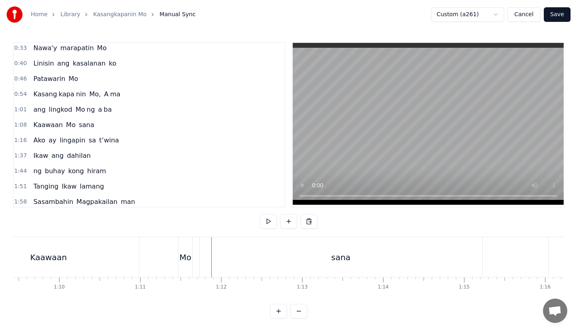
scroll to position [0, 5515]
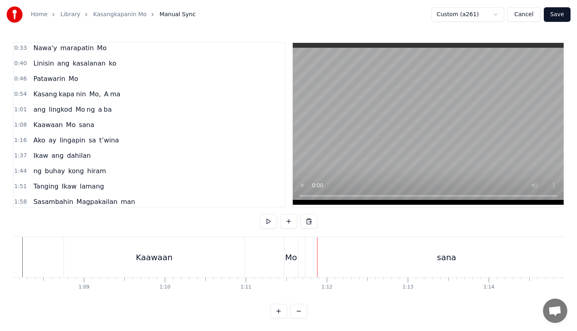
click at [290, 262] on div "Mo" at bounding box center [291, 257] width 12 height 12
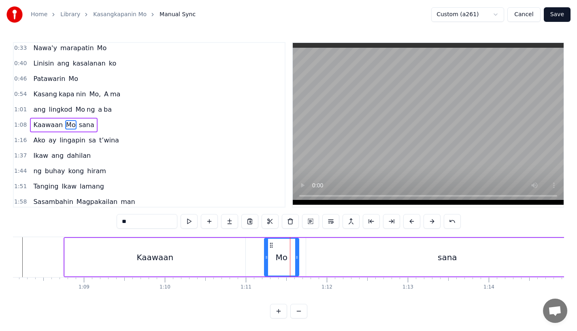
drag, startPoint x: 288, startPoint y: 258, endPoint x: 266, endPoint y: 258, distance: 22.3
click at [266, 258] on icon at bounding box center [266, 257] width 3 height 6
click at [216, 253] on div "Kaawaan" at bounding box center [155, 257] width 181 height 38
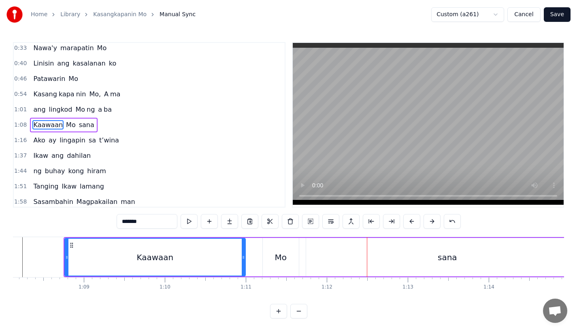
click at [349, 261] on div "sana" at bounding box center [447, 257] width 283 height 38
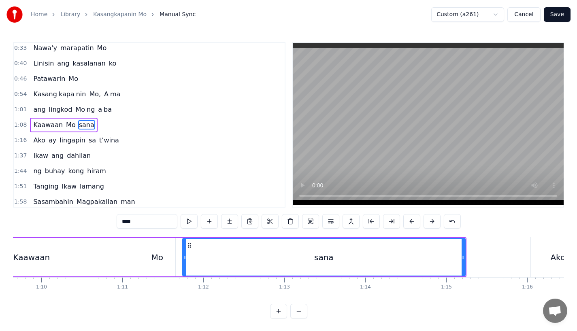
scroll to position [0, 5641]
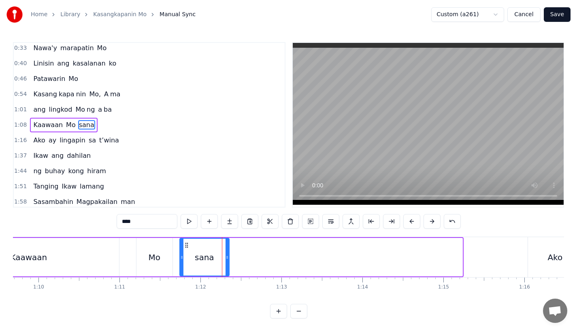
drag, startPoint x: 460, startPoint y: 265, endPoint x: 227, endPoint y: 263, distance: 233.1
click at [227, 263] on div at bounding box center [226, 257] width 3 height 37
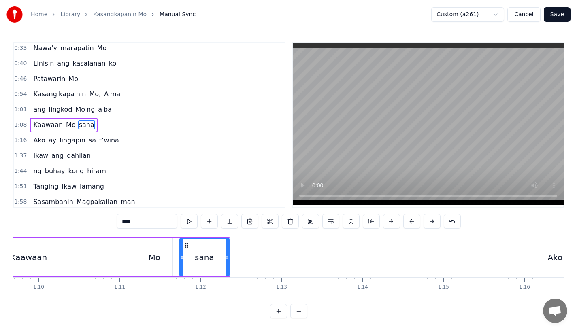
click at [138, 222] on input "****" at bounding box center [147, 221] width 61 height 15
type input "**"
click at [227, 222] on button at bounding box center [229, 221] width 17 height 15
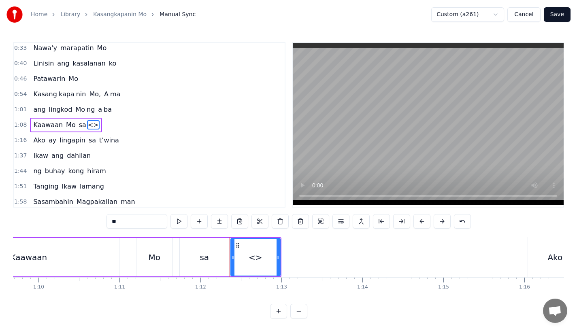
drag, startPoint x: 133, startPoint y: 223, endPoint x: 58, endPoint y: 223, distance: 75.3
click at [58, 223] on div "0:18 Ang bu hay ko ng i to 0:25 i ni la an sa I yo 0:33 Nawa'y marapatin Mo 0:4…" at bounding box center [288, 180] width 551 height 276
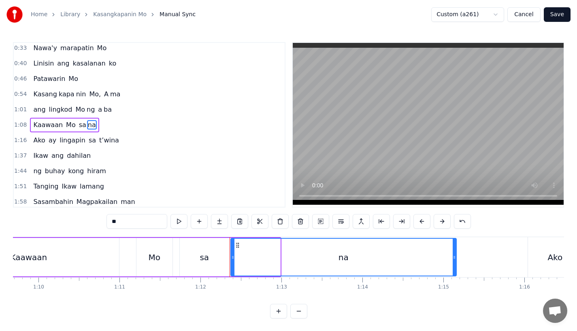
drag, startPoint x: 279, startPoint y: 255, endPoint x: 459, endPoint y: 257, distance: 180.5
click at [456, 257] on icon at bounding box center [454, 257] width 3 height 6
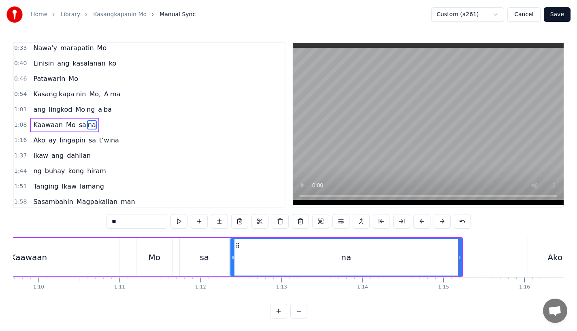
type input "**"
drag, startPoint x: 459, startPoint y: 257, endPoint x: 446, endPoint y: 257, distance: 13.4
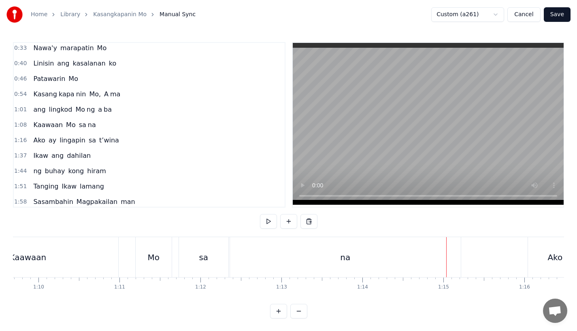
scroll to position [0, 5498]
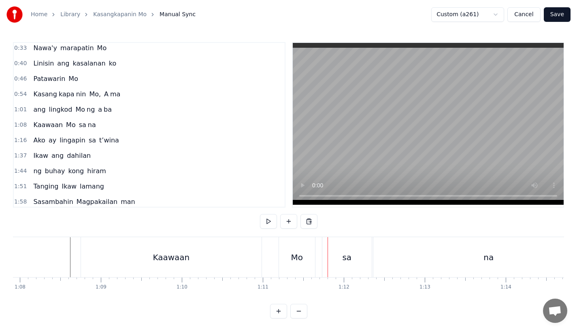
click at [285, 252] on div "Mo" at bounding box center [297, 257] width 36 height 40
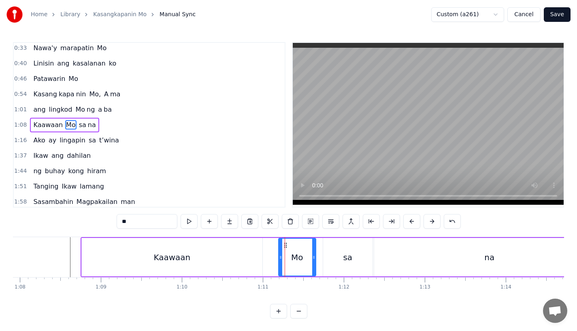
click at [280, 259] on icon at bounding box center [280, 257] width 3 height 6
drag, startPoint x: 313, startPoint y: 259, endPoint x: 318, endPoint y: 259, distance: 4.9
click at [318, 259] on icon at bounding box center [318, 257] width 3 height 6
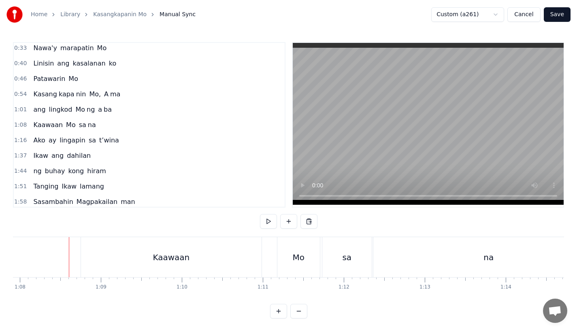
click at [169, 253] on div "Kaawaan" at bounding box center [171, 257] width 37 height 12
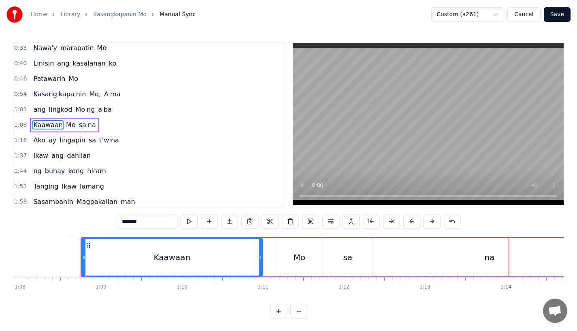
click at [308, 249] on div "Mo" at bounding box center [299, 257] width 42 height 38
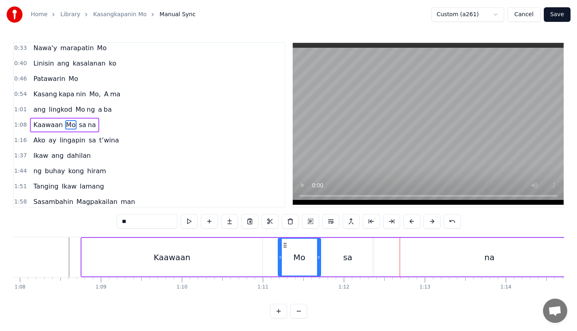
click at [355, 249] on div "sa" at bounding box center [347, 257] width 49 height 38
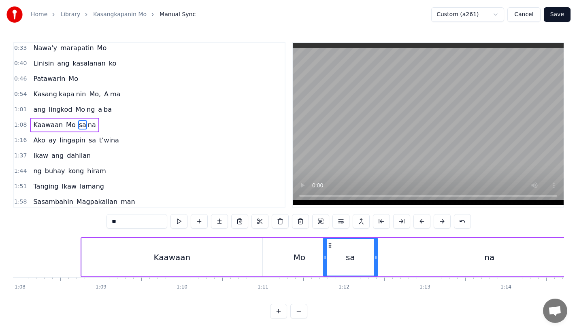
drag, startPoint x: 370, startPoint y: 257, endPoint x: 375, endPoint y: 257, distance: 5.3
click at [375, 257] on icon at bounding box center [375, 257] width 3 height 6
click at [395, 257] on div "na" at bounding box center [489, 257] width 231 height 38
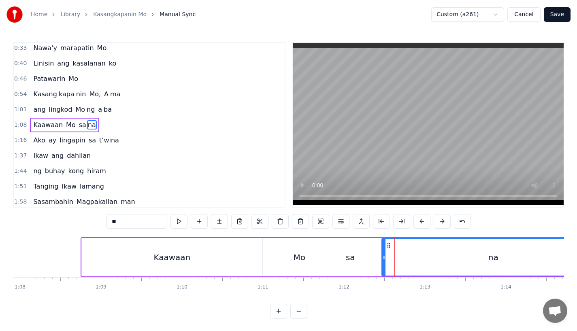
drag, startPoint x: 375, startPoint y: 258, endPoint x: 383, endPoint y: 258, distance: 7.7
click at [383, 258] on icon at bounding box center [383, 257] width 3 height 6
click at [354, 258] on div "sa" at bounding box center [350, 257] width 9 height 12
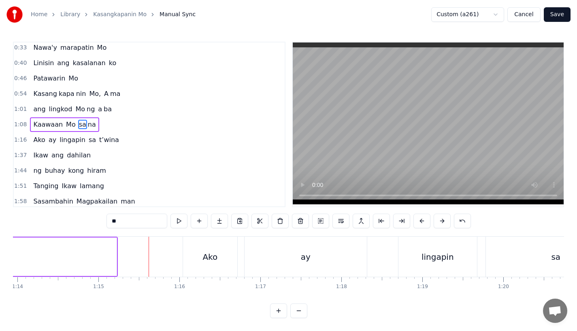
scroll to position [6, 0]
click at [195, 253] on div "Ako" at bounding box center [210, 257] width 54 height 40
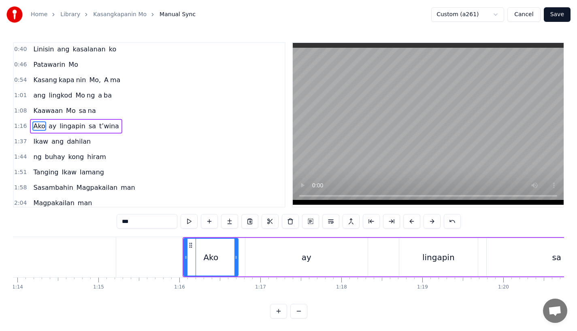
scroll to position [49, 0]
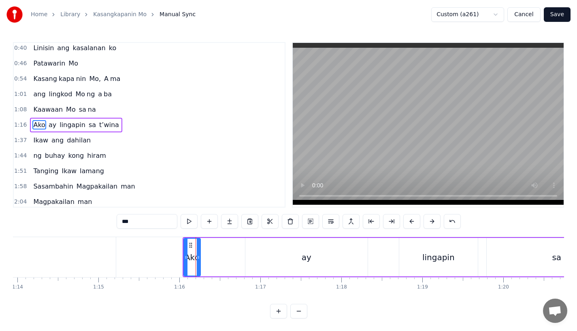
drag, startPoint x: 235, startPoint y: 261, endPoint x: 198, endPoint y: 261, distance: 37.6
click at [198, 261] on div at bounding box center [198, 257] width 3 height 37
click at [140, 220] on input "***" at bounding box center [147, 221] width 61 height 15
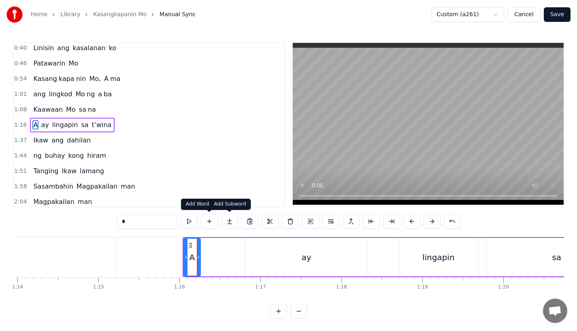
type input "*"
click at [227, 221] on button at bounding box center [229, 221] width 17 height 15
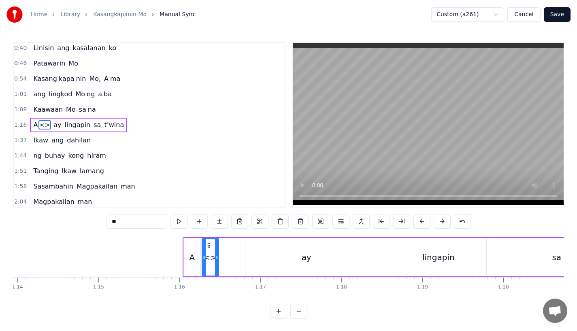
drag, startPoint x: 140, startPoint y: 223, endPoint x: 83, endPoint y: 223, distance: 56.7
click at [83, 223] on div "0:18 Ang bu hay ko ng i to 0:25 i ni la an sa I yo 0:33 Nawa'y marapatin Mo 0:4…" at bounding box center [288, 180] width 551 height 276
drag, startPoint x: 216, startPoint y: 257, endPoint x: 238, endPoint y: 257, distance: 21.9
click at [238, 257] on icon at bounding box center [238, 257] width 3 height 6
click at [188, 255] on div "A" at bounding box center [192, 257] width 17 height 38
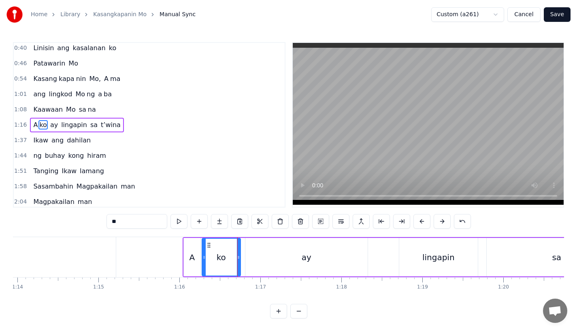
type input "*"
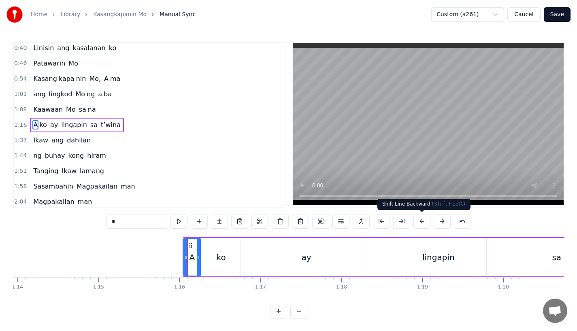
click at [421, 222] on button at bounding box center [421, 221] width 17 height 15
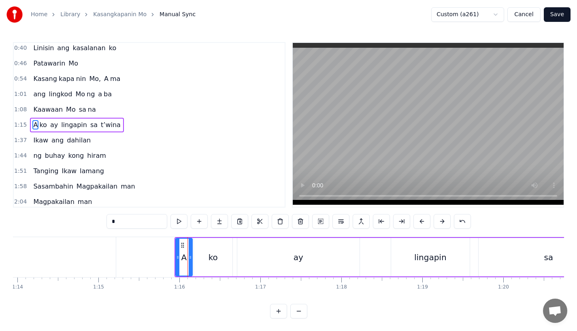
click at [421, 222] on button at bounding box center [421, 221] width 17 height 15
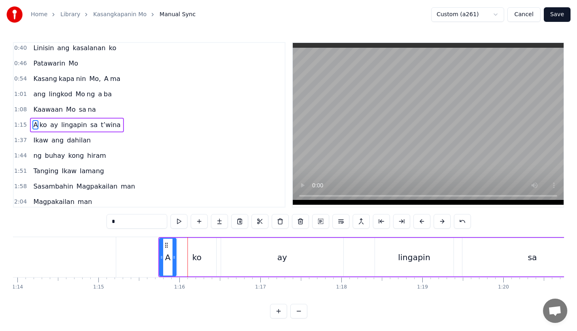
click at [421, 222] on button at bounding box center [421, 221] width 17 height 15
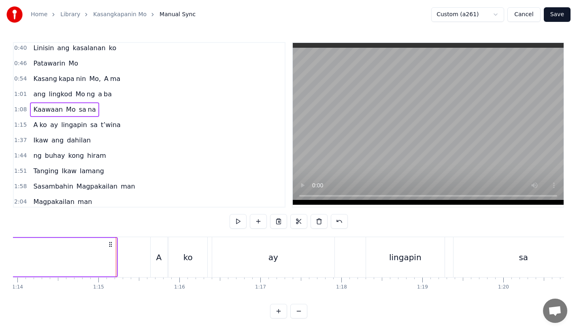
click at [292, 183] on div at bounding box center [428, 125] width 272 height 166
click at [157, 259] on div "A" at bounding box center [159, 257] width 6 height 12
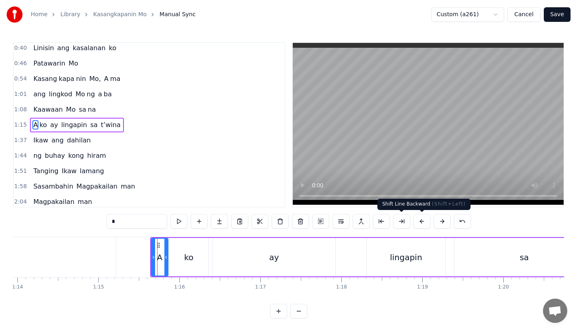
click at [436, 219] on button at bounding box center [441, 221] width 17 height 15
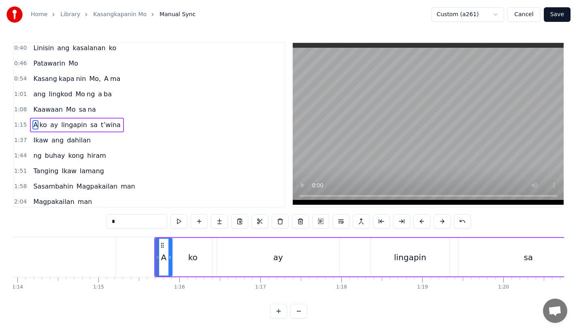
click at [108, 247] on div "na" at bounding box center [4, 257] width 223 height 40
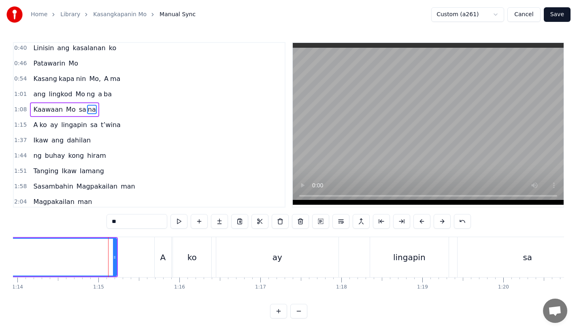
scroll to position [33, 0]
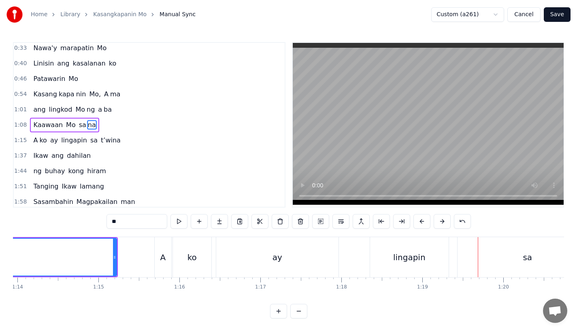
click at [389, 266] on div "lingapin" at bounding box center [409, 257] width 79 height 40
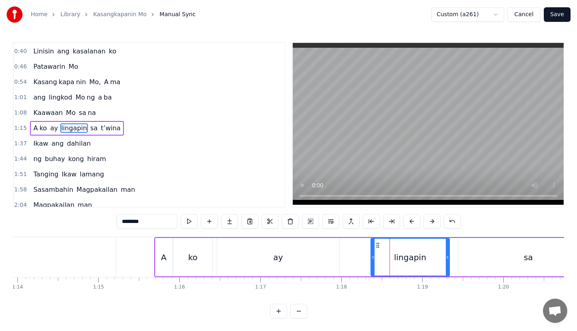
scroll to position [49, 0]
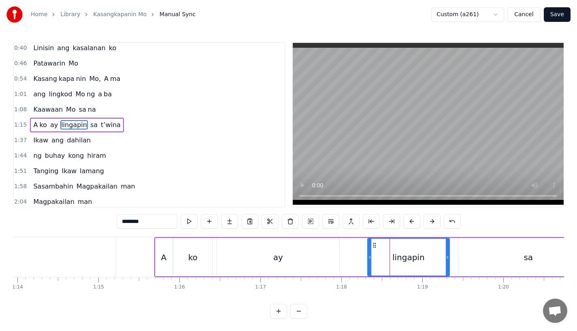
drag, startPoint x: 372, startPoint y: 259, endPoint x: 368, endPoint y: 261, distance: 5.0
click at [368, 261] on div at bounding box center [369, 257] width 3 height 37
click at [318, 261] on div "ay" at bounding box center [278, 257] width 122 height 38
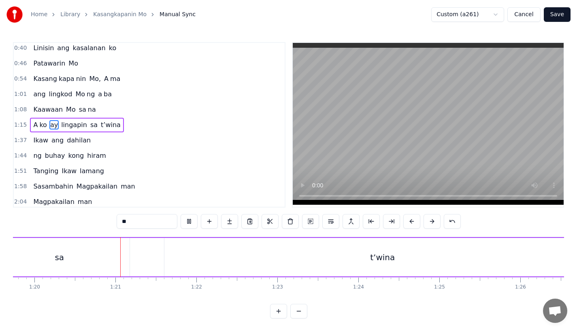
scroll to position [0, 6459]
click at [230, 260] on div "t’wina" at bounding box center [378, 257] width 436 height 38
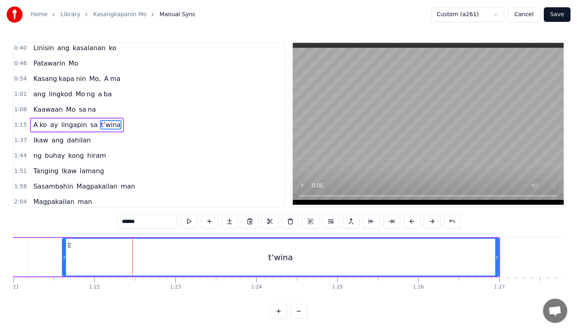
scroll to position [0, 6558]
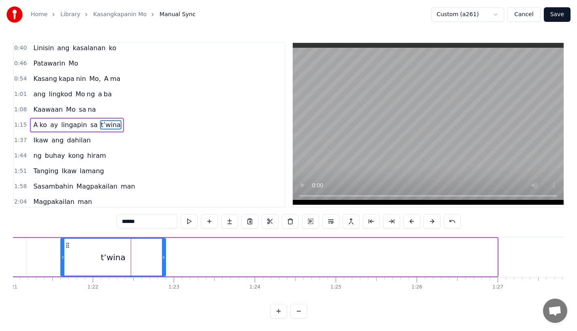
drag, startPoint x: 494, startPoint y: 261, endPoint x: 163, endPoint y: 253, distance: 331.6
click at [163, 253] on div at bounding box center [163, 257] width 3 height 37
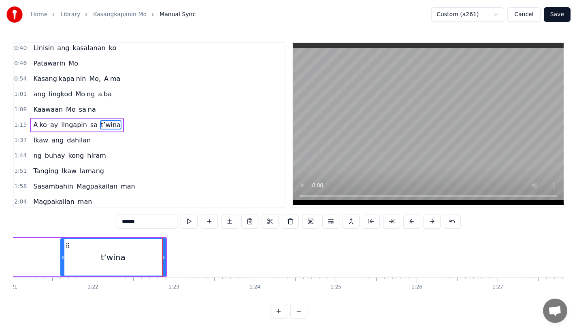
drag, startPoint x: 129, startPoint y: 222, endPoint x: 189, endPoint y: 222, distance: 59.9
click at [189, 222] on div "******" at bounding box center [289, 221] width 344 height 15
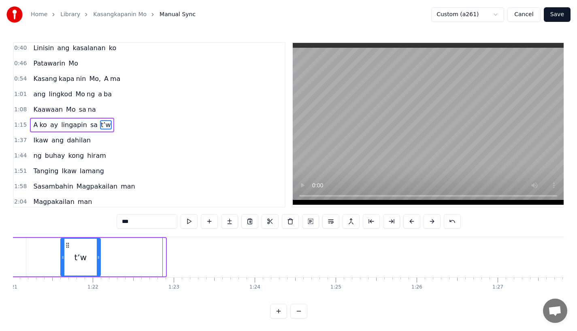
drag, startPoint x: 162, startPoint y: 265, endPoint x: 99, endPoint y: 262, distance: 63.6
click at [99, 263] on div at bounding box center [98, 257] width 3 height 37
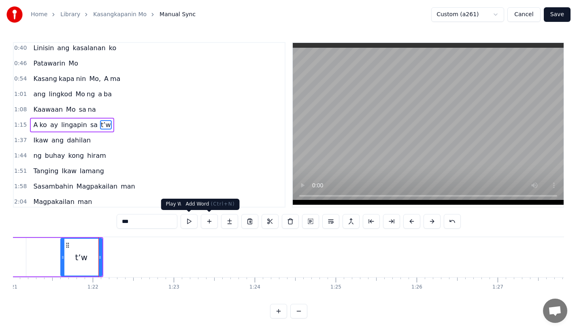
type input "***"
click at [227, 220] on button at bounding box center [229, 221] width 17 height 15
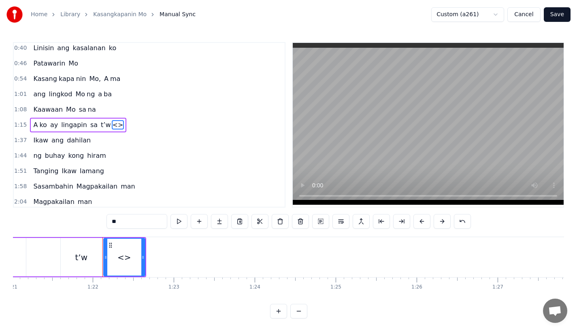
drag, startPoint x: 142, startPoint y: 224, endPoint x: 53, endPoint y: 224, distance: 89.0
click at [53, 224] on div "0:18 Ang bu hay ko ng i to 0:25 i ni la an sa I yo 0:33 Nawa'y marapatin Mo 0:4…" at bounding box center [288, 180] width 551 height 276
type input "*"
drag, startPoint x: 142, startPoint y: 261, endPoint x: 226, endPoint y: 261, distance: 84.2
click at [211, 261] on div at bounding box center [209, 257] width 3 height 37
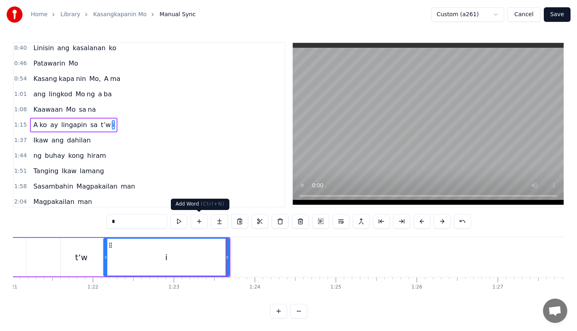
type input "*"
click at [218, 223] on button at bounding box center [219, 221] width 17 height 15
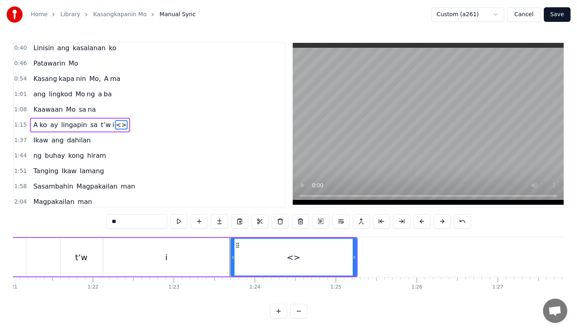
drag, startPoint x: 146, startPoint y: 220, endPoint x: 59, endPoint y: 220, distance: 86.2
click at [59, 220] on div "0:18 Ang bu hay ko ng i to 0:25 i ni la an sa I yo 0:33 Nawa'y marapatin Mo 0:4…" at bounding box center [288, 180] width 551 height 276
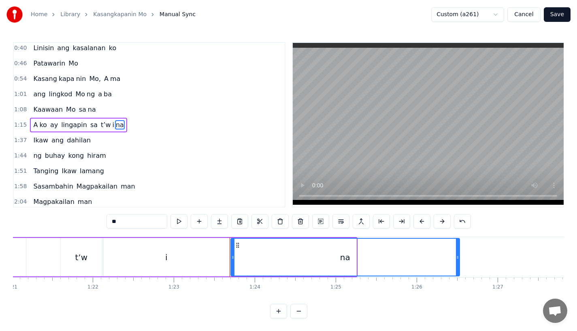
drag, startPoint x: 353, startPoint y: 258, endPoint x: 465, endPoint y: 258, distance: 112.1
click at [459, 258] on icon at bounding box center [457, 257] width 3 height 6
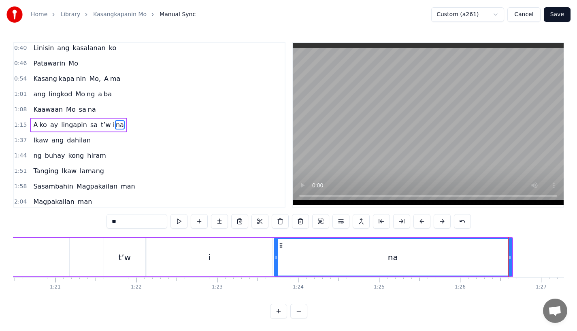
scroll to position [0, 6449]
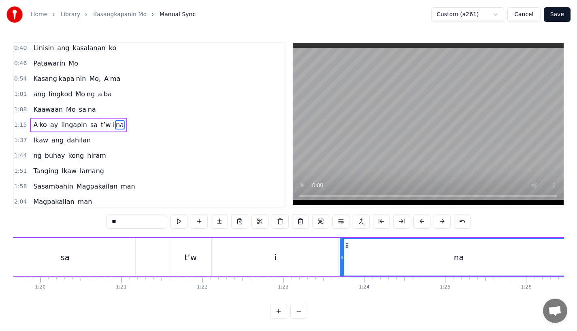
click at [100, 257] on div "sa" at bounding box center [65, 257] width 140 height 38
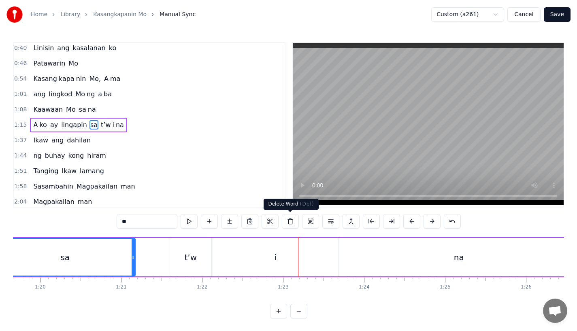
click at [310, 245] on div "i" at bounding box center [275, 257] width 125 height 38
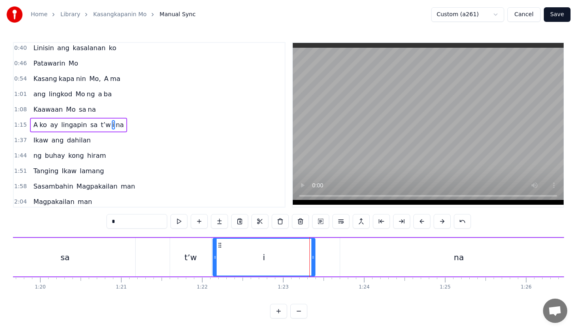
drag, startPoint x: 336, startPoint y: 259, endPoint x: 312, endPoint y: 259, distance: 23.5
click at [312, 259] on icon at bounding box center [312, 257] width 3 height 6
click at [360, 258] on div "na" at bounding box center [459, 257] width 238 height 38
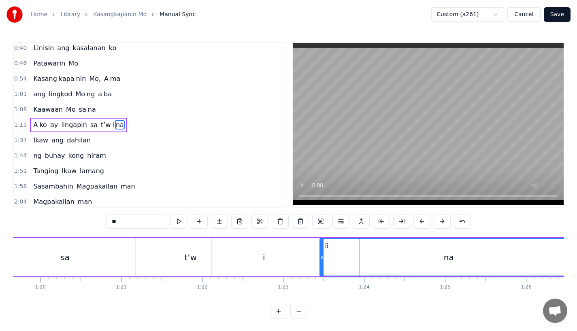
drag, startPoint x: 341, startPoint y: 260, endPoint x: 320, endPoint y: 261, distance: 21.5
click at [320, 261] on div at bounding box center [321, 257] width 3 height 37
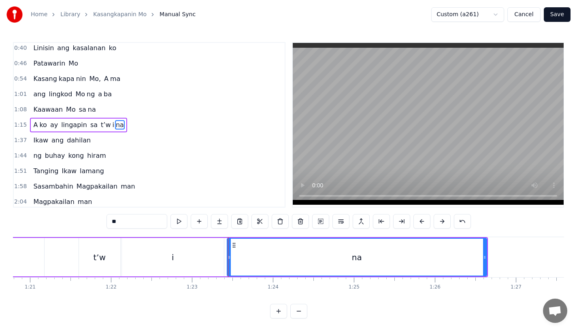
scroll to position [0, 6558]
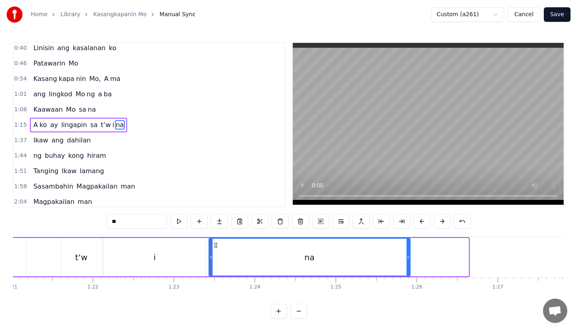
drag, startPoint x: 466, startPoint y: 258, endPoint x: 408, endPoint y: 258, distance: 58.3
click at [408, 258] on icon at bounding box center [407, 257] width 3 height 6
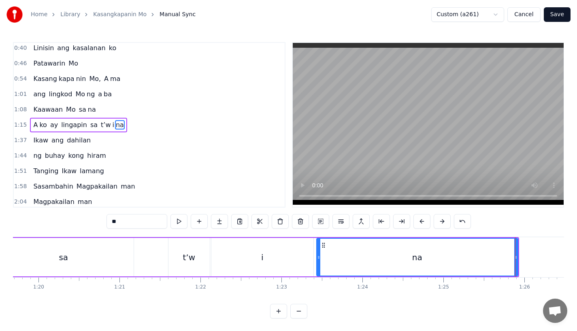
click at [93, 238] on div "sa" at bounding box center [63, 257] width 141 height 38
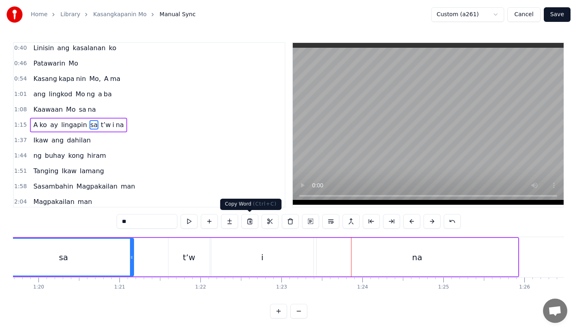
click at [244, 259] on div "i" at bounding box center [262, 257] width 102 height 38
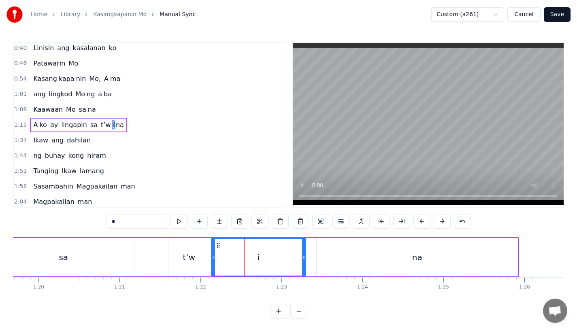
drag, startPoint x: 311, startPoint y: 260, endPoint x: 301, endPoint y: 260, distance: 9.7
click at [302, 260] on icon at bounding box center [303, 257] width 3 height 6
click at [334, 259] on div "na" at bounding box center [417, 257] width 201 height 38
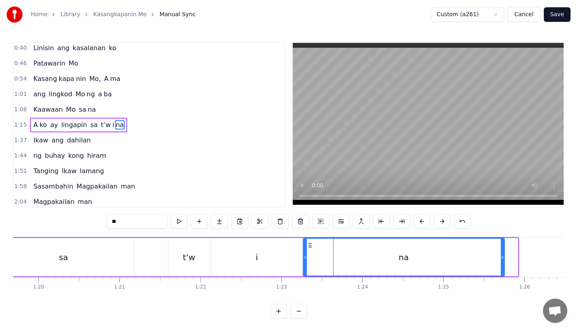
drag, startPoint x: 325, startPoint y: 247, endPoint x: 311, endPoint y: 247, distance: 13.8
click at [311, 247] on icon at bounding box center [310, 245] width 6 height 6
click at [132, 252] on div "sa" at bounding box center [64, 257] width 140 height 38
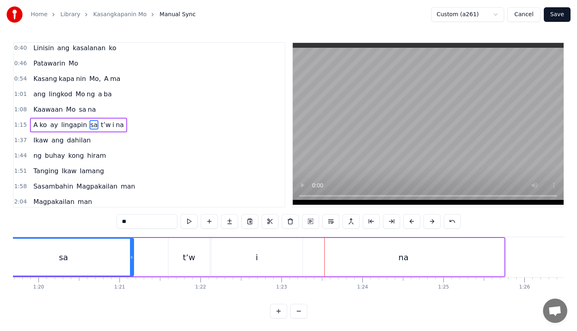
click at [389, 263] on div "na" at bounding box center [403, 257] width 201 height 38
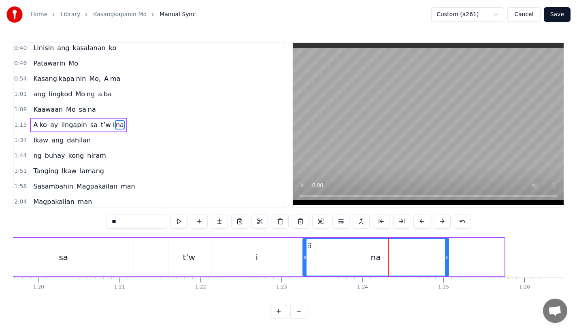
drag, startPoint x: 501, startPoint y: 261, endPoint x: 436, endPoint y: 261, distance: 65.6
click at [436, 261] on div "na" at bounding box center [375, 257] width 145 height 37
click at [95, 264] on div "sa" at bounding box center [64, 257] width 140 height 38
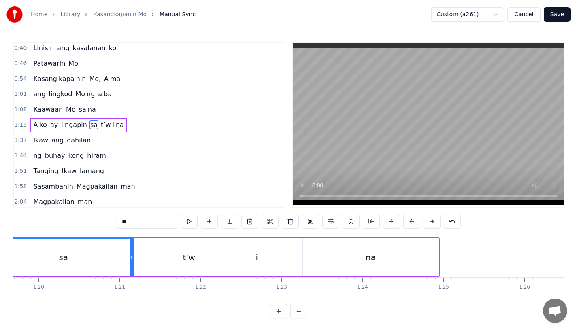
click at [258, 266] on div "i" at bounding box center [256, 257] width 91 height 38
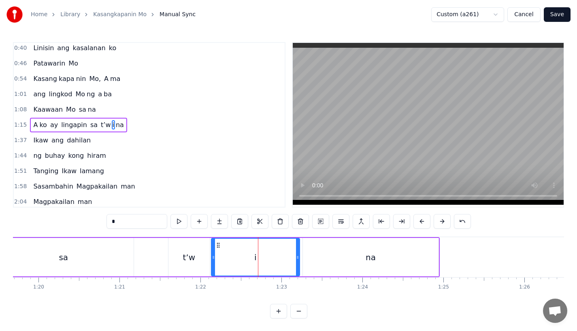
drag, startPoint x: 298, startPoint y: 263, endPoint x: 285, endPoint y: 263, distance: 13.8
click at [296, 263] on div at bounding box center [297, 257] width 3 height 37
click at [318, 255] on div "na" at bounding box center [371, 257] width 136 height 38
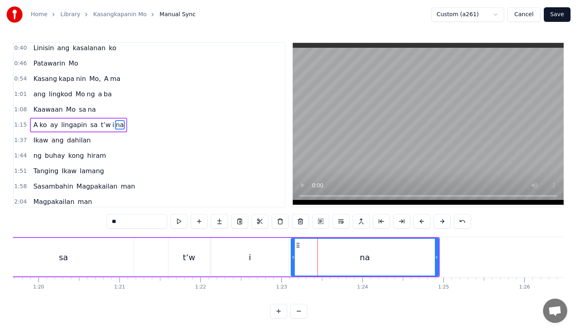
drag, startPoint x: 304, startPoint y: 258, endPoint x: 288, endPoint y: 261, distance: 15.7
click at [291, 261] on div at bounding box center [292, 257] width 3 height 37
click at [270, 263] on div "i" at bounding box center [249, 257] width 77 height 38
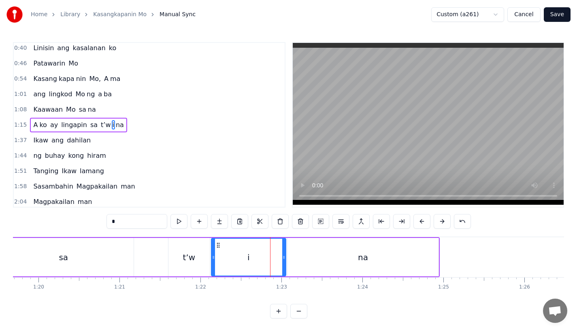
click at [283, 262] on div at bounding box center [283, 257] width 3 height 37
click at [108, 254] on div "sa" at bounding box center [64, 257] width 140 height 38
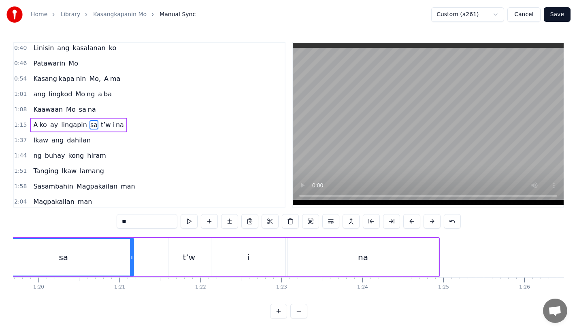
click at [257, 257] on div "i" at bounding box center [248, 257] width 74 height 38
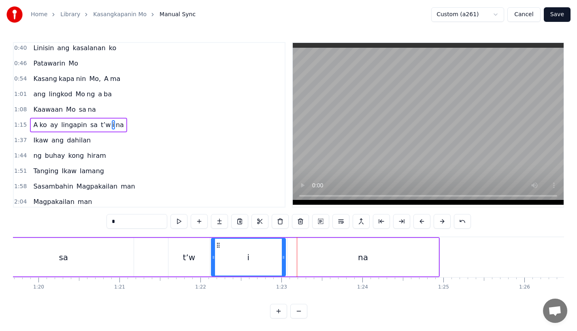
click at [302, 255] on div "na" at bounding box center [362, 257] width 151 height 38
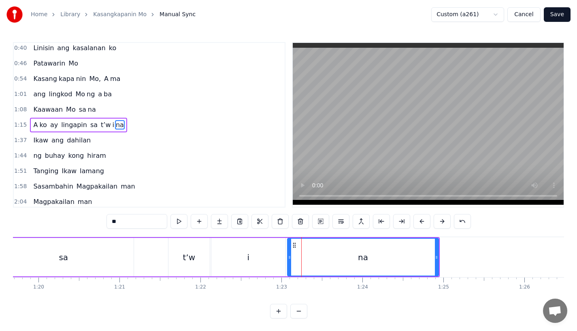
click at [275, 261] on div "i" at bounding box center [248, 257] width 74 height 38
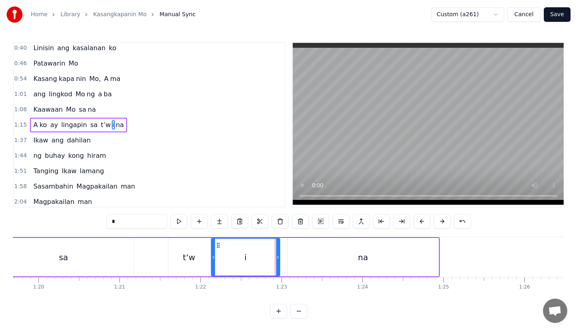
drag, startPoint x: 282, startPoint y: 261, endPoint x: 276, endPoint y: 261, distance: 6.1
click at [276, 261] on div at bounding box center [277, 257] width 3 height 37
click at [291, 260] on div "na" at bounding box center [362, 257] width 151 height 38
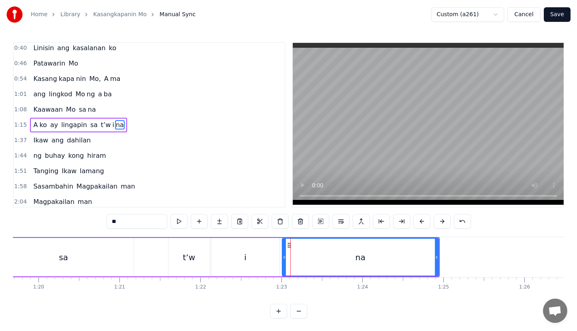
drag, startPoint x: 288, startPoint y: 260, endPoint x: 282, endPoint y: 260, distance: 5.7
click at [283, 260] on icon at bounding box center [284, 257] width 3 height 6
click at [119, 261] on div "sa" at bounding box center [64, 257] width 140 height 38
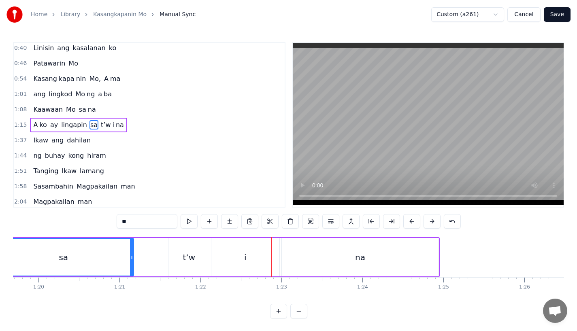
click at [189, 260] on div "t’w" at bounding box center [189, 257] width 13 height 12
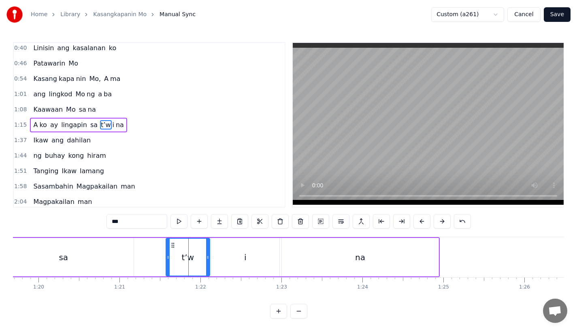
click at [168, 255] on icon at bounding box center [167, 257] width 3 height 6
drag, startPoint x: 208, startPoint y: 259, endPoint x: 203, endPoint y: 259, distance: 4.9
click at [203, 259] on icon at bounding box center [202, 257] width 3 height 6
click at [219, 259] on div "i" at bounding box center [245, 257] width 68 height 38
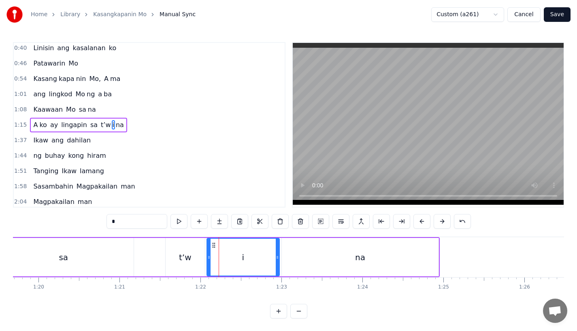
drag, startPoint x: 213, startPoint y: 259, endPoint x: 208, endPoint y: 259, distance: 4.9
click at [208, 259] on icon at bounding box center [208, 257] width 3 height 6
click at [93, 264] on div "sa" at bounding box center [64, 257] width 140 height 38
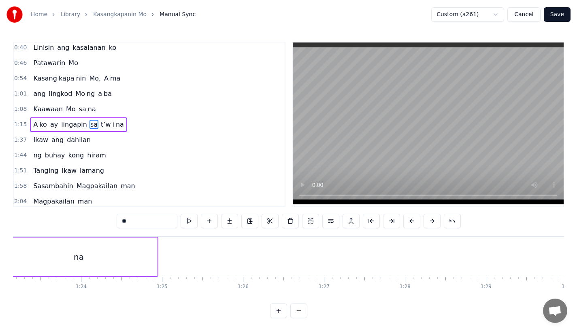
scroll to position [0, 6714]
click at [172, 257] on div "na" at bounding box center [96, 257] width 157 height 38
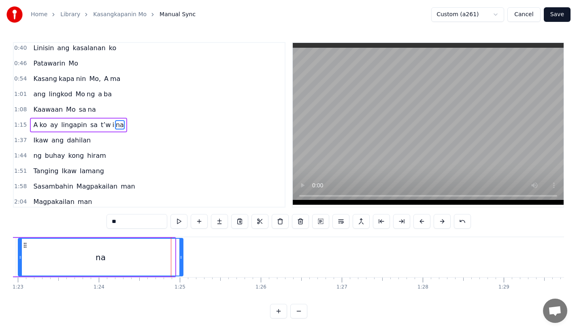
drag, startPoint x: 173, startPoint y: 257, endPoint x: 190, endPoint y: 257, distance: 17.0
click at [183, 257] on icon at bounding box center [180, 257] width 3 height 6
click at [130, 257] on div "na" at bounding box center [105, 257] width 173 height 37
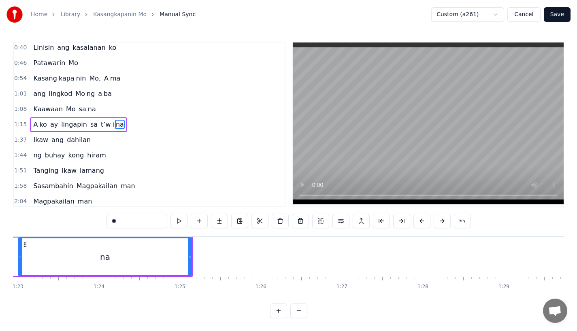
scroll to position [6, 0]
click at [28, 242] on div "na" at bounding box center [105, 256] width 173 height 37
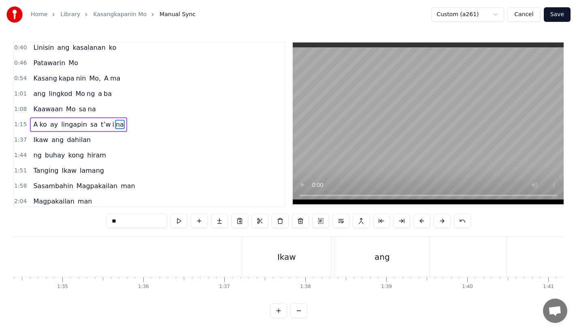
scroll to position [0, 7609]
click at [299, 255] on div "Ikaw" at bounding box center [319, 257] width 88 height 40
type input "****"
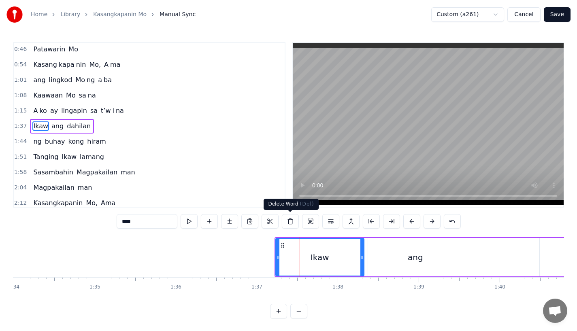
scroll to position [64, 0]
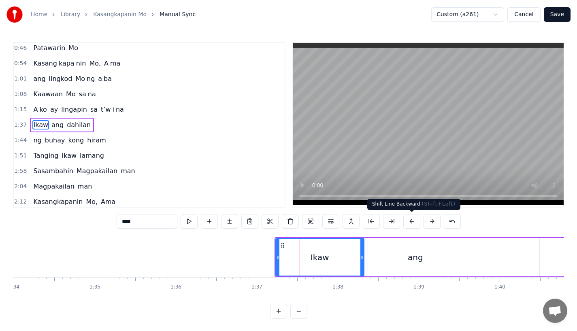
click at [415, 222] on button at bounding box center [411, 221] width 17 height 15
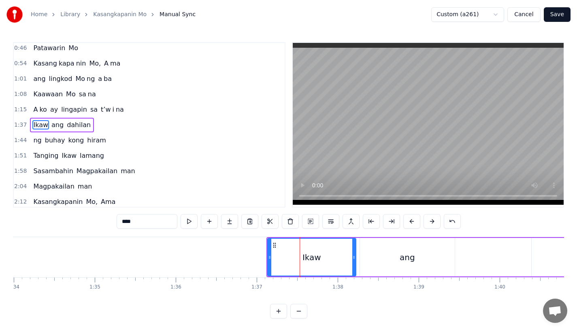
click at [415, 222] on button at bounding box center [411, 221] width 17 height 15
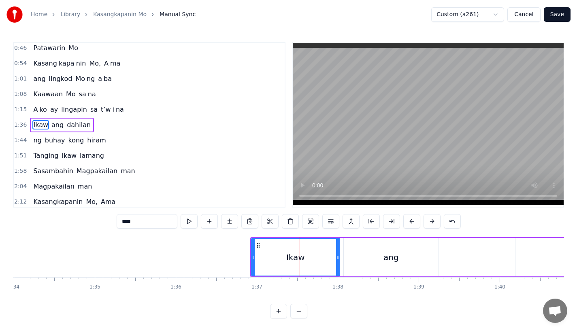
click at [415, 222] on button at bounding box center [411, 221] width 17 height 15
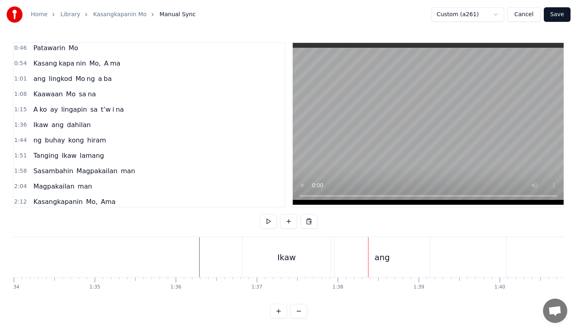
click at [387, 262] on div "ang" at bounding box center [381, 257] width 15 height 12
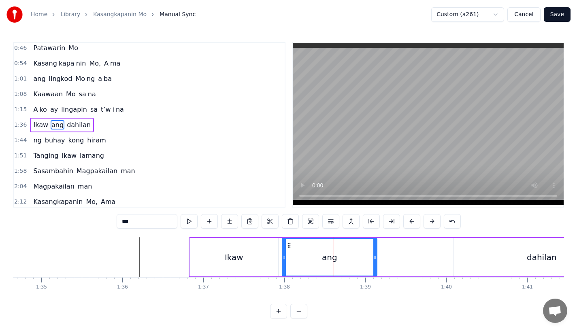
scroll to position [0, 7676]
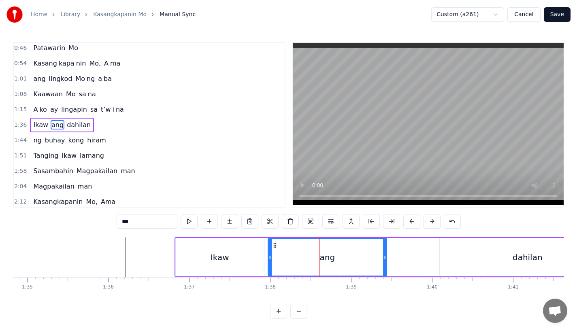
drag, startPoint x: 359, startPoint y: 261, endPoint x: 386, endPoint y: 261, distance: 26.3
click at [386, 261] on div at bounding box center [384, 257] width 3 height 37
click at [357, 259] on div "ang" at bounding box center [328, 257] width 120 height 37
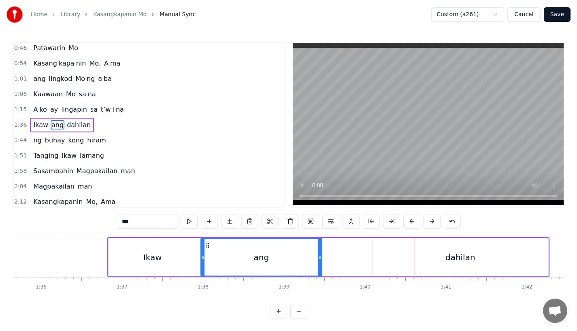
scroll to position [0, 7755]
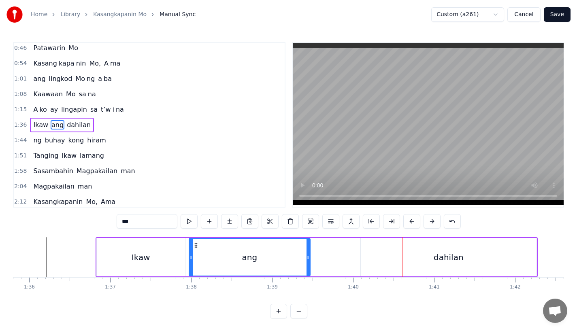
click at [401, 261] on div "dahilan" at bounding box center [449, 257] width 176 height 38
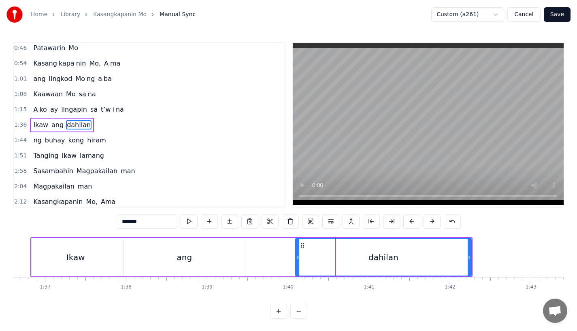
scroll to position [0, 7821]
click at [467, 261] on div at bounding box center [468, 257] width 3 height 37
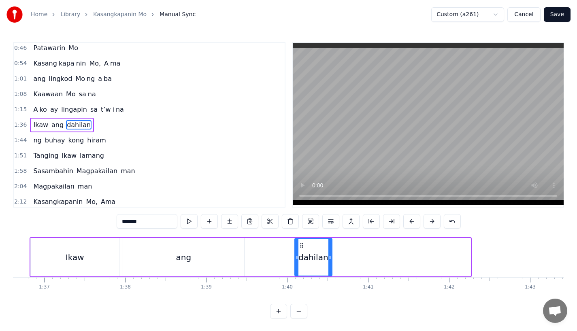
drag, startPoint x: 467, startPoint y: 261, endPoint x: 327, endPoint y: 261, distance: 139.6
click at [328, 261] on div at bounding box center [329, 257] width 3 height 37
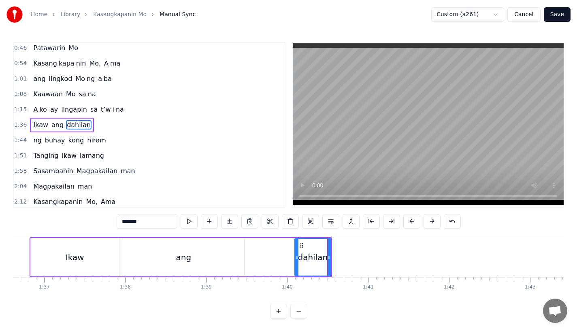
click at [147, 221] on input "*******" at bounding box center [147, 221] width 61 height 15
type input "****"
click at [227, 223] on button at bounding box center [229, 221] width 17 height 15
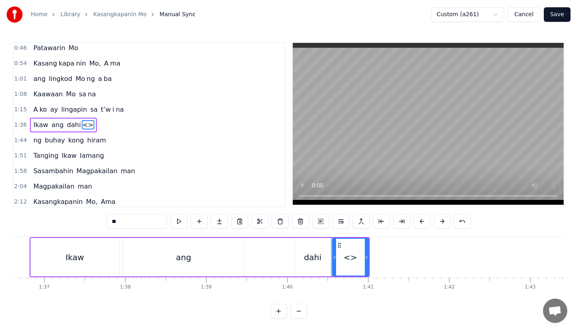
drag, startPoint x: 120, startPoint y: 219, endPoint x: 86, endPoint y: 219, distance: 34.0
click at [86, 219] on div "0:18 Ang bu hay ko ng i to 0:25 i ni la an sa I yo 0:33 Nawa'y marapatin Mo 0:4…" at bounding box center [288, 180] width 551 height 276
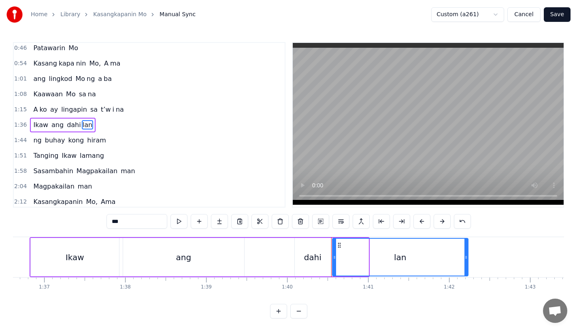
drag, startPoint x: 366, startPoint y: 255, endPoint x: 468, endPoint y: 254, distance: 102.4
click at [467, 254] on icon at bounding box center [465, 257] width 3 height 6
click at [172, 257] on div "ang" at bounding box center [183, 257] width 121 height 38
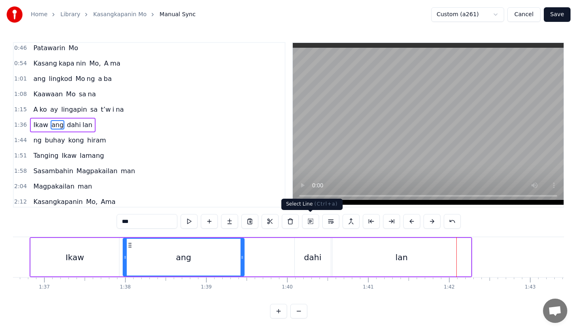
click at [309, 255] on div "dahi" at bounding box center [312, 257] width 17 height 12
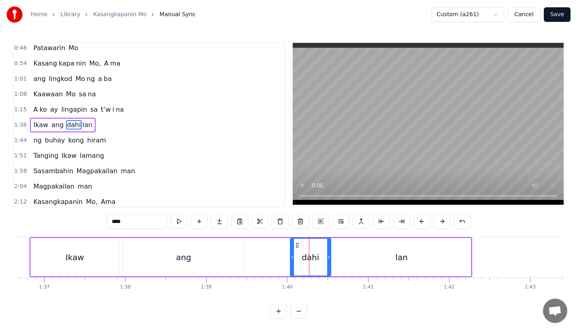
drag, startPoint x: 296, startPoint y: 259, endPoint x: 292, endPoint y: 259, distance: 4.5
click at [292, 259] on icon at bounding box center [292, 257] width 3 height 6
click at [202, 254] on div "ang" at bounding box center [183, 257] width 121 height 38
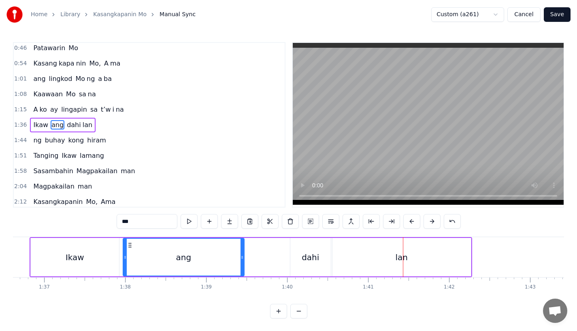
click at [313, 250] on div "dahi" at bounding box center [310, 257] width 40 height 38
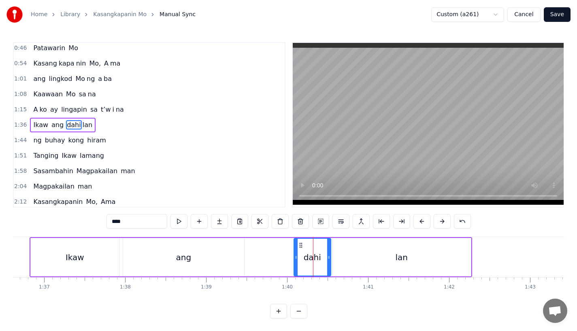
click at [297, 256] on icon at bounding box center [295, 257] width 3 height 6
drag, startPoint x: 327, startPoint y: 258, endPoint x: 334, endPoint y: 258, distance: 7.3
click at [334, 258] on icon at bounding box center [333, 257] width 3 height 6
click at [352, 258] on div "lan" at bounding box center [401, 257] width 138 height 38
type input "***"
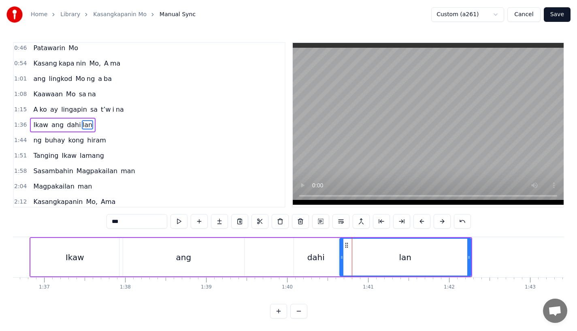
drag, startPoint x: 333, startPoint y: 258, endPoint x: 340, endPoint y: 258, distance: 7.3
click at [340, 258] on icon at bounding box center [341, 257] width 3 height 6
click at [256, 257] on div "Ikaw ang dahi lan" at bounding box center [251, 257] width 442 height 40
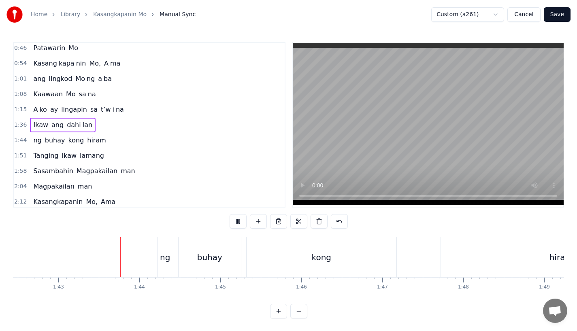
scroll to position [0, 8297]
click at [154, 272] on div "ng" at bounding box center [160, 257] width 15 height 40
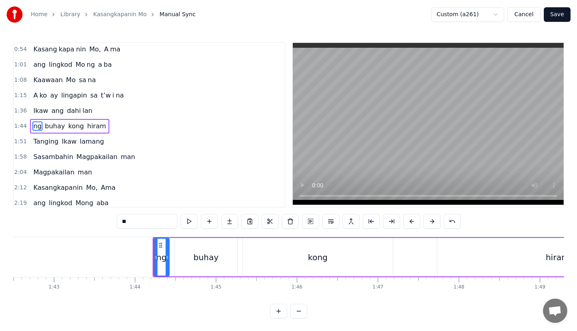
scroll to position [79, 0]
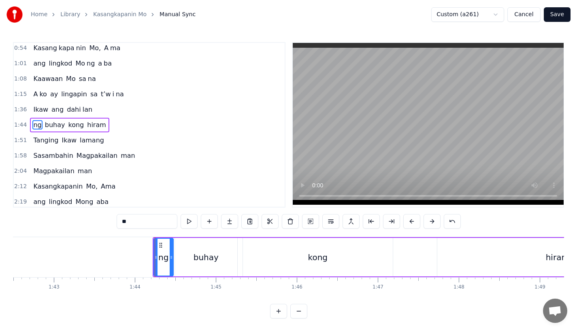
drag, startPoint x: 166, startPoint y: 265, endPoint x: 170, endPoint y: 264, distance: 4.1
click at [170, 264] on div at bounding box center [171, 257] width 3 height 37
click at [157, 259] on div "ng" at bounding box center [163, 257] width 19 height 37
drag, startPoint x: 155, startPoint y: 261, endPoint x: 146, endPoint y: 261, distance: 8.5
click at [146, 261] on div at bounding box center [147, 257] width 3 height 37
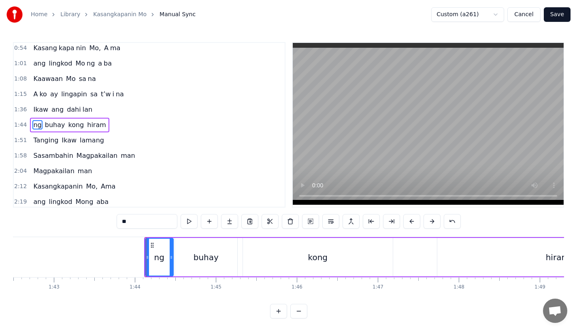
click at [314, 262] on div "kong" at bounding box center [317, 257] width 19 height 12
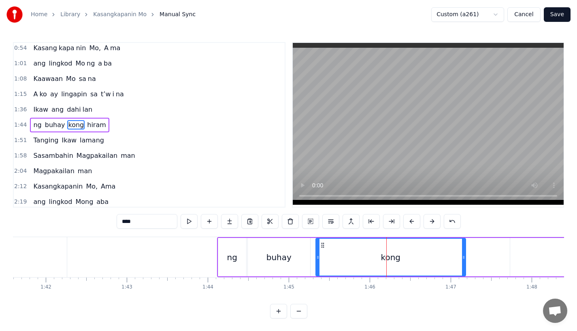
scroll to position [0, 8225]
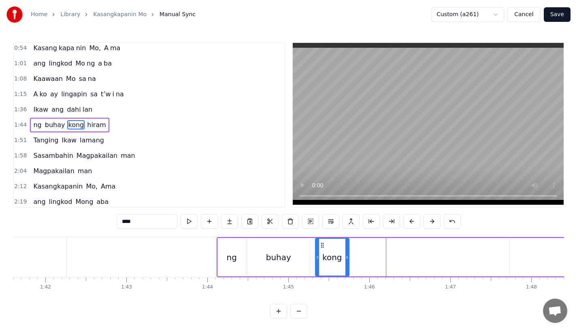
drag, startPoint x: 461, startPoint y: 256, endPoint x: 345, endPoint y: 257, distance: 116.2
click at [345, 257] on icon at bounding box center [346, 257] width 3 height 6
click at [147, 225] on input "****" at bounding box center [147, 221] width 61 height 15
type input "**"
click at [228, 221] on button at bounding box center [229, 221] width 17 height 15
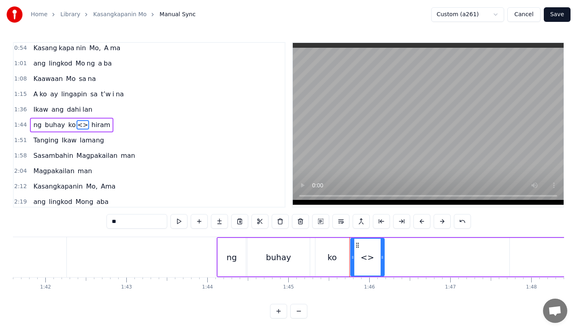
drag, startPoint x: 123, startPoint y: 221, endPoint x: 66, endPoint y: 221, distance: 57.5
click at [66, 221] on div "0:18 Ang bu hay ko ng i to 0:25 i ni la an sa I yo 0:33 Nawa'y marapatin Mo 0:4…" at bounding box center [288, 180] width 551 height 276
click at [383, 253] on div "ng" at bounding box center [367, 257] width 34 height 38
drag, startPoint x: 383, startPoint y: 255, endPoint x: 457, endPoint y: 255, distance: 74.5
click at [457, 255] on icon at bounding box center [456, 257] width 3 height 6
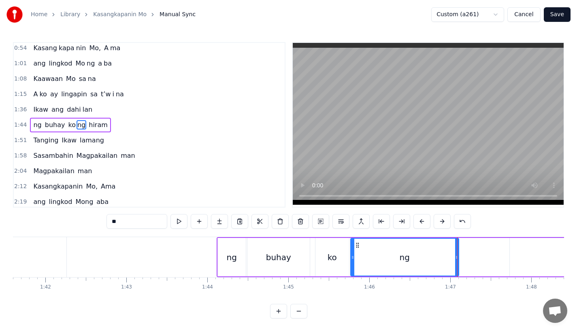
click at [334, 257] on div "ko" at bounding box center [331, 257] width 9 height 12
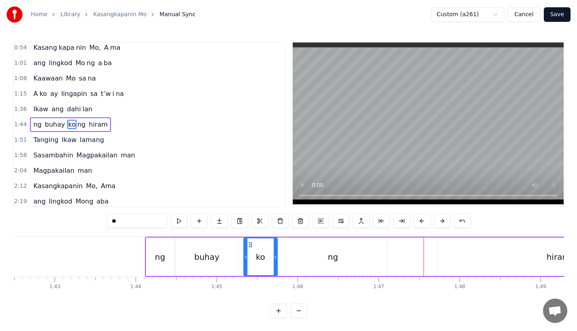
scroll to position [6, 0]
click at [364, 249] on div "ng" at bounding box center [333, 257] width 108 height 38
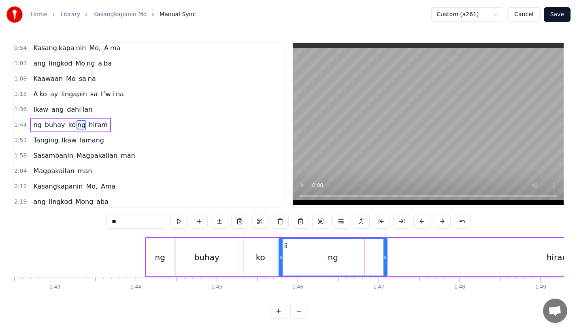
drag, startPoint x: 385, startPoint y: 253, endPoint x: 395, endPoint y: 253, distance: 9.7
click at [387, 253] on div at bounding box center [384, 257] width 3 height 37
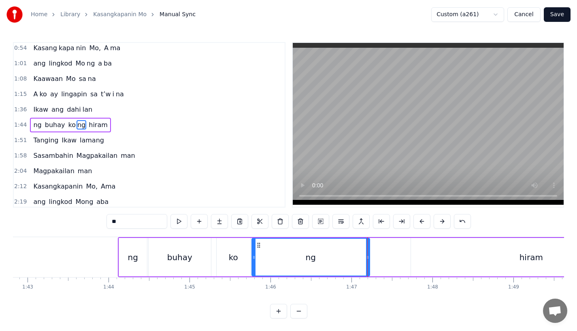
click at [334, 252] on div "ng" at bounding box center [310, 257] width 117 height 37
click at [353, 248] on div "ng" at bounding box center [310, 257] width 117 height 37
click at [369, 250] on div at bounding box center [367, 257] width 3 height 37
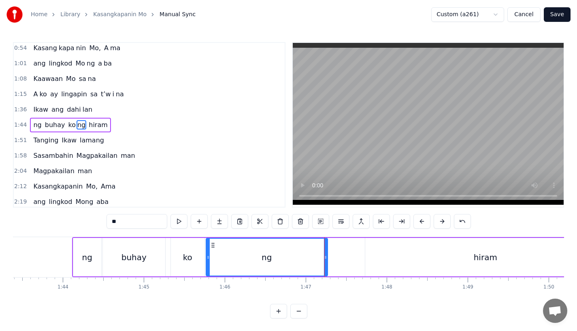
click at [397, 255] on div "hiram" at bounding box center [485, 257] width 240 height 38
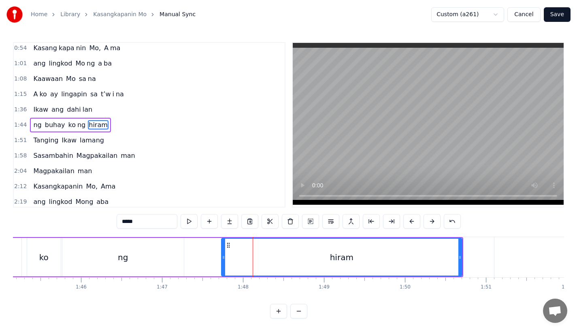
scroll to position [0, 8512]
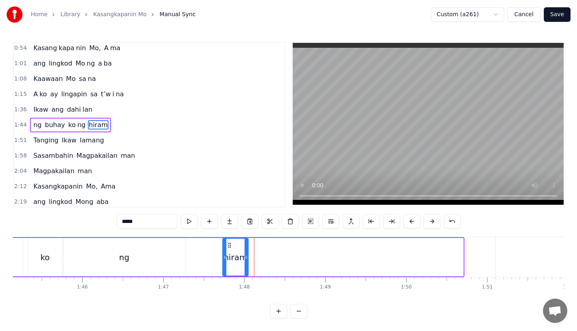
drag, startPoint x: 461, startPoint y: 261, endPoint x: 246, endPoint y: 261, distance: 214.9
click at [246, 261] on div at bounding box center [245, 257] width 3 height 37
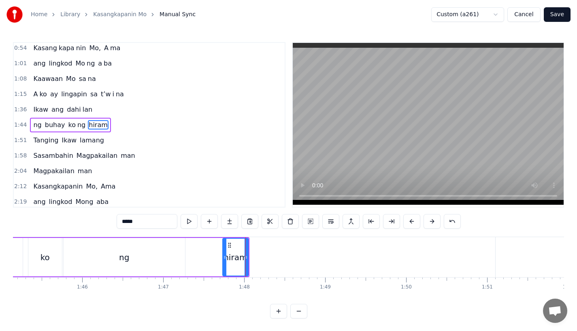
click at [147, 218] on input "*****" at bounding box center [147, 221] width 61 height 15
click at [149, 219] on input "*****" at bounding box center [147, 221] width 61 height 15
type input "**"
click at [227, 221] on button at bounding box center [229, 221] width 17 height 15
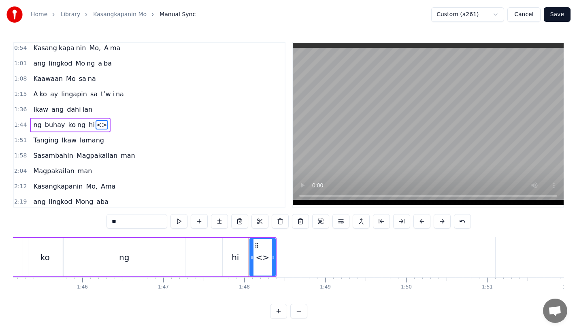
drag, startPoint x: 138, startPoint y: 226, endPoint x: 94, endPoint y: 225, distance: 44.1
click at [94, 225] on div "0:18 Ang bu hay ko ng i to 0:25 i ni la an sa I yo 0:33 Nawa'y marapatin Mo 0:4…" at bounding box center [288, 180] width 551 height 276
type input "*"
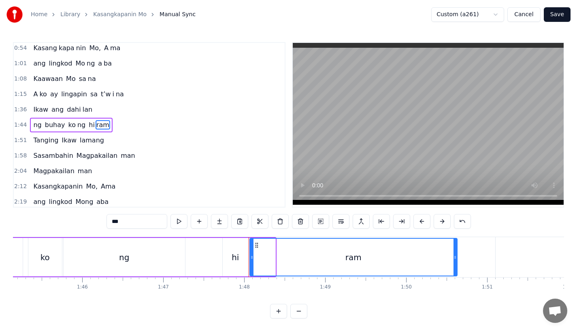
drag, startPoint x: 273, startPoint y: 261, endPoint x: 460, endPoint y: 256, distance: 187.1
click at [457, 256] on div at bounding box center [454, 257] width 3 height 37
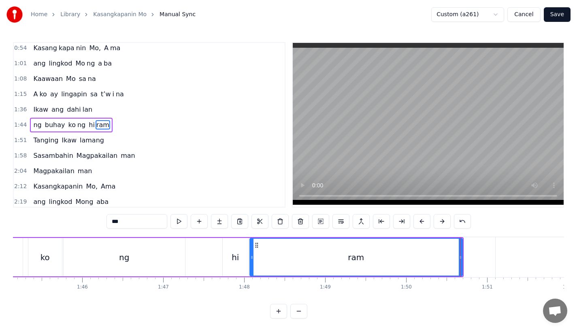
click at [238, 256] on div "hi" at bounding box center [235, 257] width 25 height 38
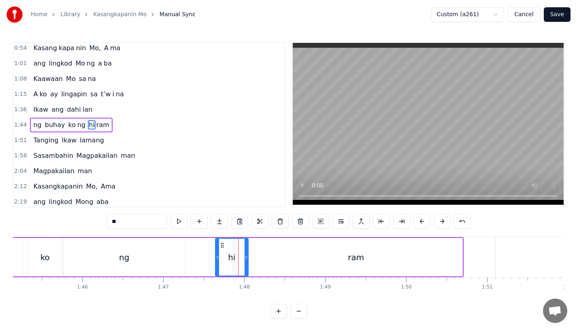
drag, startPoint x: 224, startPoint y: 259, endPoint x: 217, endPoint y: 261, distance: 7.4
click at [217, 261] on div at bounding box center [217, 257] width 3 height 37
click at [115, 255] on div "ng" at bounding box center [124, 257] width 121 height 38
type input "**"
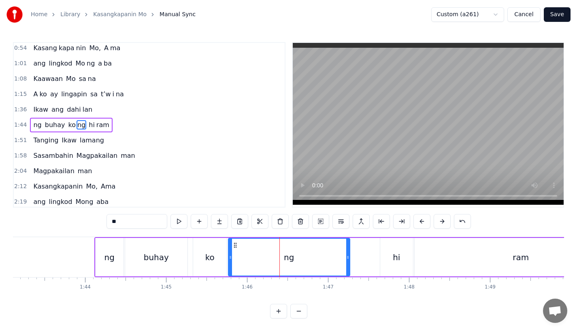
scroll to position [0, 8250]
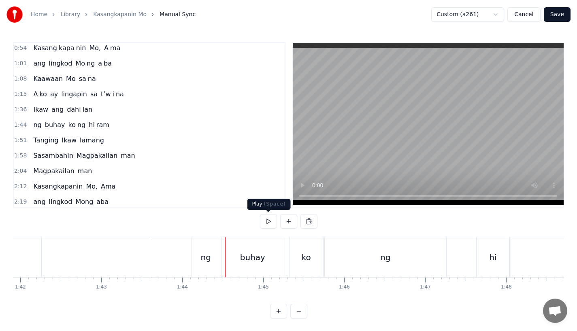
click at [218, 267] on div "ng" at bounding box center [206, 257] width 28 height 40
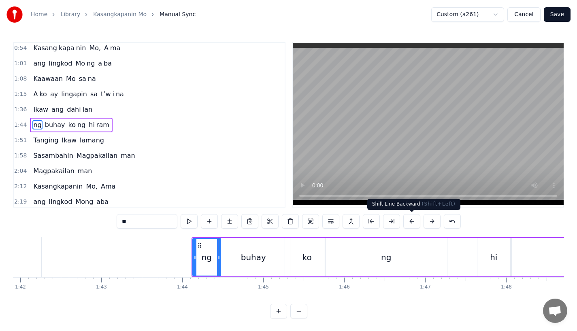
click at [412, 219] on button at bounding box center [411, 221] width 17 height 15
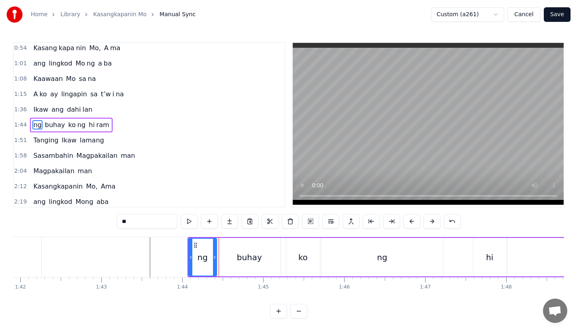
click at [412, 219] on button at bounding box center [411, 221] width 17 height 15
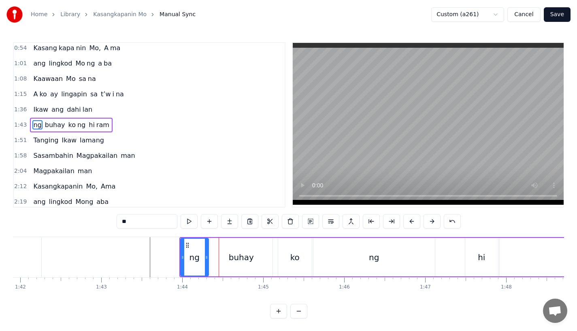
click at [412, 219] on button at bounding box center [411, 221] width 17 height 15
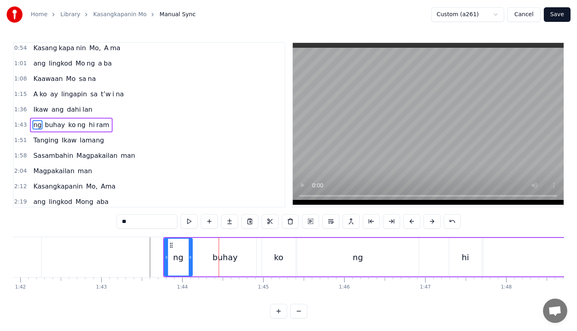
click at [412, 219] on button at bounding box center [411, 221] width 17 height 15
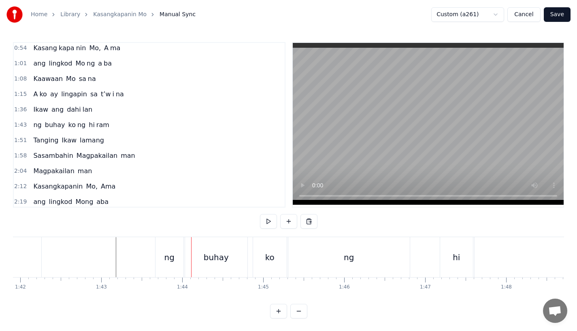
click at [155, 252] on div "ng" at bounding box center [169, 257] width 28 height 40
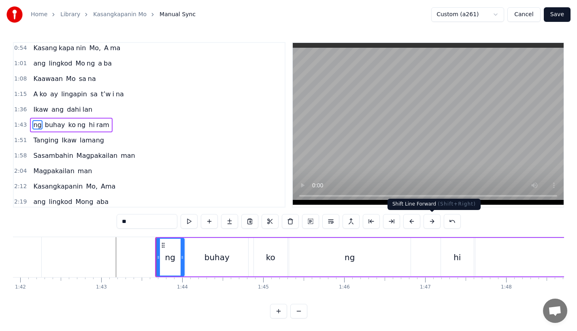
click at [430, 218] on button at bounding box center [431, 221] width 17 height 15
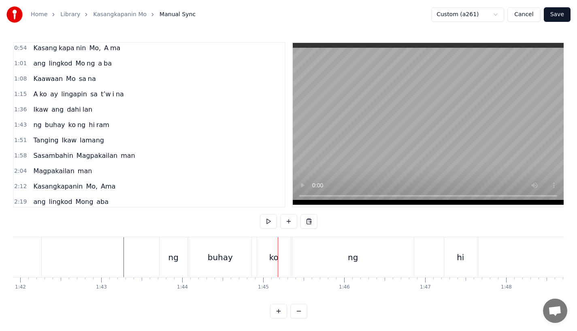
click at [247, 259] on div "buhay" at bounding box center [220, 257] width 62 height 40
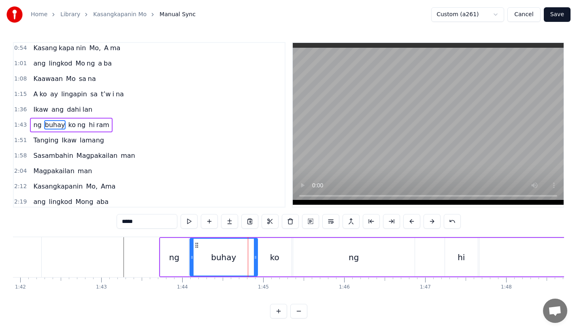
drag, startPoint x: 250, startPoint y: 263, endPoint x: 255, endPoint y: 263, distance: 5.3
click at [255, 263] on div at bounding box center [255, 257] width 3 height 37
click at [267, 262] on div "ko" at bounding box center [275, 257] width 34 height 38
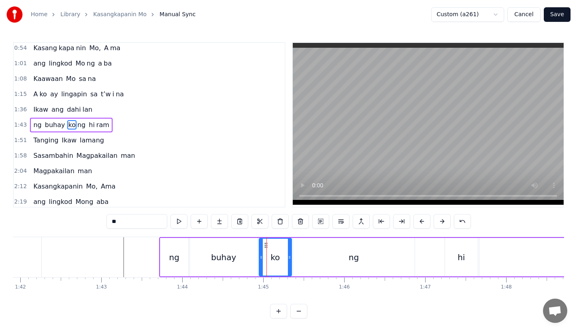
click at [261, 260] on icon at bounding box center [260, 257] width 3 height 6
drag, startPoint x: 288, startPoint y: 258, endPoint x: 293, endPoint y: 258, distance: 5.7
click at [293, 258] on icon at bounding box center [292, 257] width 3 height 6
click at [308, 257] on div "ng" at bounding box center [353, 257] width 121 height 38
type input "**"
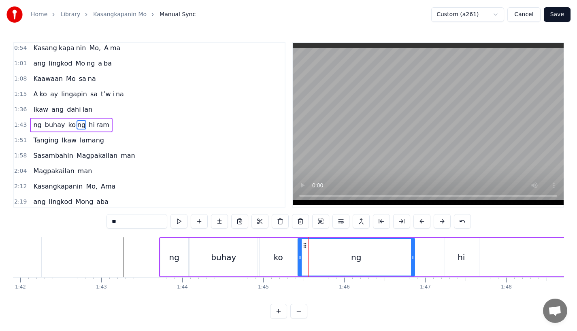
drag, startPoint x: 293, startPoint y: 258, endPoint x: 298, endPoint y: 258, distance: 4.9
click at [298, 258] on icon at bounding box center [299, 257] width 3 height 6
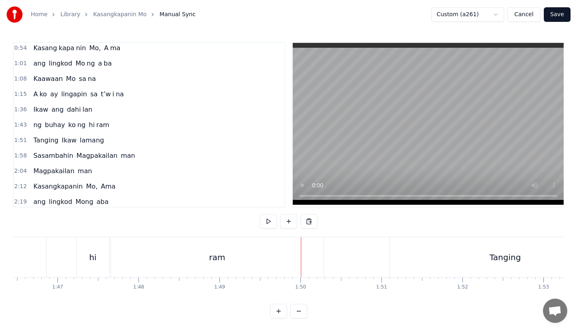
scroll to position [0, 8542]
click at [87, 261] on div "ng" at bounding box center [63, 257] width 117 height 40
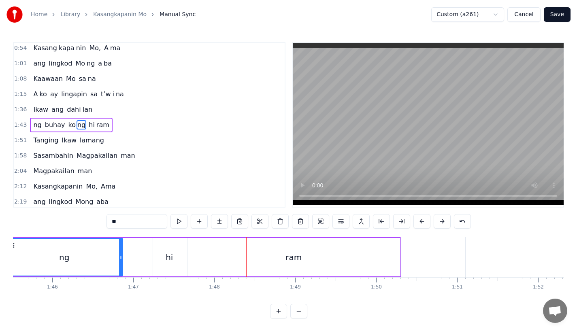
click at [175, 265] on div "hi" at bounding box center [169, 257] width 33 height 38
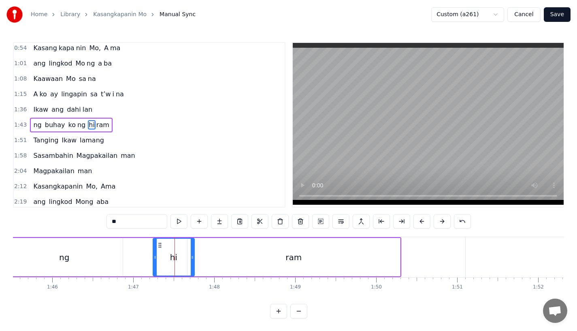
drag, startPoint x: 184, startPoint y: 261, endPoint x: 193, endPoint y: 261, distance: 9.3
click at [193, 261] on div at bounding box center [192, 257] width 3 height 37
click at [209, 261] on div "ram" at bounding box center [293, 257] width 212 height 38
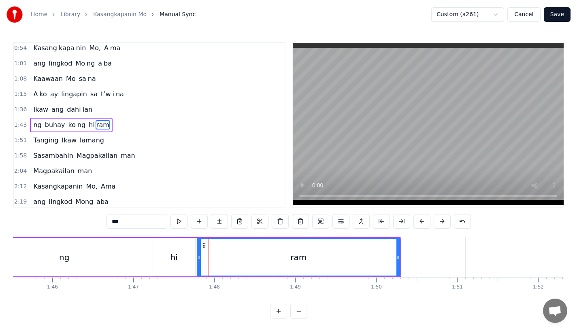
drag, startPoint x: 189, startPoint y: 258, endPoint x: 200, endPoint y: 258, distance: 10.9
click at [200, 258] on icon at bounding box center [199, 257] width 3 height 6
click at [77, 257] on div "ng" at bounding box center [64, 257] width 117 height 38
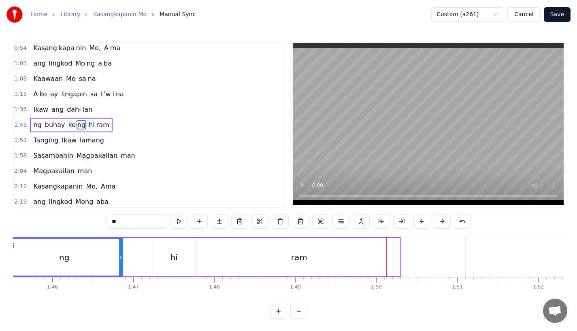
click at [168, 255] on div "hi" at bounding box center [174, 257] width 42 height 38
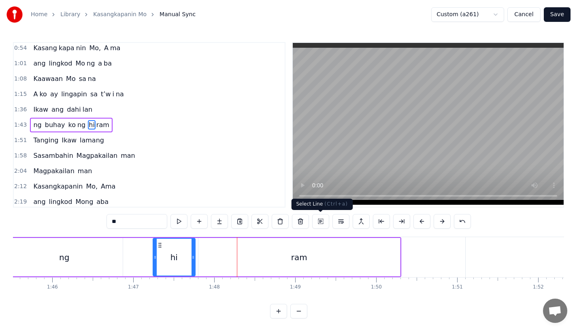
click at [376, 271] on div "ram" at bounding box center [299, 257] width 202 height 38
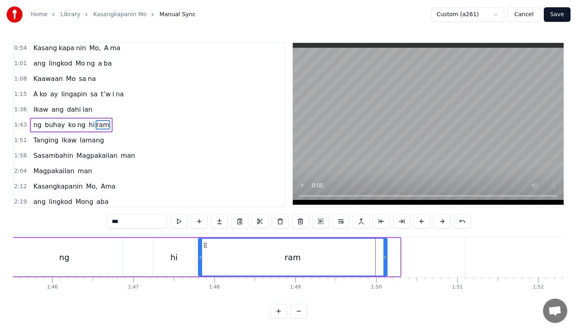
drag, startPoint x: 396, startPoint y: 267, endPoint x: 381, endPoint y: 267, distance: 15.0
click at [383, 267] on div at bounding box center [384, 257] width 3 height 37
click at [280, 267] on div "ram" at bounding box center [292, 257] width 186 height 37
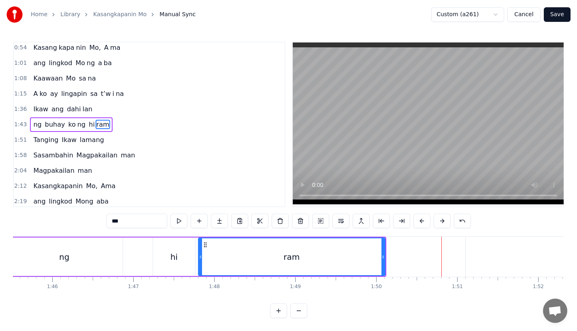
click at [73, 259] on div "ng" at bounding box center [64, 257] width 117 height 38
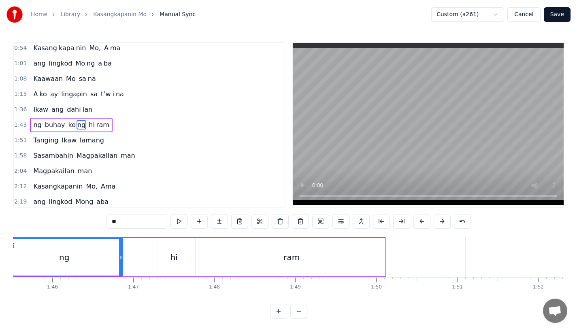
click at [512, 263] on div "Tanging" at bounding box center [580, 257] width 231 height 40
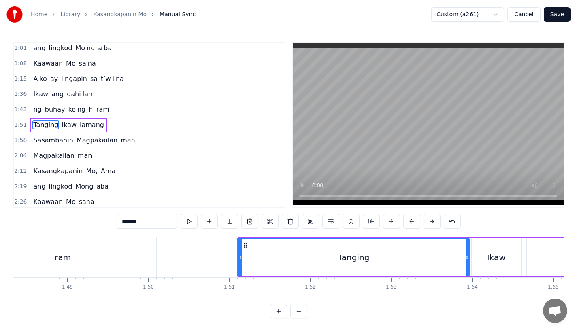
scroll to position [0, 8770]
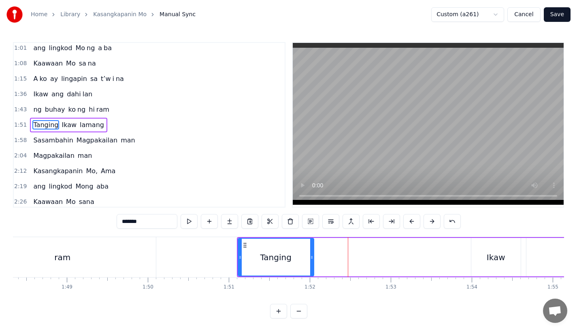
drag, startPoint x: 465, startPoint y: 263, endPoint x: 307, endPoint y: 263, distance: 157.9
click at [310, 263] on div at bounding box center [311, 257] width 3 height 37
drag, startPoint x: 134, startPoint y: 221, endPoint x: 191, endPoint y: 221, distance: 57.1
click at [191, 221] on div "*******" at bounding box center [289, 221] width 344 height 15
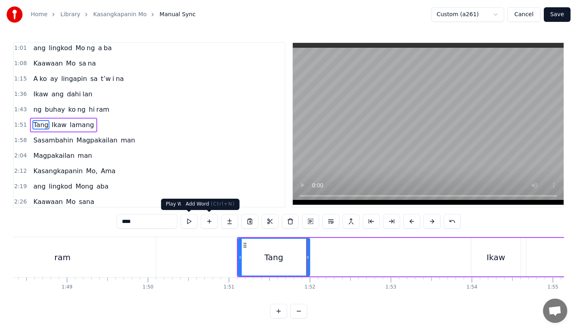
type input "****"
click at [229, 225] on button at bounding box center [229, 221] width 17 height 15
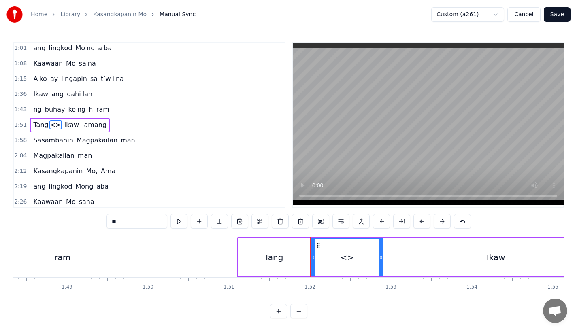
drag, startPoint x: 146, startPoint y: 221, endPoint x: 56, endPoint y: 221, distance: 89.9
click at [56, 221] on div "0:18 Ang bu hay ko ng i to 0:25 i ni la an sa I yo 0:33 Nawa'y marapatin Mo 0:4…" at bounding box center [288, 180] width 551 height 276
paste input "*"
drag, startPoint x: 380, startPoint y: 261, endPoint x: 455, endPoint y: 257, distance: 75.0
click at [455, 257] on div at bounding box center [455, 257] width 3 height 37
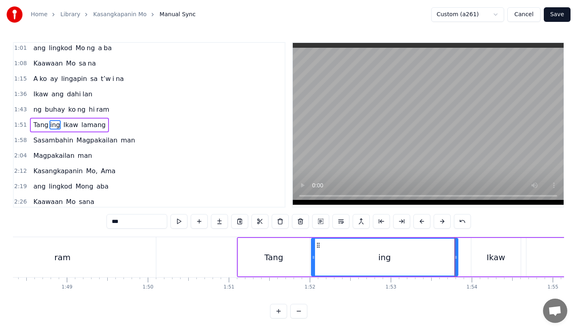
type input "***"
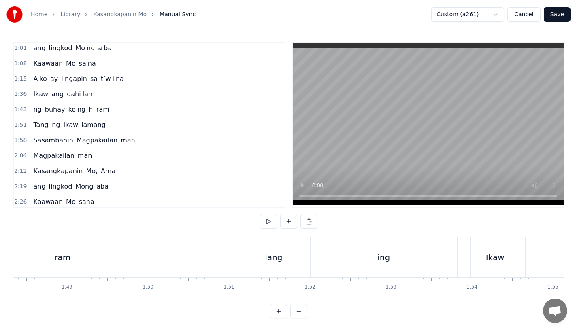
click at [249, 251] on div "Tang" at bounding box center [273, 257] width 72 height 40
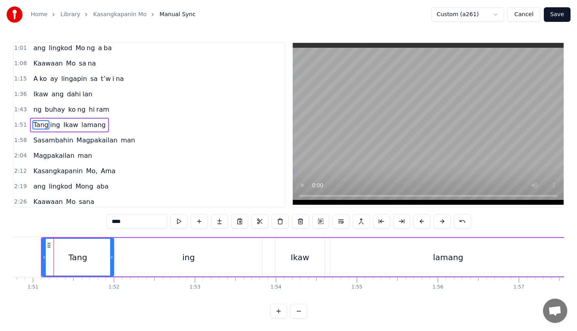
scroll to position [0, 8967]
click at [299, 259] on div "Ikaw" at bounding box center [299, 257] width 19 height 12
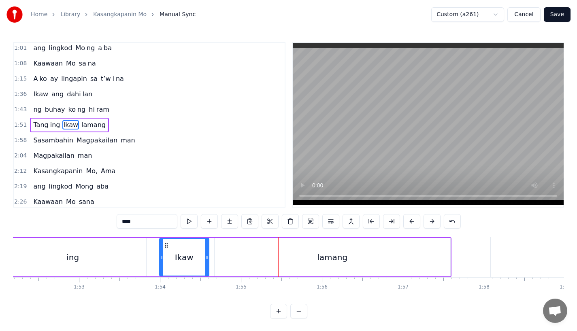
scroll to position [0, 9077]
click at [445, 262] on div "lamang" at bounding box center [337, 257] width 236 height 38
type input "******"
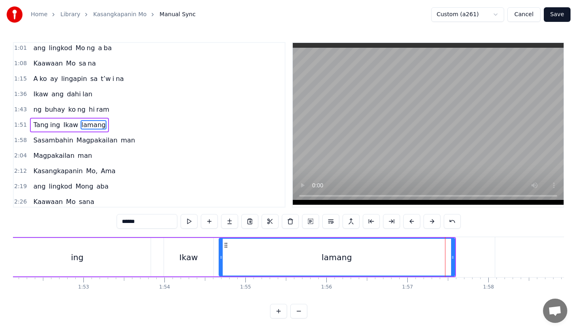
click at [454, 262] on div "lamang" at bounding box center [337, 257] width 236 height 38
click at [453, 263] on div at bounding box center [453, 257] width 0 height 40
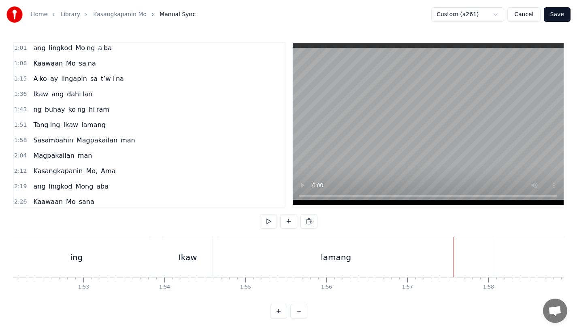
click at [450, 263] on div "lamang" at bounding box center [336, 257] width 236 height 40
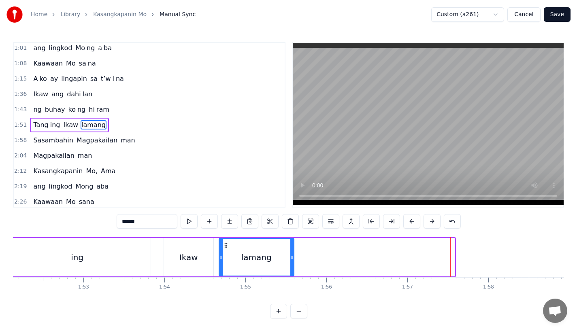
drag, startPoint x: 453, startPoint y: 264, endPoint x: 289, endPoint y: 262, distance: 163.9
click at [290, 262] on div at bounding box center [291, 257] width 3 height 37
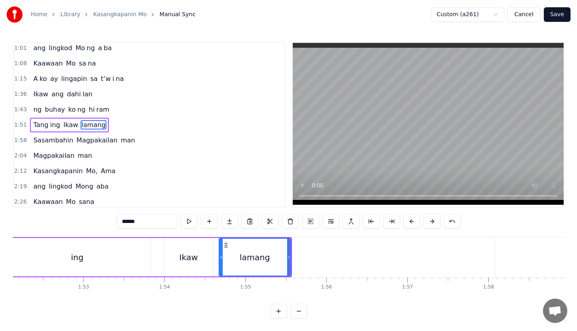
drag, startPoint x: 131, startPoint y: 221, endPoint x: 172, endPoint y: 221, distance: 41.3
click at [172, 221] on input "******" at bounding box center [147, 221] width 61 height 15
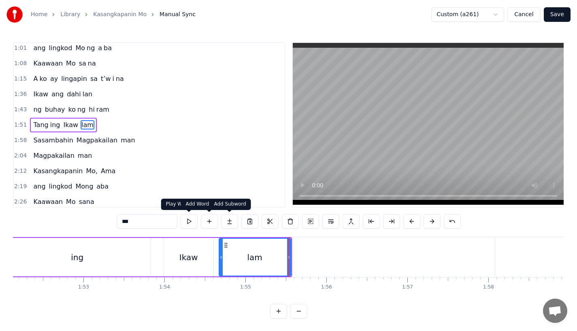
type input "***"
click at [235, 218] on button at bounding box center [229, 221] width 17 height 15
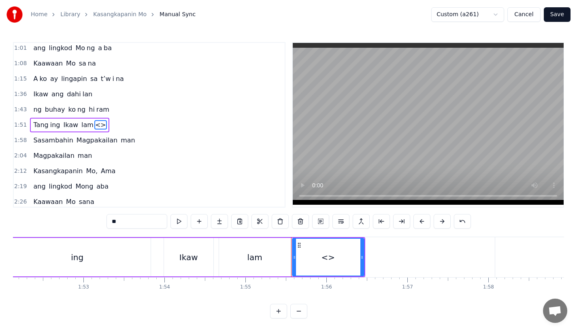
drag, startPoint x: 139, startPoint y: 220, endPoint x: 55, endPoint y: 220, distance: 84.2
click at [55, 220] on div "0:18 Ang bu hay ko ng i to 0:25 i ni la an sa I yo 0:33 Nawa'y marapatin Mo 0:4…" at bounding box center [288, 180] width 551 height 276
paste input "*"
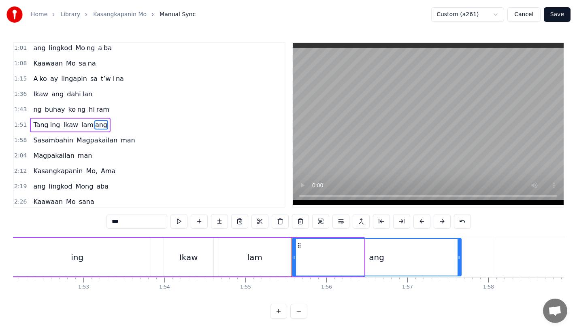
drag, startPoint x: 362, startPoint y: 259, endPoint x: 458, endPoint y: 259, distance: 96.3
click at [458, 259] on icon at bounding box center [458, 257] width 3 height 6
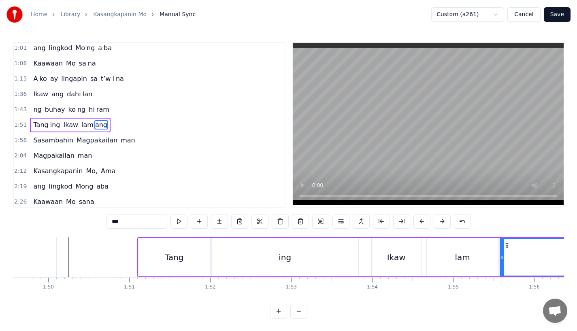
scroll to position [0, 8850]
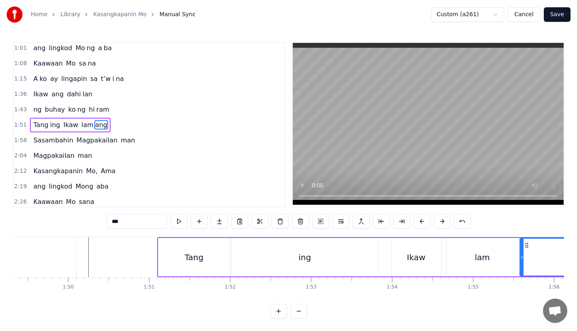
click at [206, 254] on div "Tang" at bounding box center [194, 257] width 72 height 38
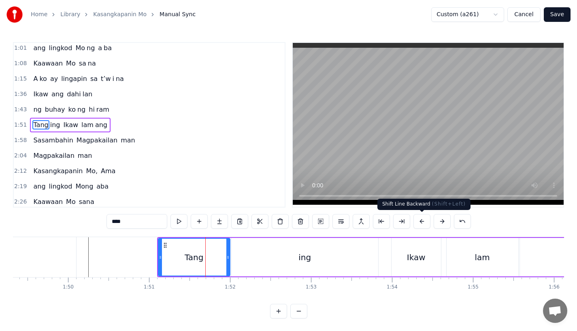
click at [419, 223] on button at bounding box center [421, 221] width 17 height 15
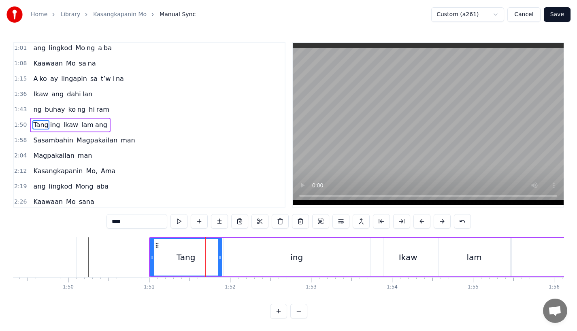
click at [419, 223] on button at bounding box center [421, 221] width 17 height 15
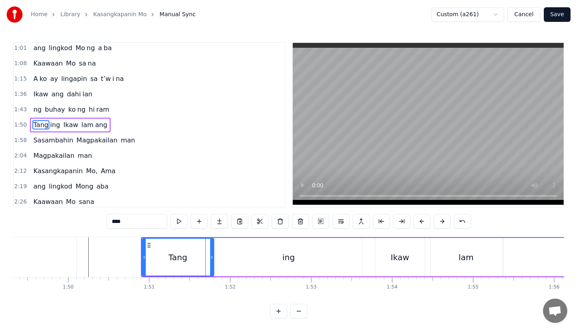
click at [419, 223] on button at bounding box center [421, 221] width 17 height 15
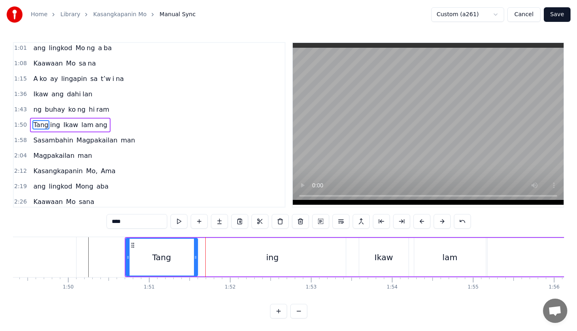
type input "***"
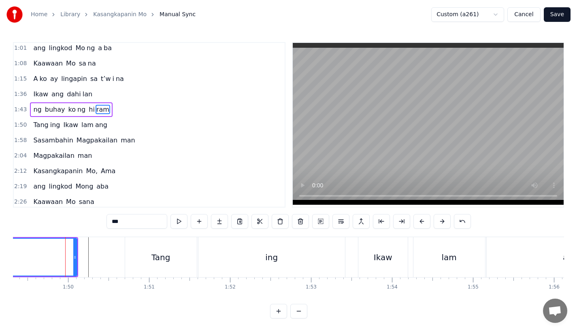
scroll to position [79, 0]
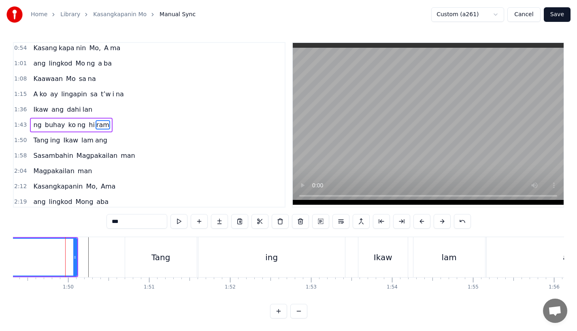
click at [289, 186] on div "0:18 Ang bu hay ko ng i to 0:25 i ni la an sa I yo 0:33 Nawa'y marapatin Mo 0:4…" at bounding box center [288, 125] width 551 height 166
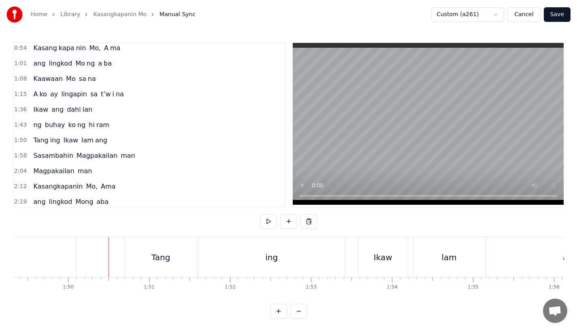
click at [156, 248] on div "Tang" at bounding box center [161, 257] width 72 height 40
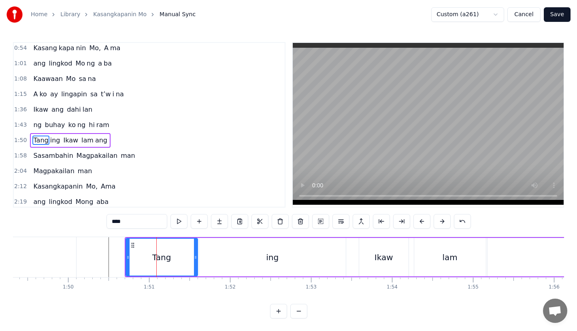
scroll to position [95, 0]
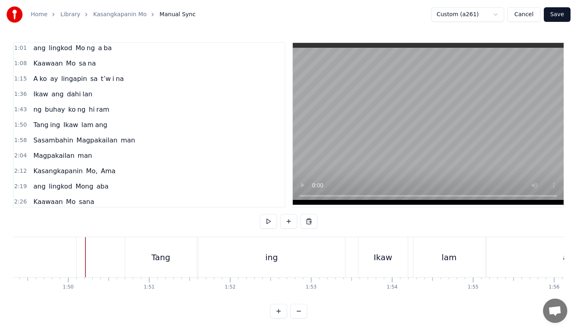
click at [181, 264] on div "Tang" at bounding box center [161, 257] width 72 height 40
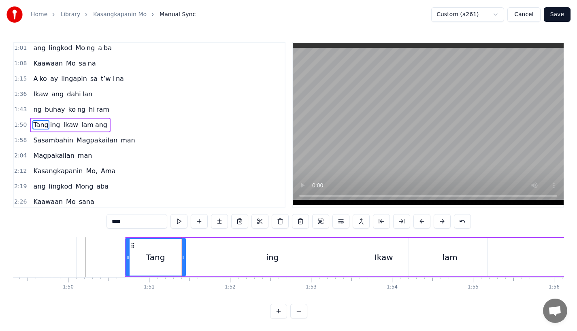
drag, startPoint x: 194, startPoint y: 263, endPoint x: 182, endPoint y: 263, distance: 12.1
click at [182, 263] on div at bounding box center [183, 257] width 3 height 37
click at [207, 263] on div "ing" at bounding box center [272, 257] width 147 height 38
type input "***"
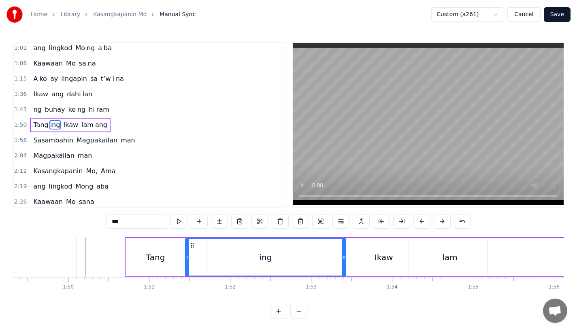
drag, startPoint x: 201, startPoint y: 261, endPoint x: 187, endPoint y: 261, distance: 13.8
click at [187, 261] on div at bounding box center [187, 257] width 3 height 37
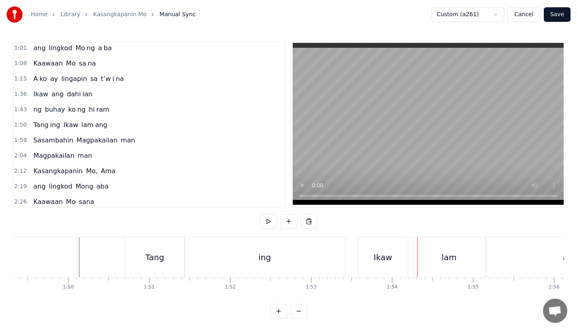
click at [379, 249] on div "Ikaw" at bounding box center [382, 257] width 49 height 40
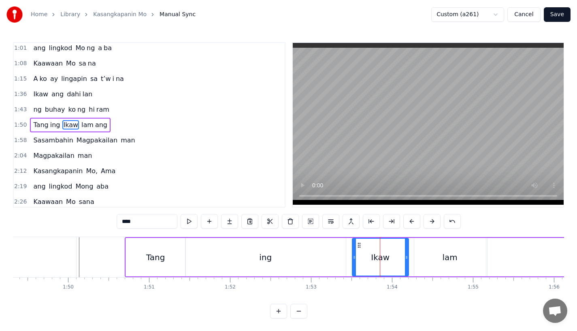
drag, startPoint x: 361, startPoint y: 259, endPoint x: 354, endPoint y: 259, distance: 6.9
click at [354, 259] on icon at bounding box center [354, 257] width 3 height 6
click at [327, 259] on div "ing" at bounding box center [265, 257] width 160 height 38
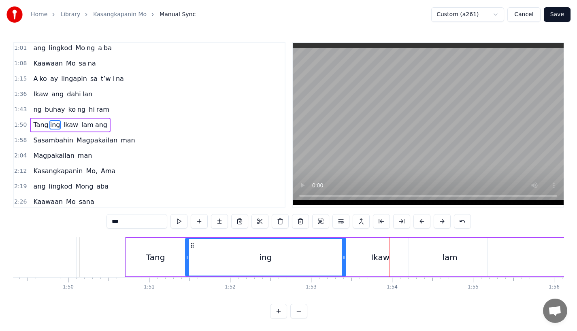
click at [367, 248] on div "Ikaw" at bounding box center [380, 257] width 56 height 38
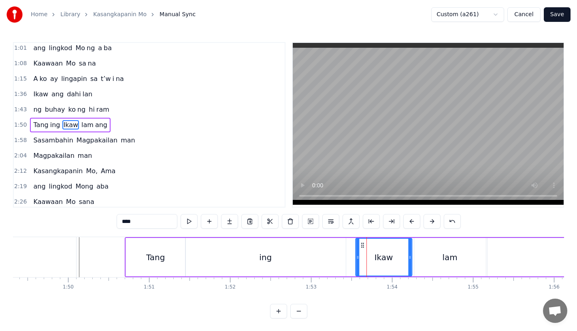
drag, startPoint x: 359, startPoint y: 244, endPoint x: 364, endPoint y: 244, distance: 4.9
click at [364, 244] on icon at bounding box center [362, 245] width 6 height 6
click at [307, 264] on div "ing" at bounding box center [265, 257] width 160 height 38
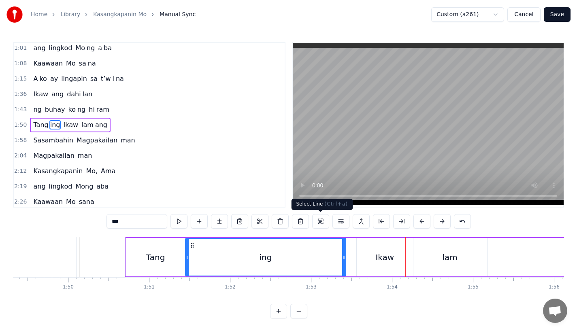
click at [368, 258] on div "Ikaw" at bounding box center [385, 257] width 56 height 38
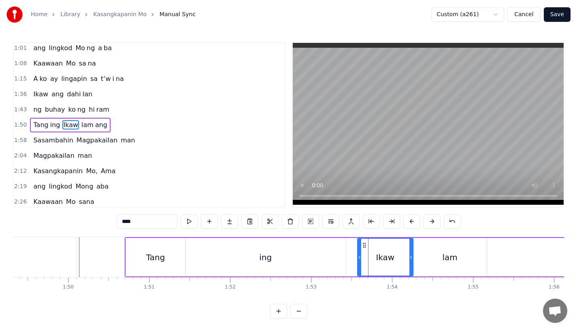
click at [361, 257] on icon at bounding box center [359, 257] width 3 height 6
click at [331, 257] on div "ing" at bounding box center [265, 257] width 160 height 38
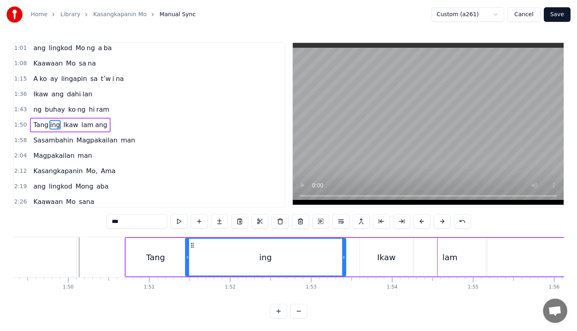
click at [380, 246] on div "Ikaw" at bounding box center [386, 257] width 53 height 38
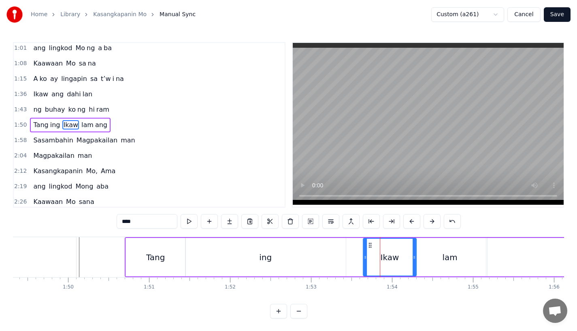
click at [370, 244] on icon at bounding box center [370, 245] width 6 height 6
drag, startPoint x: 414, startPoint y: 258, endPoint x: 409, endPoint y: 258, distance: 5.3
click at [410, 258] on circle at bounding box center [410, 258] width 0 height 0
click at [287, 263] on div "ing" at bounding box center [265, 257] width 160 height 38
type input "***"
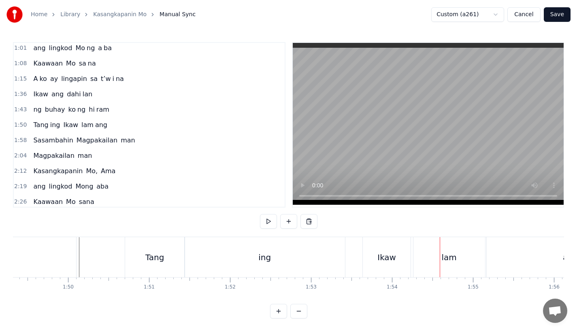
click at [394, 274] on div "Ikaw" at bounding box center [387, 257] width 48 height 40
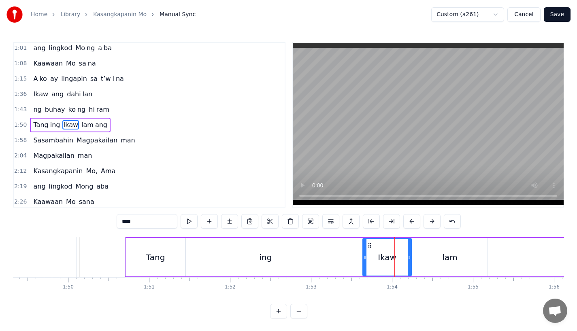
click at [363, 260] on icon at bounding box center [364, 257] width 3 height 6
click at [313, 259] on div "ing" at bounding box center [265, 257] width 160 height 38
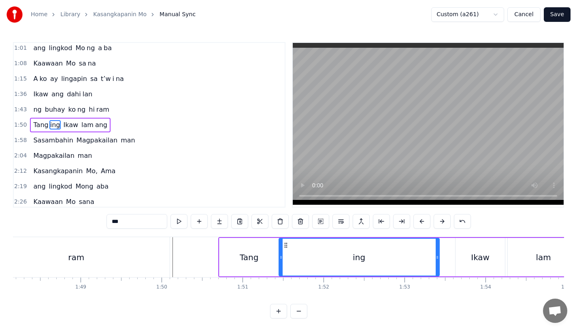
scroll to position [0, 8889]
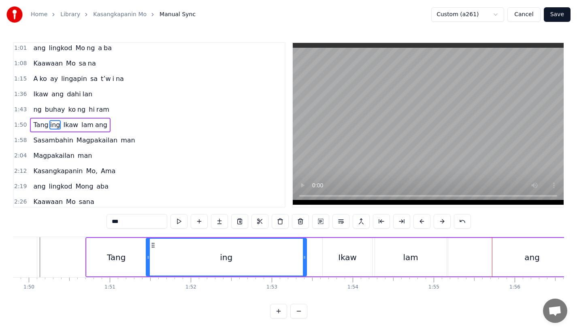
click at [351, 256] on div "Ikaw" at bounding box center [347, 257] width 19 height 12
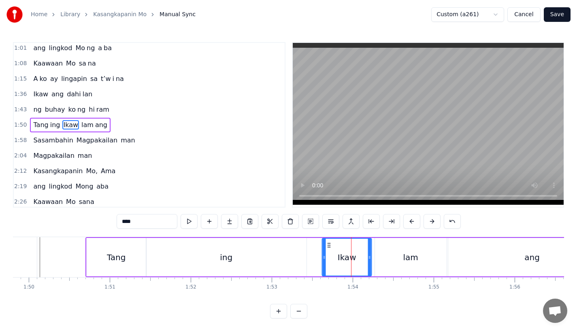
click at [329, 246] on icon at bounding box center [329, 245] width 6 height 6
click at [370, 256] on icon at bounding box center [371, 257] width 3 height 6
click at [341, 255] on div "Ikaw" at bounding box center [347, 257] width 19 height 12
click at [391, 271] on div "lam" at bounding box center [411, 257] width 72 height 38
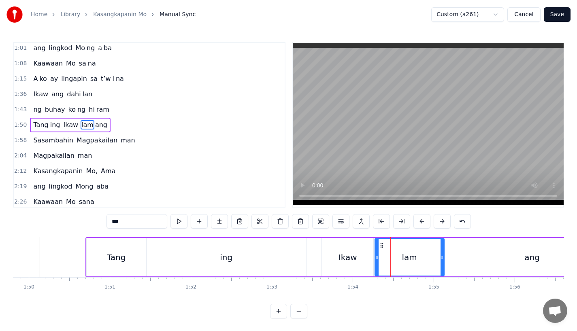
drag, startPoint x: 444, startPoint y: 260, endPoint x: 439, endPoint y: 261, distance: 5.3
click at [440, 261] on div at bounding box center [441, 257] width 3 height 37
click at [460, 261] on div "ang" at bounding box center [532, 257] width 168 height 38
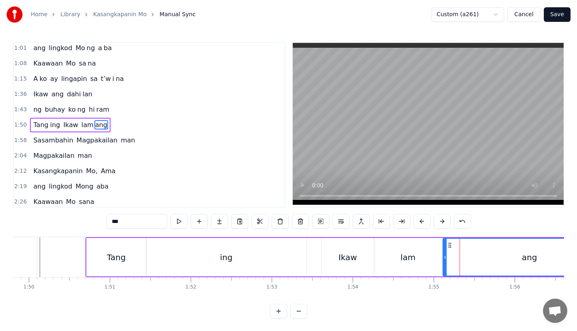
drag, startPoint x: 450, startPoint y: 261, endPoint x: 445, endPoint y: 261, distance: 5.3
click at [445, 261] on div at bounding box center [444, 257] width 3 height 37
click at [382, 259] on div "lam" at bounding box center [408, 257] width 66 height 38
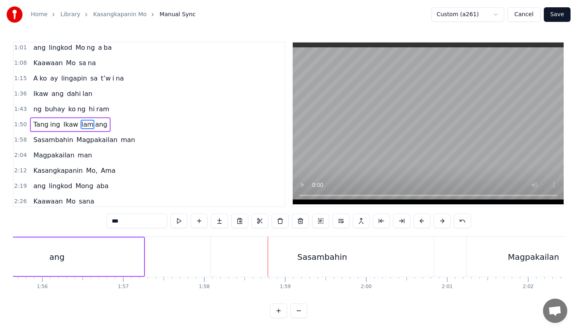
scroll to position [6, 0]
click at [310, 251] on div "Sasambahin" at bounding box center [322, 257] width 50 height 12
type input "**********"
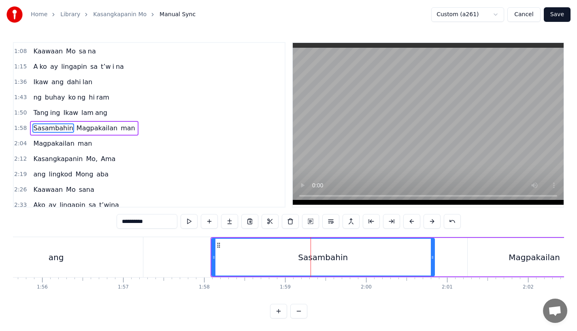
scroll to position [110, 0]
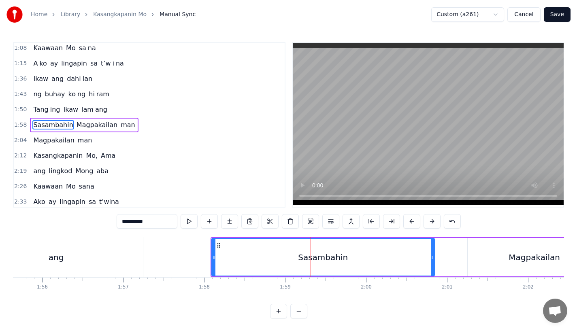
click at [413, 222] on button at bounding box center [411, 221] width 17 height 15
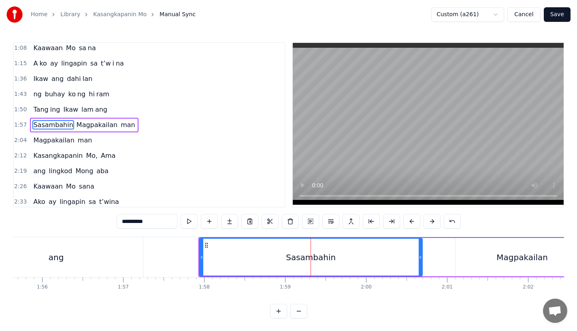
click at [413, 222] on button at bounding box center [411, 221] width 17 height 15
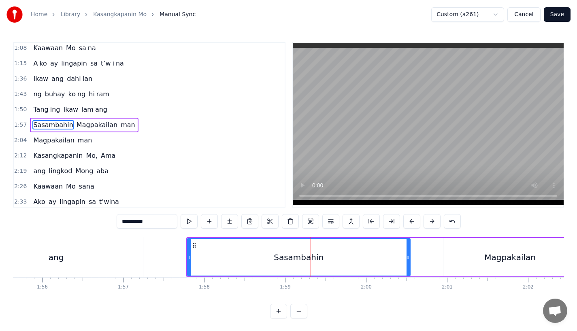
click at [413, 222] on button at bounding box center [411, 221] width 17 height 15
click at [182, 261] on div at bounding box center [181, 257] width 3 height 37
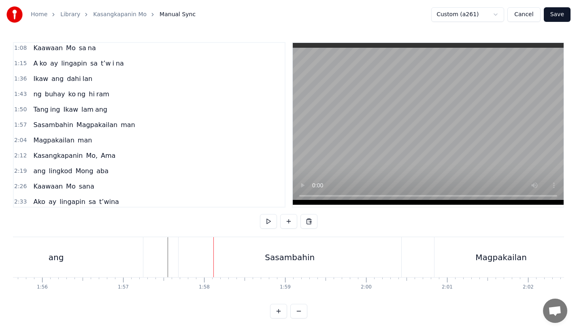
click at [196, 263] on div "Sasambahin" at bounding box center [289, 257] width 223 height 40
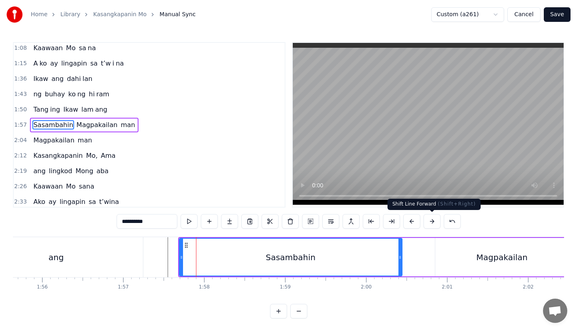
click at [429, 218] on button at bounding box center [431, 221] width 17 height 15
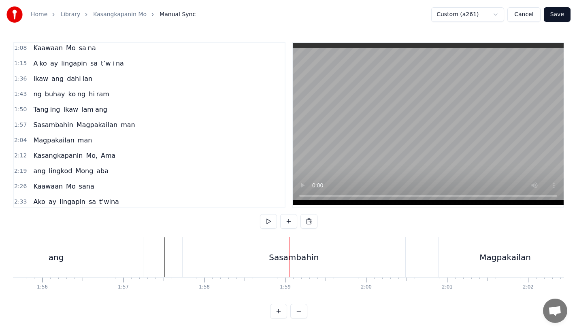
click at [260, 256] on div "Sasambahin" at bounding box center [294, 257] width 223 height 40
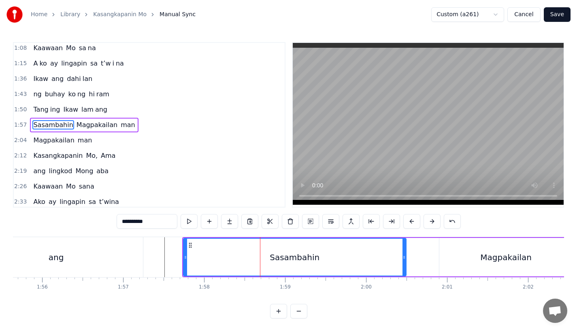
scroll to position [0, 9385]
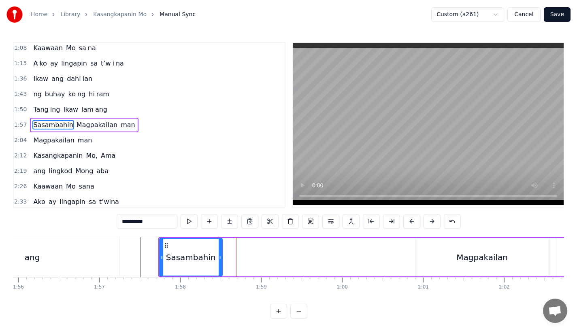
drag, startPoint x: 379, startPoint y: 258, endPoint x: 219, endPoint y: 260, distance: 159.9
click at [219, 260] on icon at bounding box center [220, 257] width 3 height 6
drag, startPoint x: 139, startPoint y: 223, endPoint x: 215, endPoint y: 223, distance: 76.5
click at [215, 223] on div "**********" at bounding box center [289, 221] width 344 height 15
type input "*****"
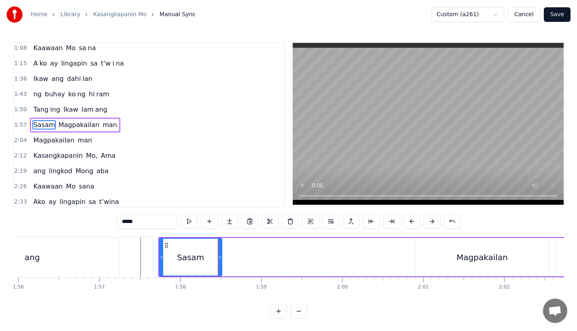
click at [234, 222] on button at bounding box center [229, 221] width 17 height 15
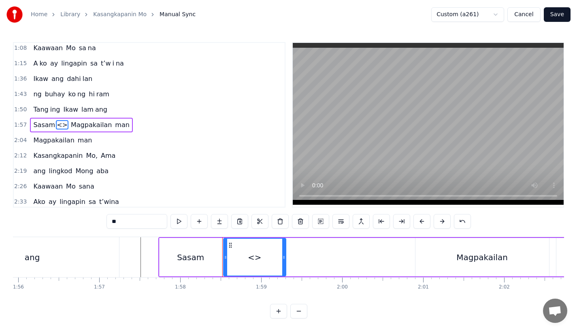
drag, startPoint x: 125, startPoint y: 221, endPoint x: 65, endPoint y: 221, distance: 59.9
click at [65, 221] on div "0:18 Ang bu hay ko ng i to 0:25 i ni la an sa I yo 0:33 Nawa'y marapatin Mo 0:4…" at bounding box center [288, 180] width 551 height 276
type input "**"
click at [221, 223] on button at bounding box center [219, 221] width 17 height 15
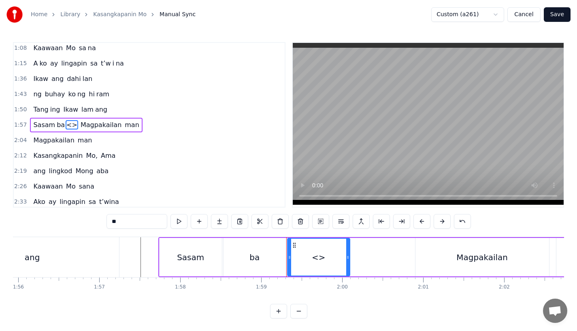
drag, startPoint x: 154, startPoint y: 227, endPoint x: 81, endPoint y: 223, distance: 73.0
click at [81, 223] on div "0:18 Ang bu hay ko ng i to 0:25 i ni la an sa I yo 0:33 Nawa'y marapatin Mo 0:4…" at bounding box center [288, 180] width 551 height 276
drag, startPoint x: 348, startPoint y: 257, endPoint x: 412, endPoint y: 257, distance: 64.0
click at [412, 257] on circle at bounding box center [412, 257] width 0 height 0
type input "***"
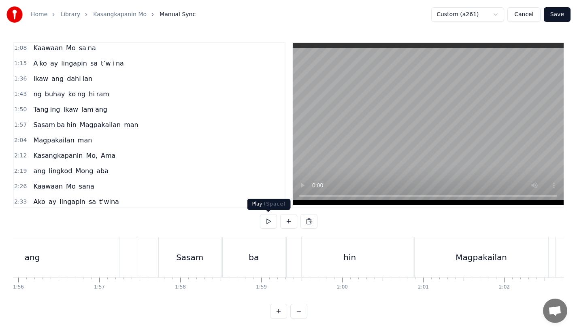
click at [266, 251] on div "ba" at bounding box center [254, 257] width 62 height 40
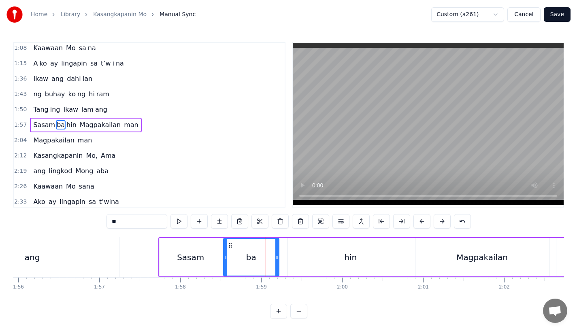
drag, startPoint x: 282, startPoint y: 259, endPoint x: 271, endPoint y: 259, distance: 10.5
click at [275, 259] on icon at bounding box center [276, 257] width 3 height 6
click at [294, 259] on div "hin" at bounding box center [350, 257] width 126 height 38
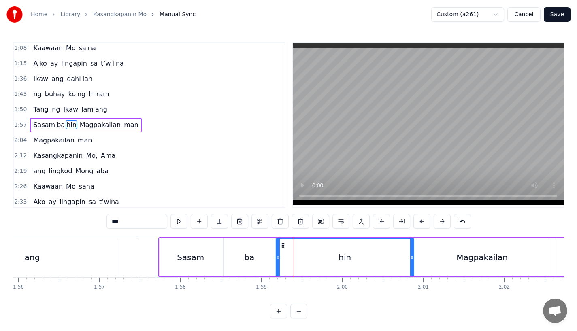
drag, startPoint x: 289, startPoint y: 259, endPoint x: 277, endPoint y: 259, distance: 11.7
click at [276, 259] on icon at bounding box center [277, 257] width 3 height 6
click at [172, 272] on div "Sasam" at bounding box center [190, 257] width 62 height 38
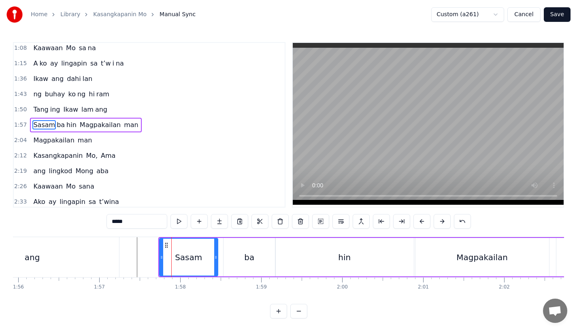
click at [215, 264] on div at bounding box center [215, 257] width 3 height 37
click at [230, 263] on div "ba" at bounding box center [249, 257] width 52 height 38
type input "**"
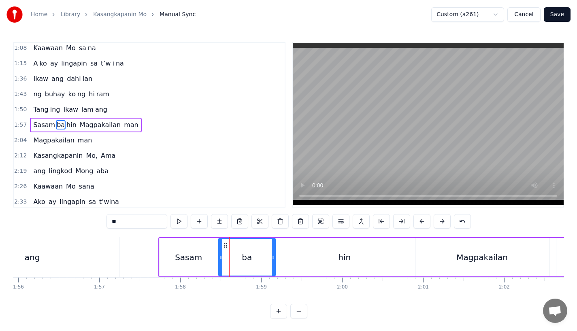
drag, startPoint x: 226, startPoint y: 258, endPoint x: 221, endPoint y: 258, distance: 5.3
click at [221, 258] on icon at bounding box center [220, 257] width 3 height 6
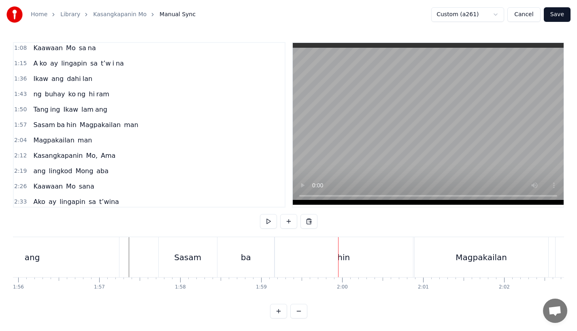
click at [253, 260] on div "ba" at bounding box center [245, 257] width 57 height 40
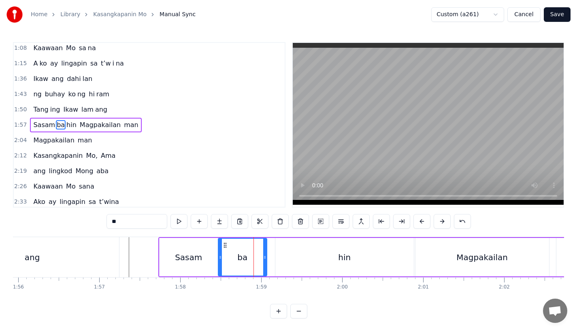
drag, startPoint x: 274, startPoint y: 260, endPoint x: 262, endPoint y: 260, distance: 11.7
click at [263, 260] on icon at bounding box center [264, 257] width 3 height 6
click at [281, 260] on div "hin" at bounding box center [344, 257] width 138 height 38
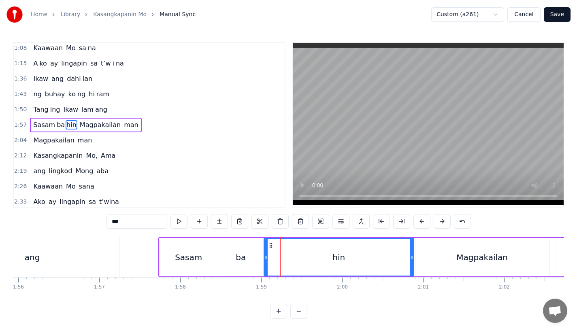
drag, startPoint x: 277, startPoint y: 259, endPoint x: 266, endPoint y: 261, distance: 11.4
click at [266, 261] on div at bounding box center [265, 257] width 3 height 37
drag, startPoint x: 410, startPoint y: 257, endPoint x: 381, endPoint y: 258, distance: 29.2
click at [381, 258] on icon at bounding box center [382, 257] width 3 height 6
click at [214, 266] on div "Sasam" at bounding box center [188, 257] width 58 height 38
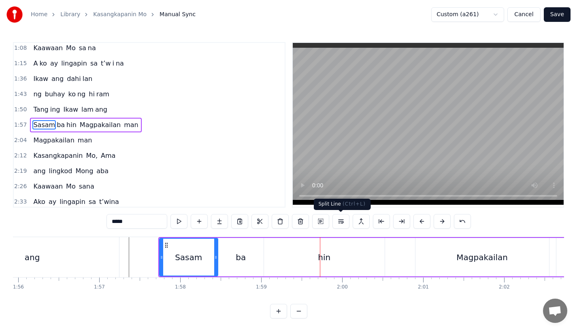
click at [361, 256] on div "hin" at bounding box center [324, 257] width 121 height 38
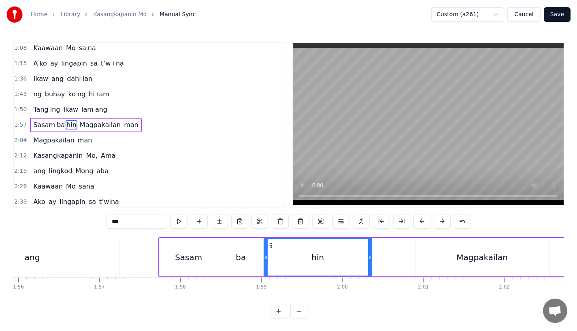
drag, startPoint x: 383, startPoint y: 257, endPoint x: 370, endPoint y: 258, distance: 13.4
click at [370, 258] on icon at bounding box center [369, 257] width 3 height 6
click at [280, 255] on div "hin" at bounding box center [317, 257] width 106 height 37
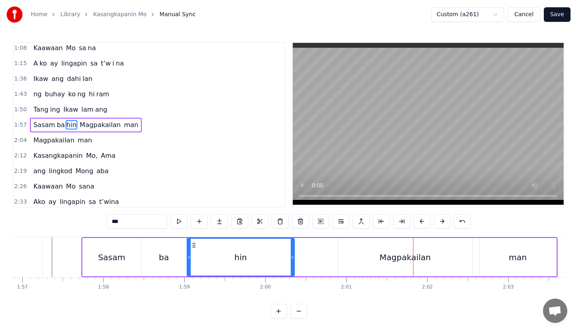
scroll to position [0, 9489]
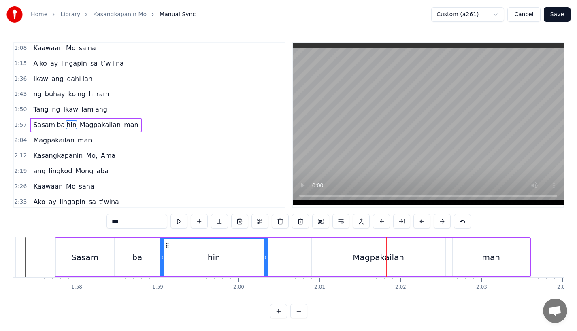
click at [323, 259] on div "Magpakailan" at bounding box center [379, 257] width 134 height 38
type input "**********"
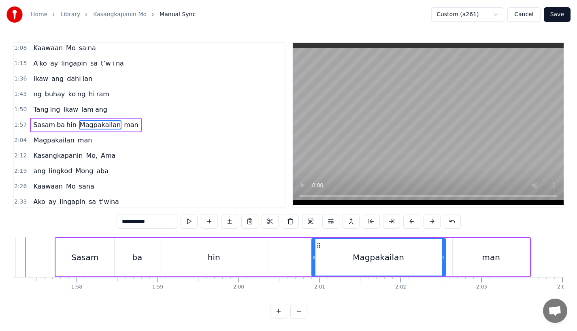
click at [301, 253] on div "Sasam ba hin Magpakailan man" at bounding box center [293, 257] width 476 height 40
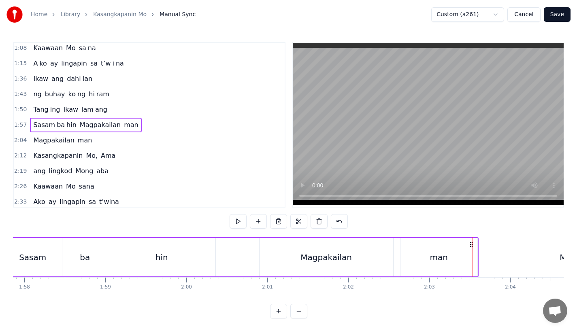
scroll to position [0, 9503]
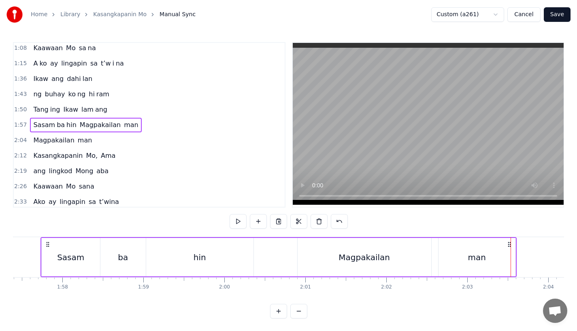
click at [198, 256] on div "hin" at bounding box center [199, 257] width 13 height 12
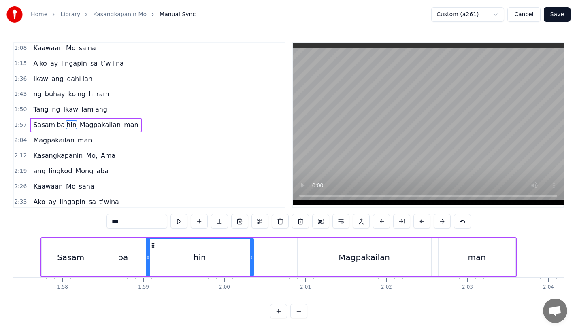
click at [310, 263] on div "Magpakailan" at bounding box center [364, 257] width 134 height 38
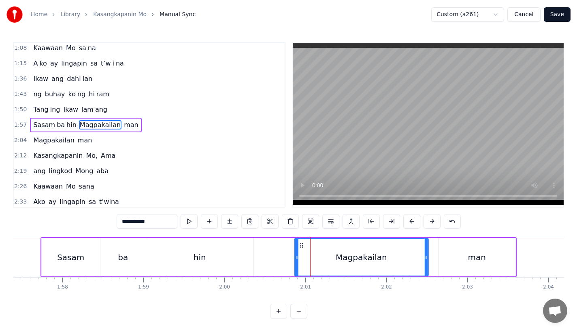
drag, startPoint x: 303, startPoint y: 243, endPoint x: 298, endPoint y: 243, distance: 5.3
click at [298, 243] on icon at bounding box center [301, 245] width 6 height 6
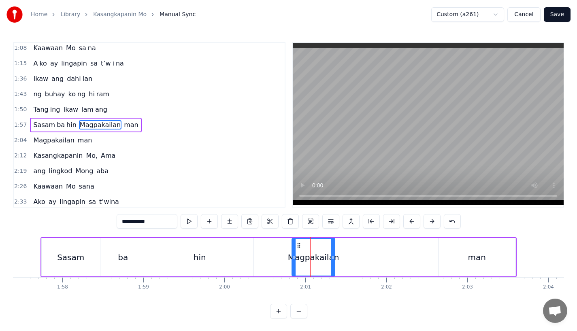
drag, startPoint x: 423, startPoint y: 258, endPoint x: 331, endPoint y: 262, distance: 91.6
click at [331, 262] on div at bounding box center [332, 257] width 3 height 37
drag, startPoint x: 132, startPoint y: 220, endPoint x: 192, endPoint y: 220, distance: 60.3
click at [192, 220] on div "**********" at bounding box center [289, 221] width 344 height 15
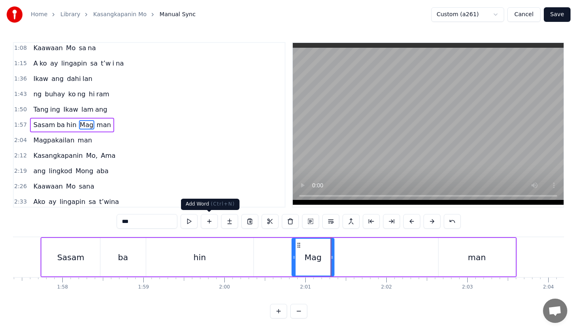
type input "***"
click at [227, 223] on button at bounding box center [229, 221] width 17 height 15
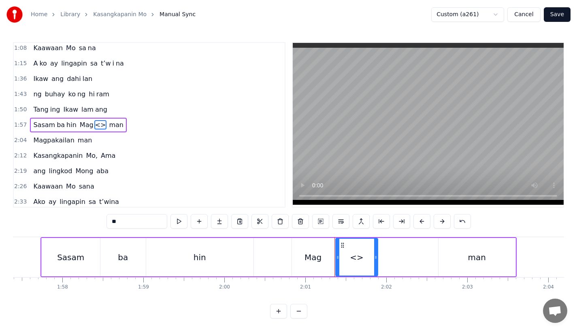
drag, startPoint x: 120, startPoint y: 224, endPoint x: 55, endPoint y: 224, distance: 64.8
click at [55, 224] on div "0:18 Ang bu hay ko ng i to 0:25 i ni la an sa I yo 0:33 Nawa'y marapatin Mo 0:4…" at bounding box center [288, 180] width 551 height 276
paste input "******"
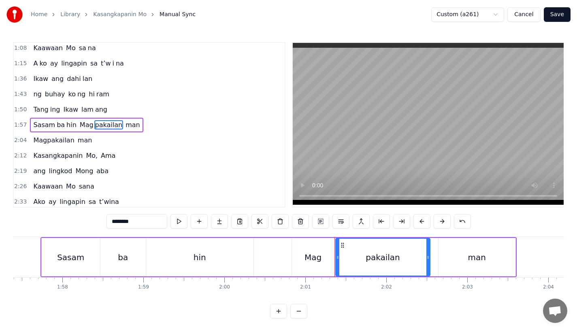
drag, startPoint x: 374, startPoint y: 255, endPoint x: 427, endPoint y: 256, distance: 52.2
click at [427, 256] on icon at bounding box center [427, 257] width 3 height 6
click at [445, 256] on div "man" at bounding box center [476, 257] width 77 height 38
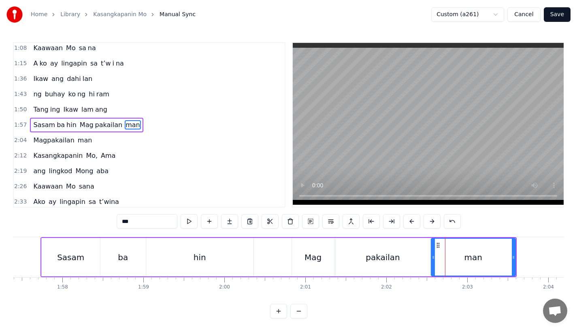
drag, startPoint x: 440, startPoint y: 257, endPoint x: 433, endPoint y: 257, distance: 7.3
click at [433, 257] on icon at bounding box center [432, 257] width 3 height 6
click at [215, 244] on div "hin" at bounding box center [199, 257] width 107 height 38
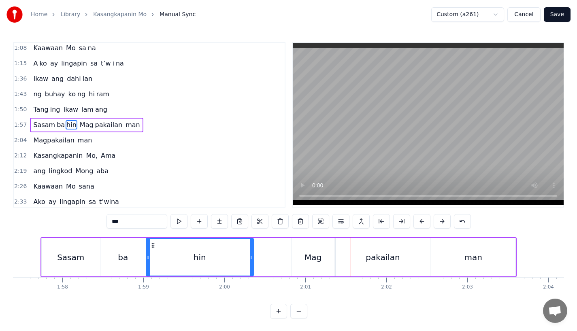
click at [329, 259] on div "Mag" at bounding box center [313, 257] width 42 height 38
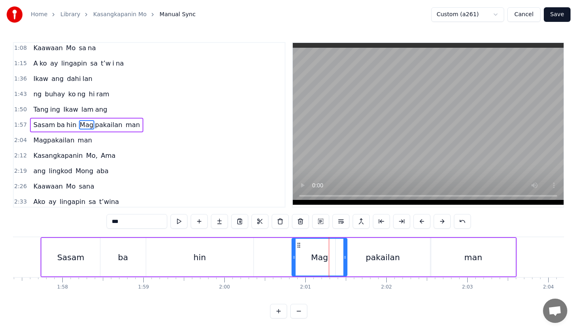
drag, startPoint x: 331, startPoint y: 262, endPoint x: 345, endPoint y: 262, distance: 13.8
click at [345, 262] on div at bounding box center [344, 257] width 3 height 37
click at [356, 262] on div "pakailan" at bounding box center [383, 257] width 94 height 38
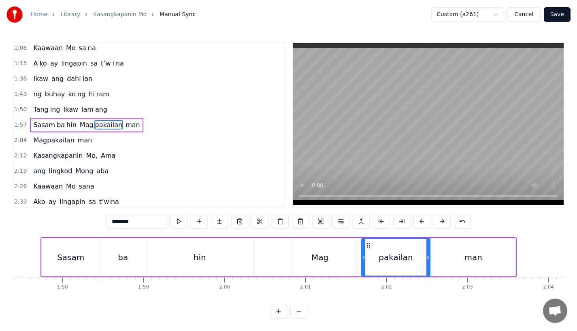
drag, startPoint x: 336, startPoint y: 261, endPoint x: 362, endPoint y: 261, distance: 25.9
click at [362, 261] on div at bounding box center [363, 257] width 3 height 37
click at [338, 261] on div "Mag" at bounding box center [320, 257] width 56 height 38
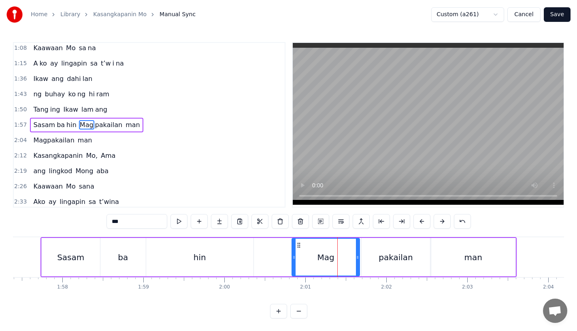
drag, startPoint x: 346, startPoint y: 260, endPoint x: 359, endPoint y: 260, distance: 12.6
click
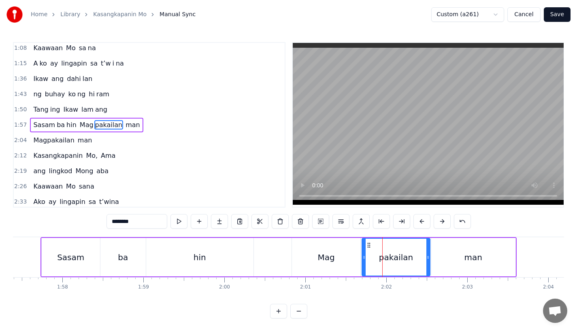
drag, startPoint x: 365, startPoint y: 258, endPoint x: 371, endPoint y: 258, distance: 6.5
type input "***"
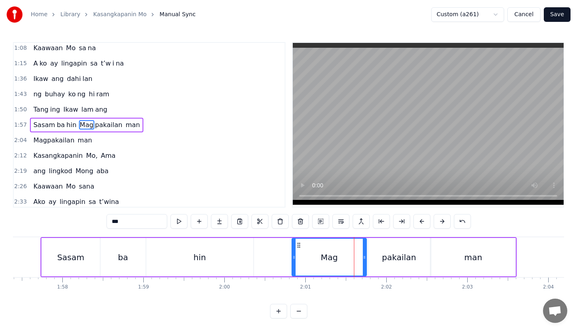
drag, startPoint x: 358, startPoint y: 258, endPoint x: 364, endPoint y: 257, distance: 6.1
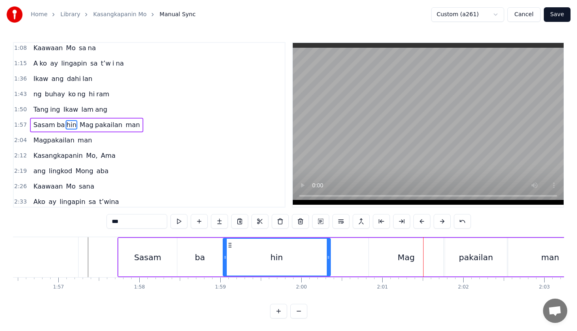
scroll to position [0, 9420]
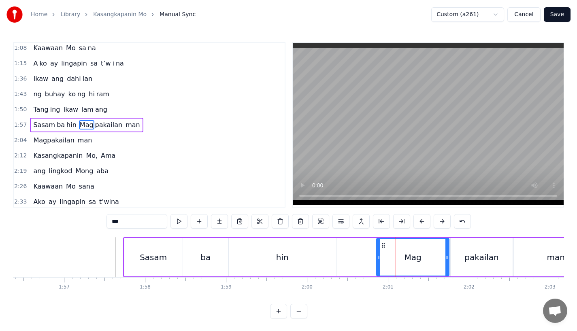
drag, startPoint x: 377, startPoint y: 259, endPoint x: 381, endPoint y: 259, distance: 4.5
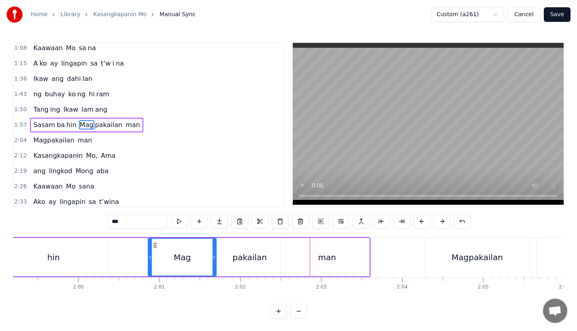
scroll to position [0, 9606]
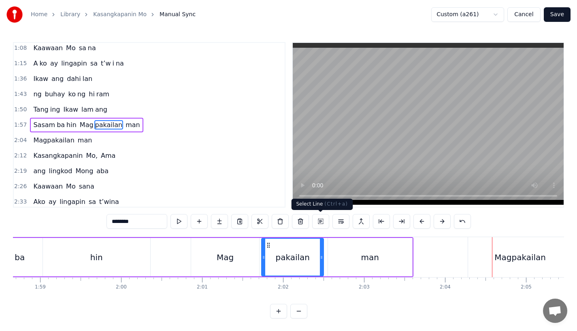
type input "**********"
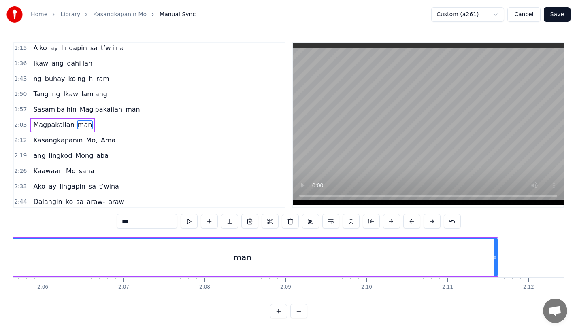
scroll to position [0, 10173]
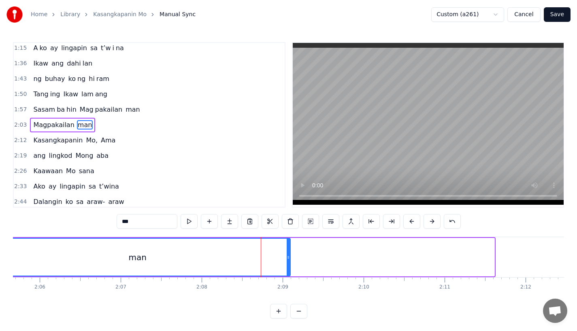
drag, startPoint x: 492, startPoint y: 257, endPoint x: 204, endPoint y: 257, distance: 287.4
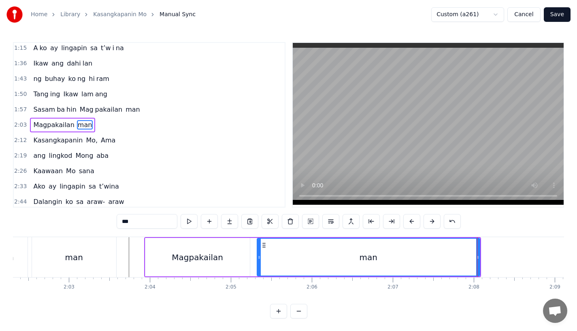
scroll to position [0, 9888]
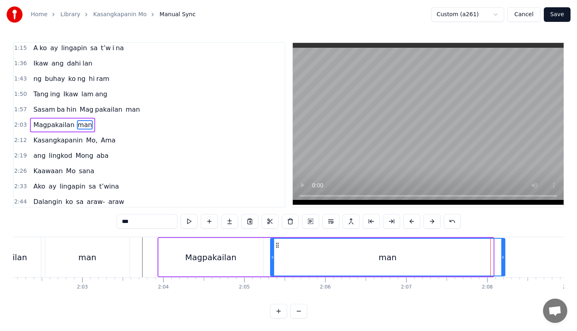
drag, startPoint x: 491, startPoint y: 254, endPoint x: 503, endPoint y: 255, distance: 11.8
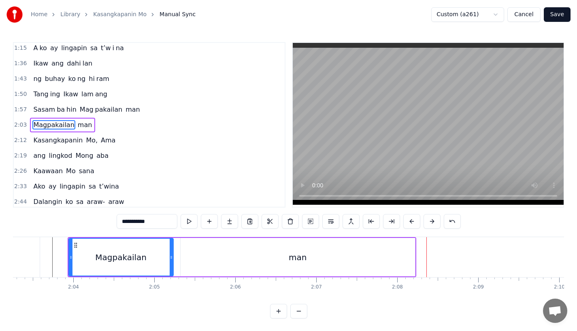
scroll to position [0, 10032]
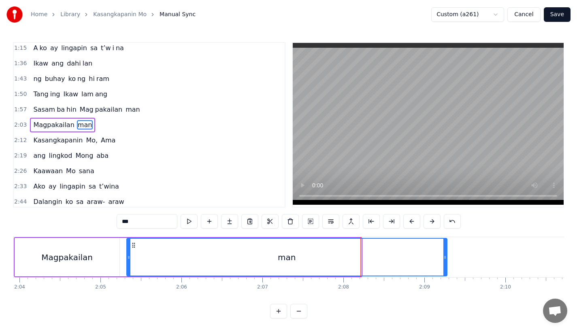
drag, startPoint x: 359, startPoint y: 257, endPoint x: 446, endPoint y: 255, distance: 86.6
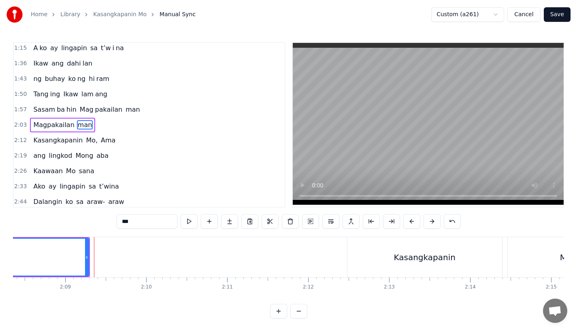
scroll to position [0, 10391]
type input "**********"
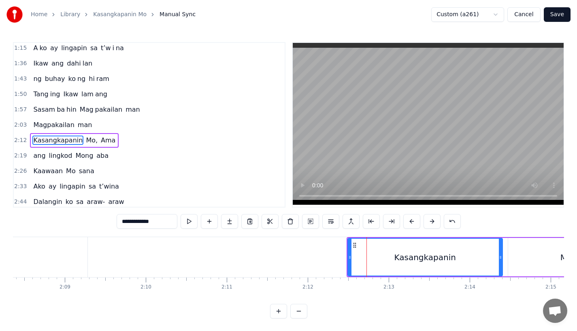
scroll to position [141, 0]
